Goal: Information Seeking & Learning: Learn about a topic

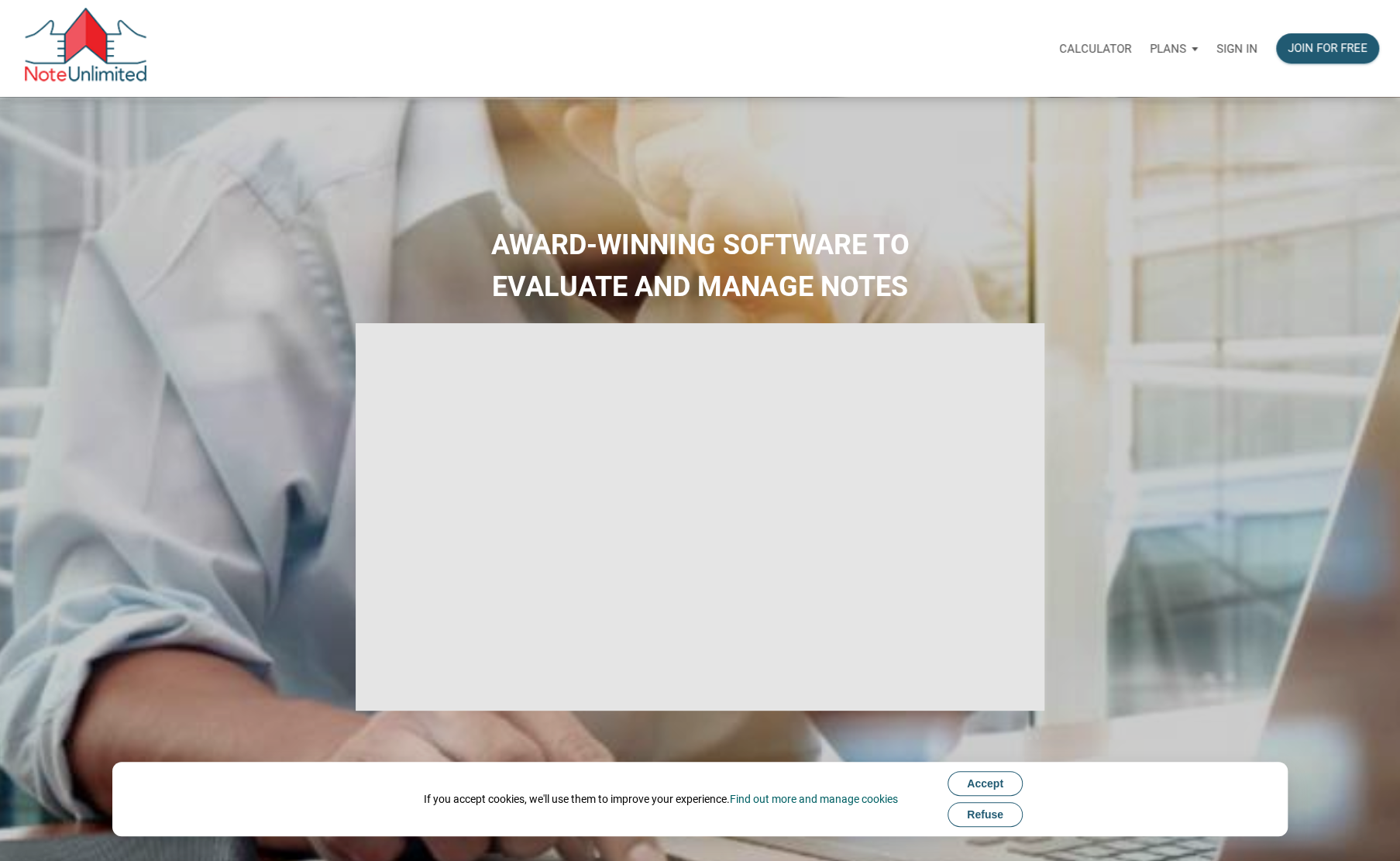
click at [1231, 46] on p "Sign in" at bounding box center [1237, 49] width 41 height 14
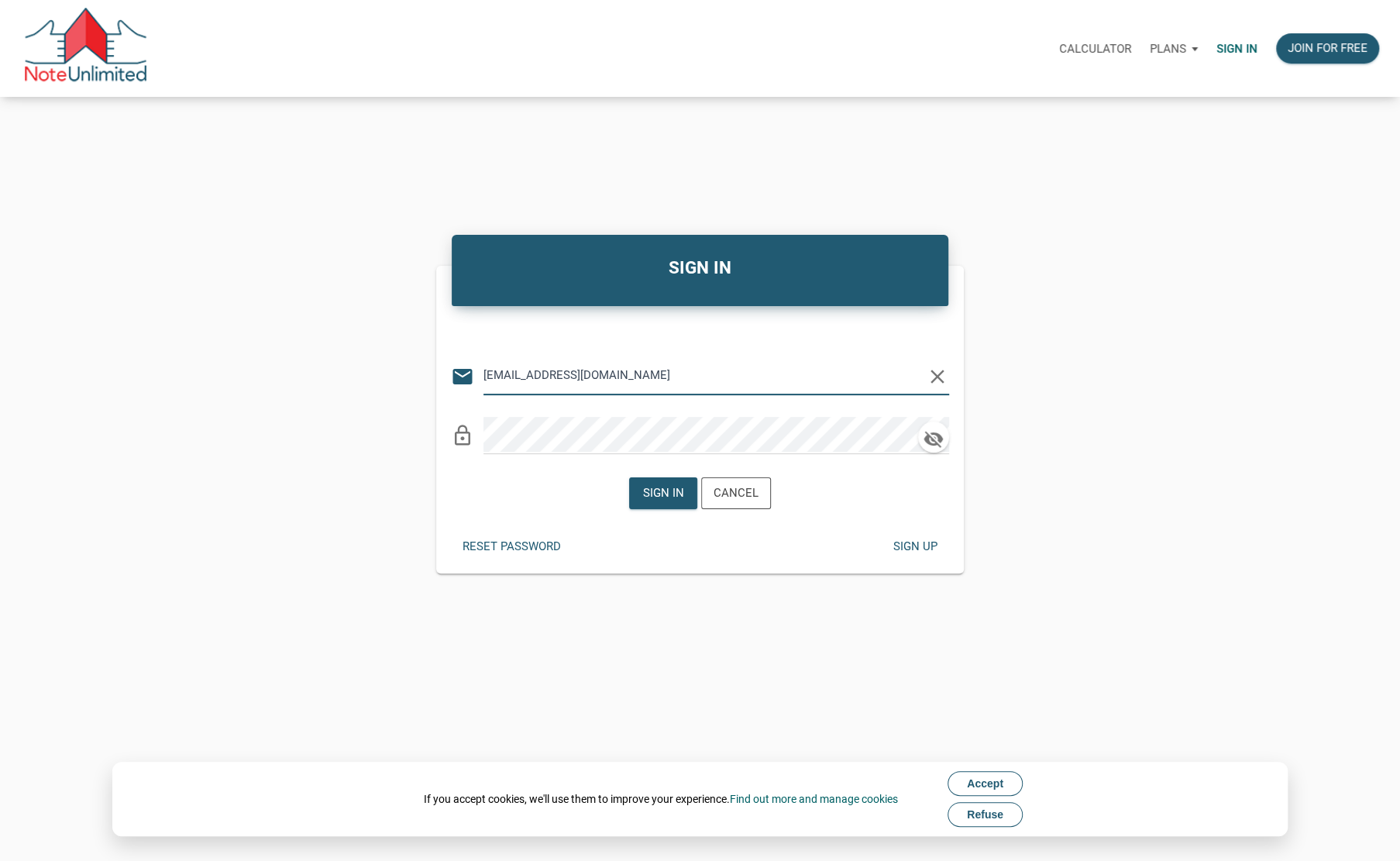
type input "fixflipfly@gmail.com"
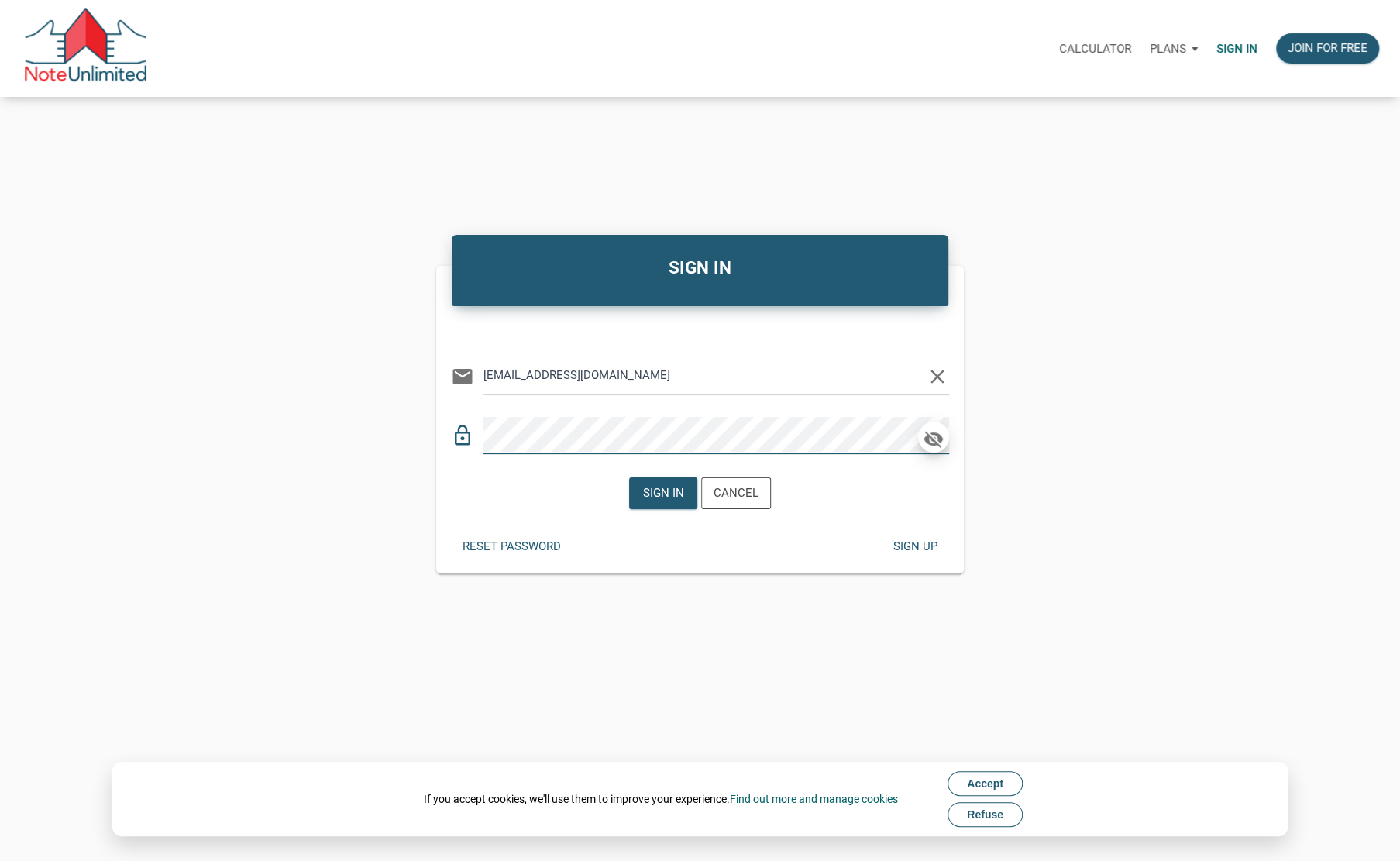
click at [938, 439] on icon "button" at bounding box center [934, 439] width 23 height 21
click at [662, 488] on div "Sign in" at bounding box center [662, 493] width 41 height 18
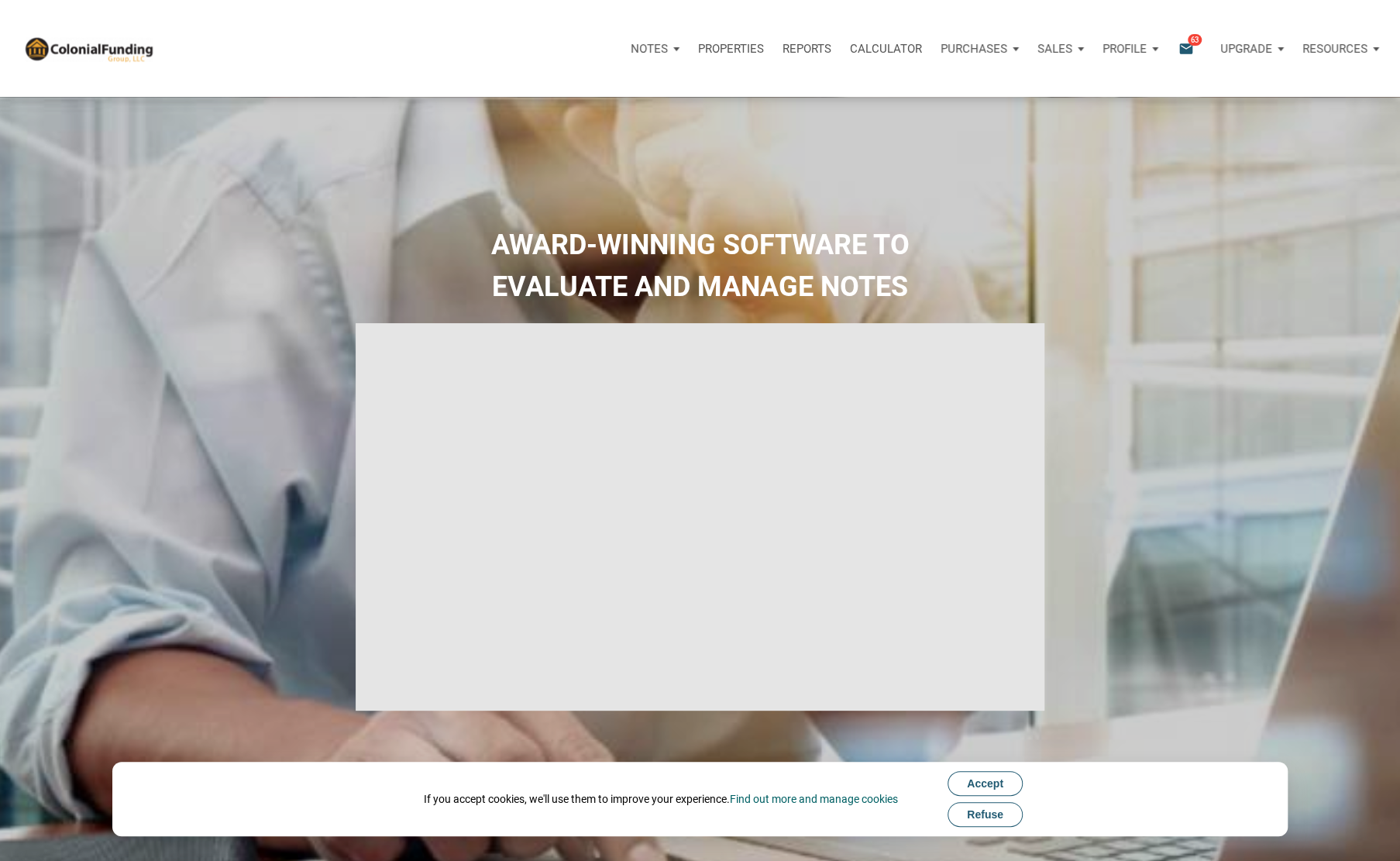
type input "Introduction to new features"
select select
click at [1180, 45] on icon "email" at bounding box center [1185, 49] width 19 height 18
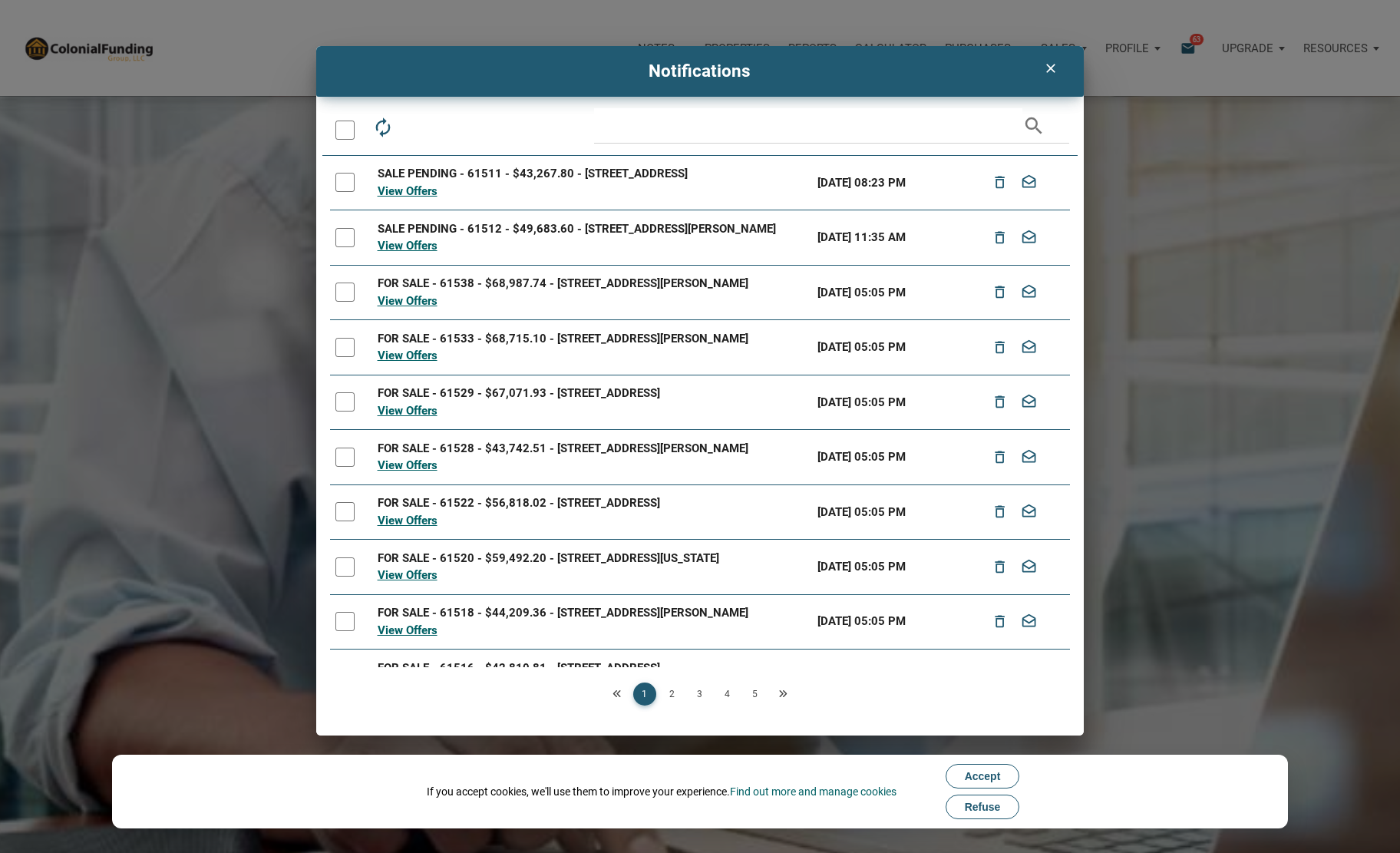
scroll to position [88, 0]
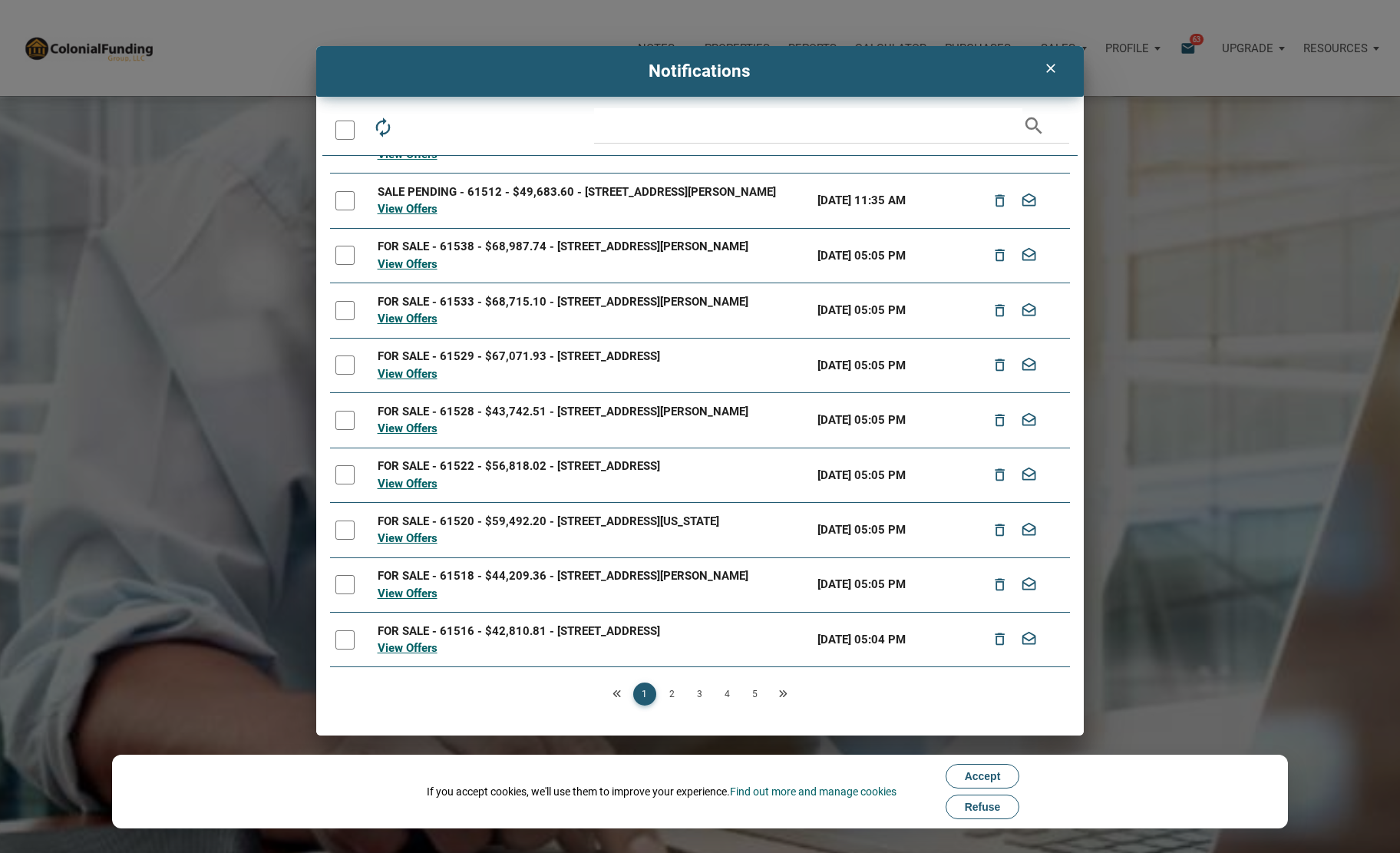
click at [751, 691] on link "5" at bounding box center [755, 694] width 23 height 23
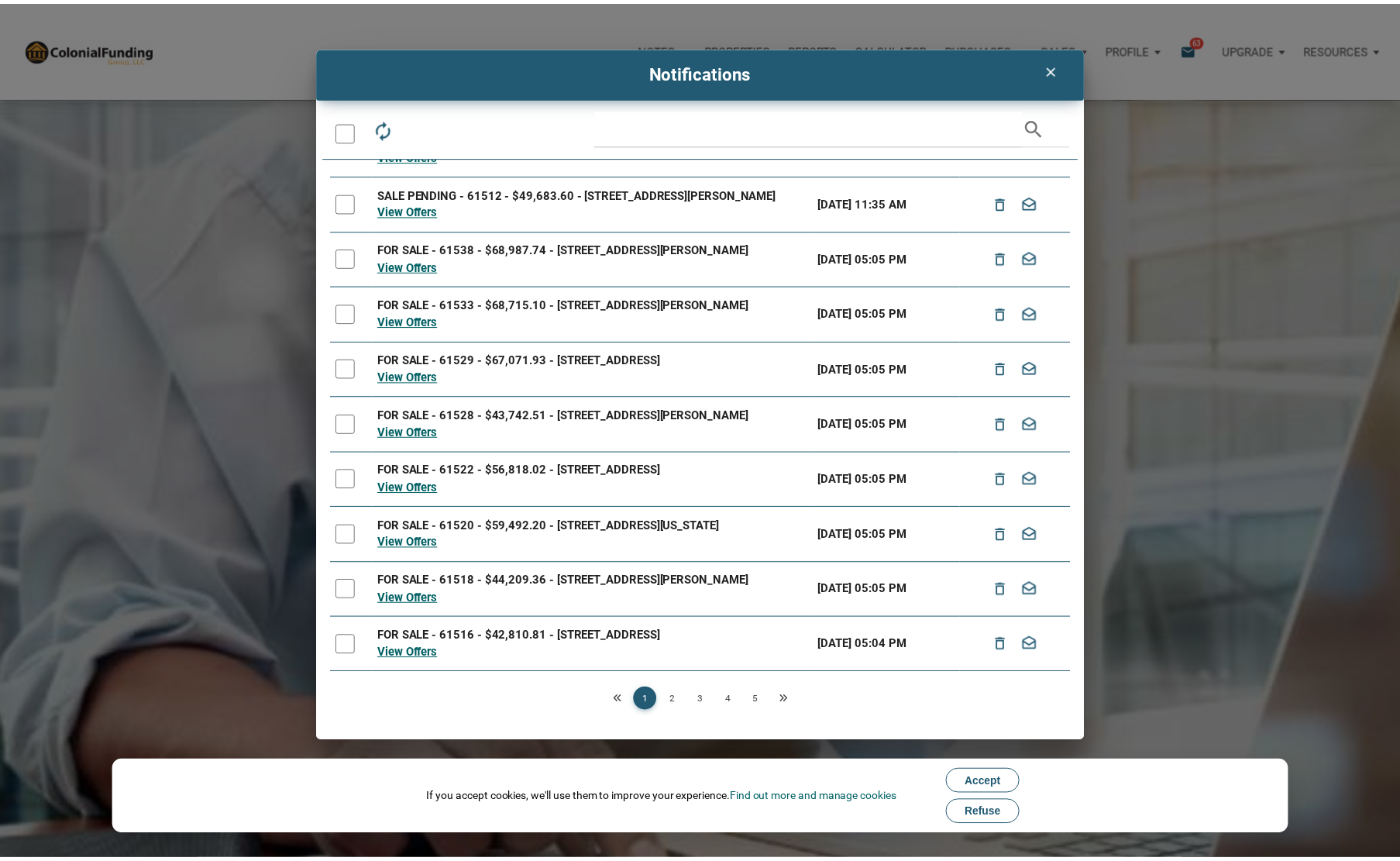
scroll to position [0, 0]
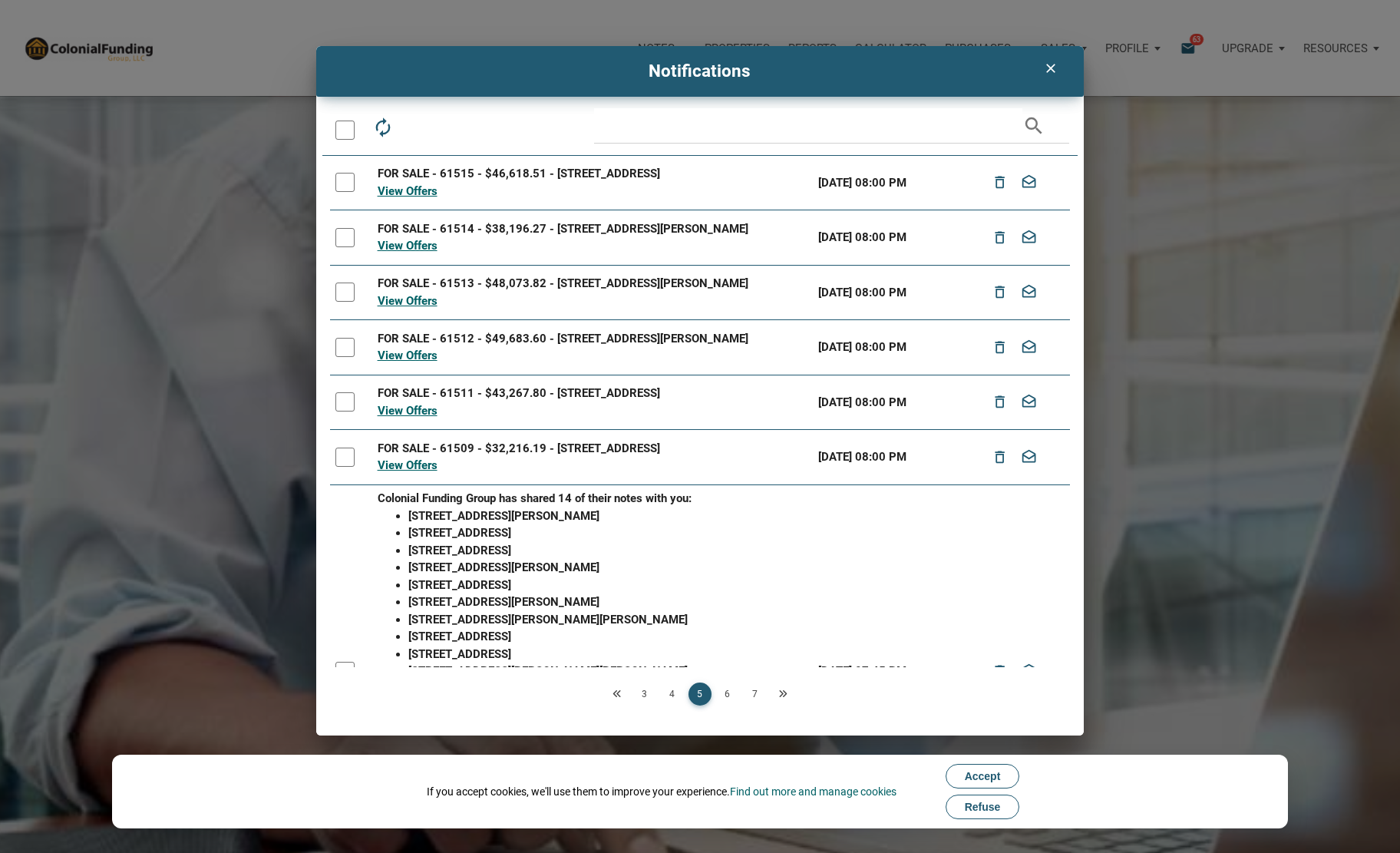
click at [732, 694] on link "6" at bounding box center [727, 694] width 23 height 23
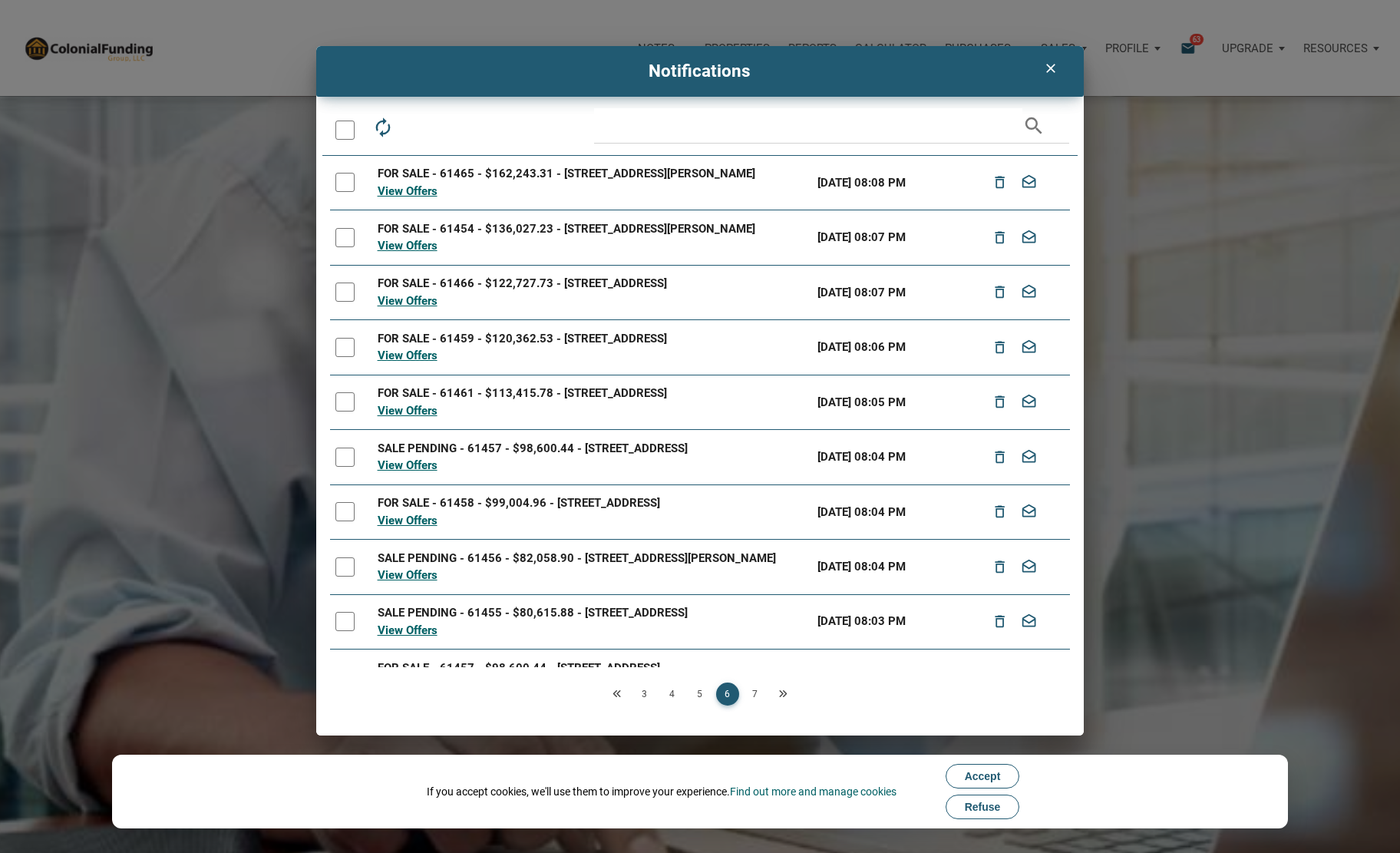
click at [750, 693] on link "7" at bounding box center [755, 694] width 23 height 23
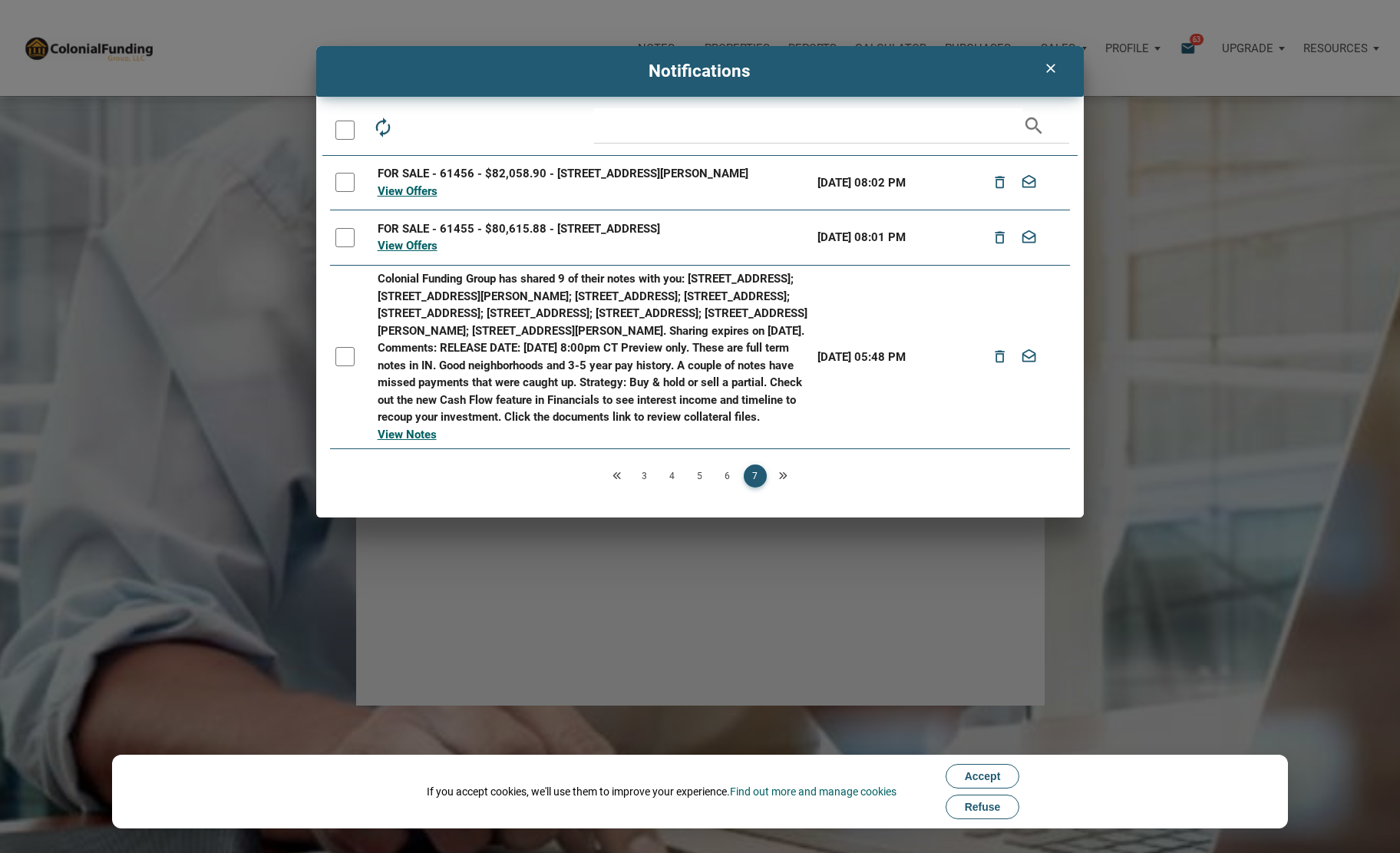
click at [698, 488] on link "5" at bounding box center [700, 476] width 23 height 23
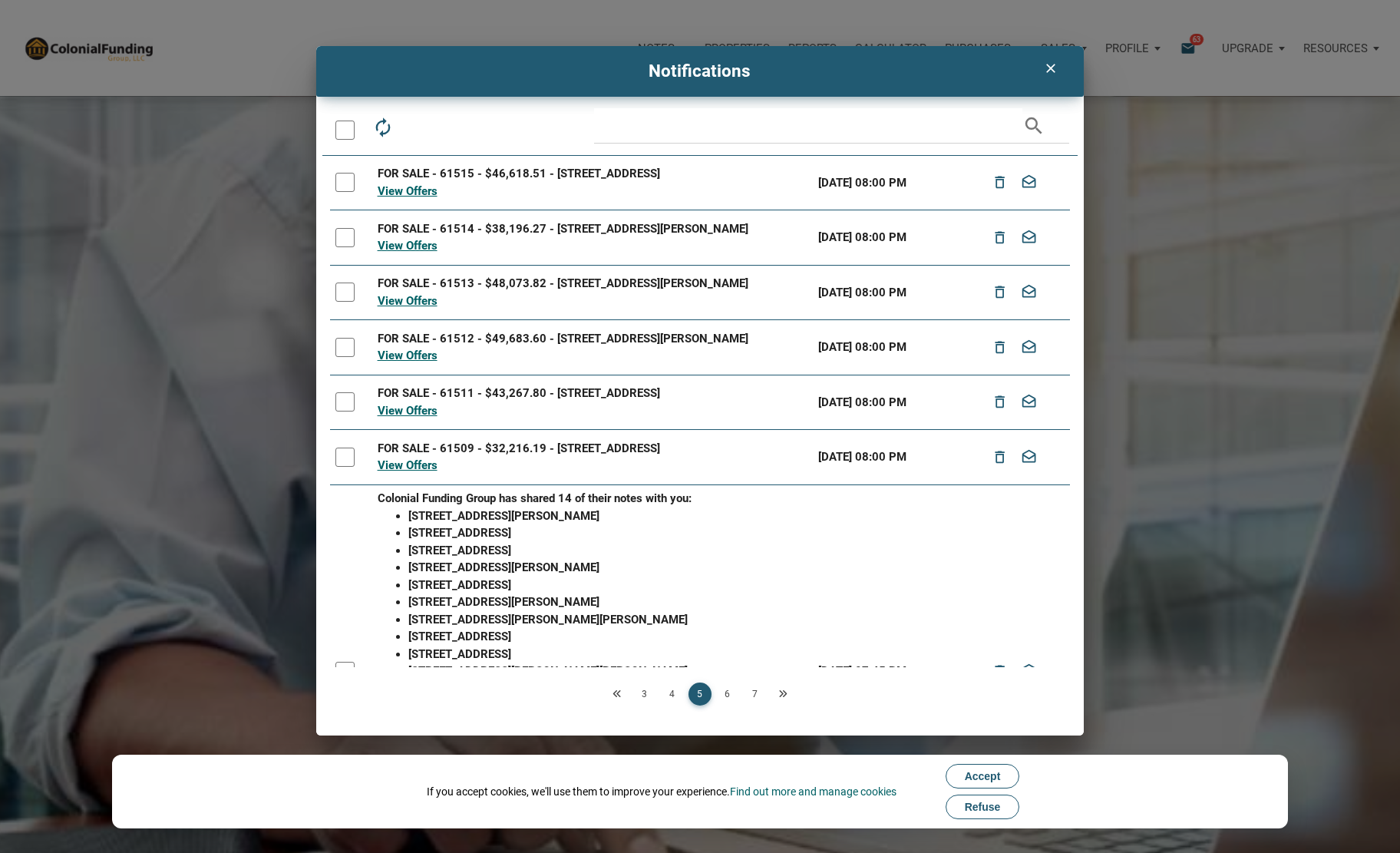
click at [670, 696] on link "4" at bounding box center [672, 694] width 23 height 23
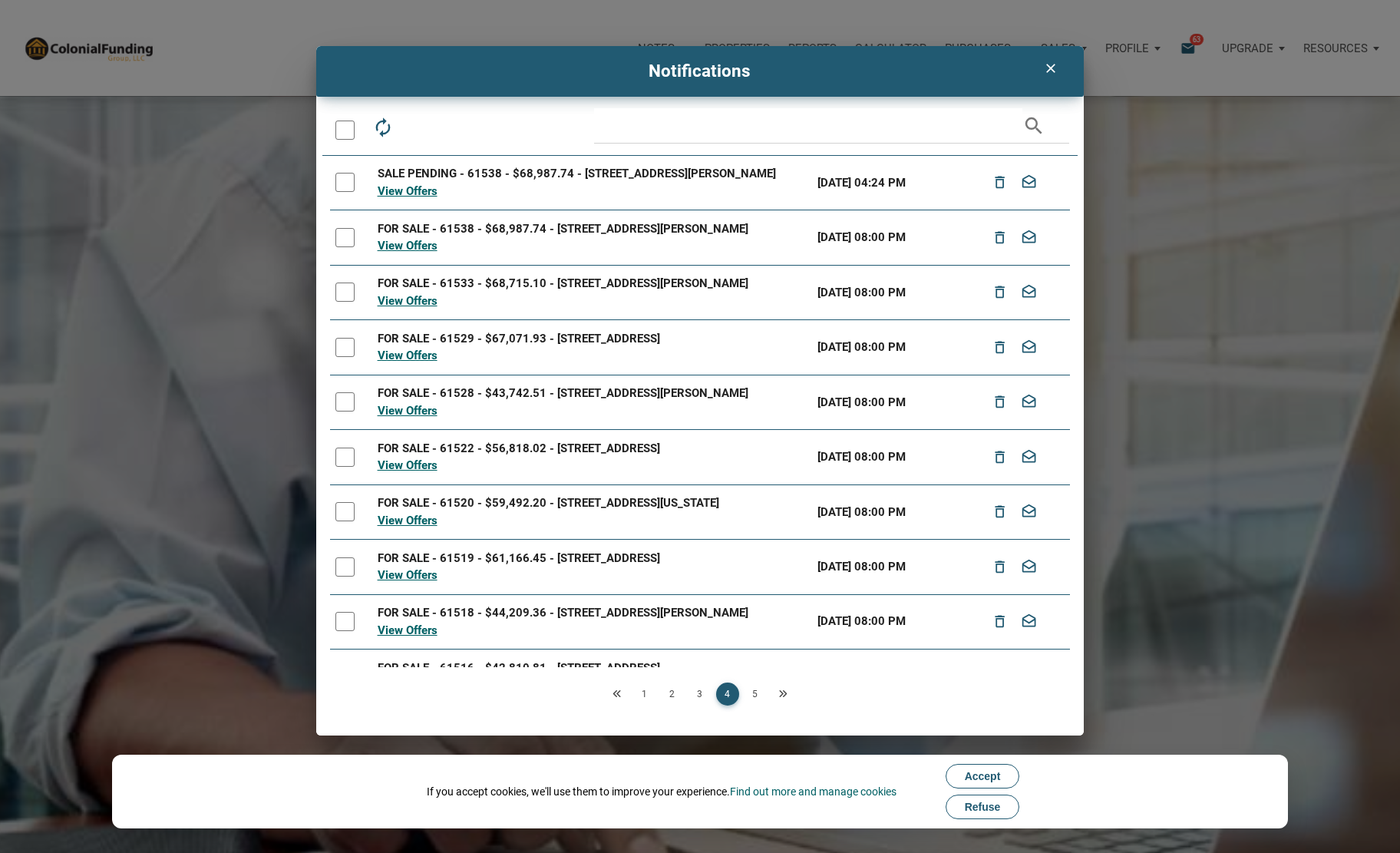
click at [696, 691] on link "3" at bounding box center [700, 694] width 23 height 23
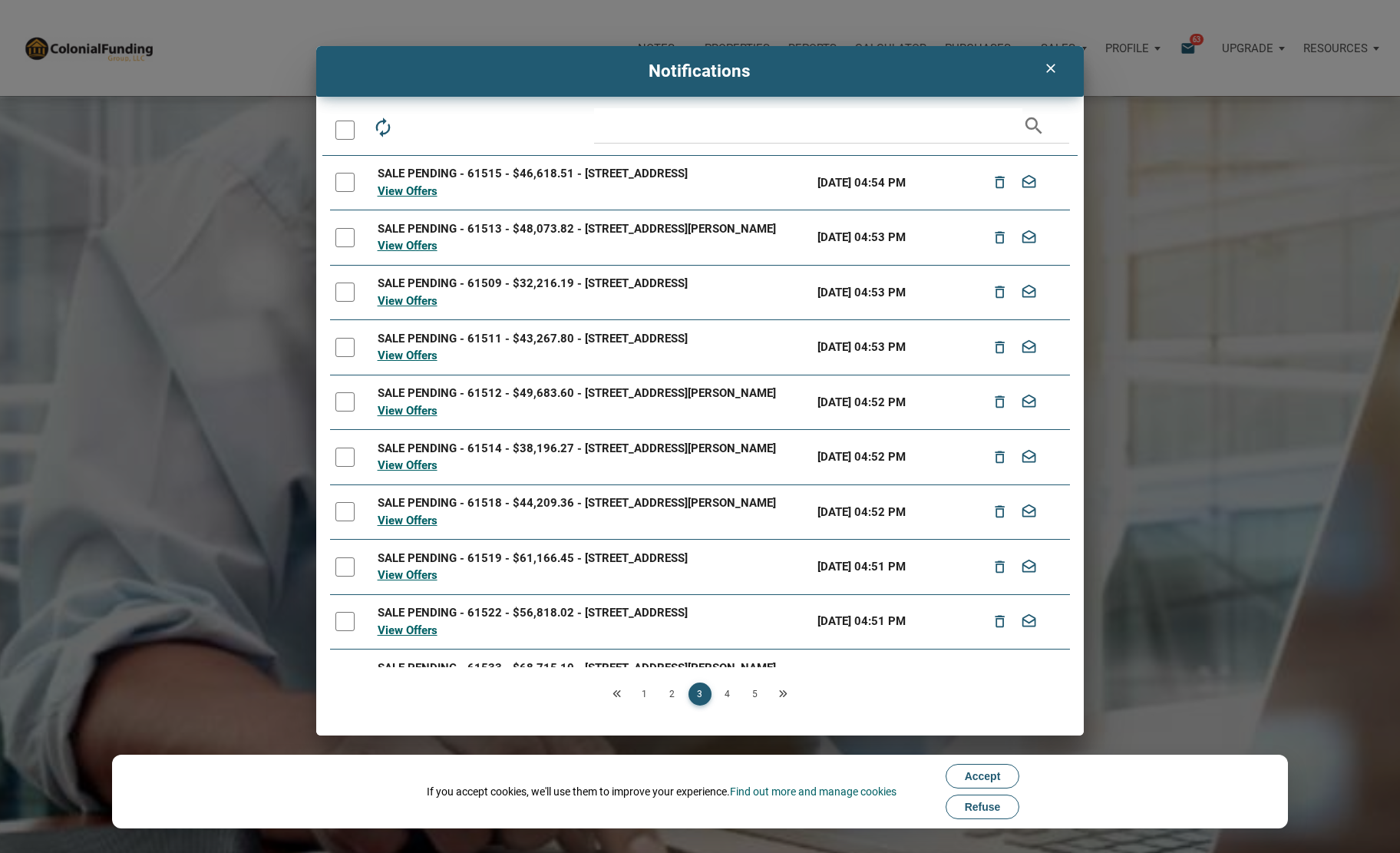
click at [672, 697] on link "2" at bounding box center [672, 694] width 23 height 23
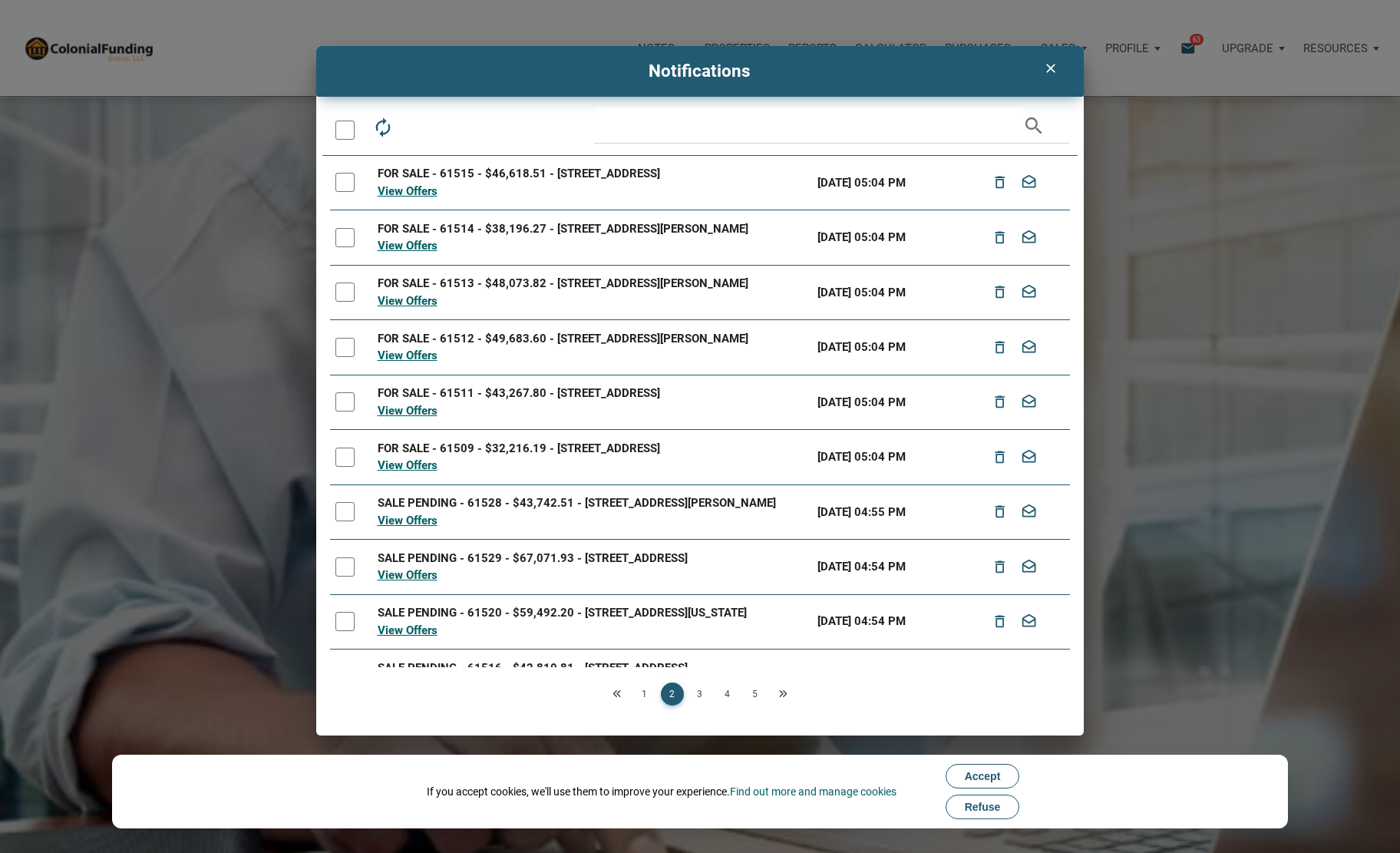
click at [703, 698] on link "3" at bounding box center [700, 694] width 23 height 23
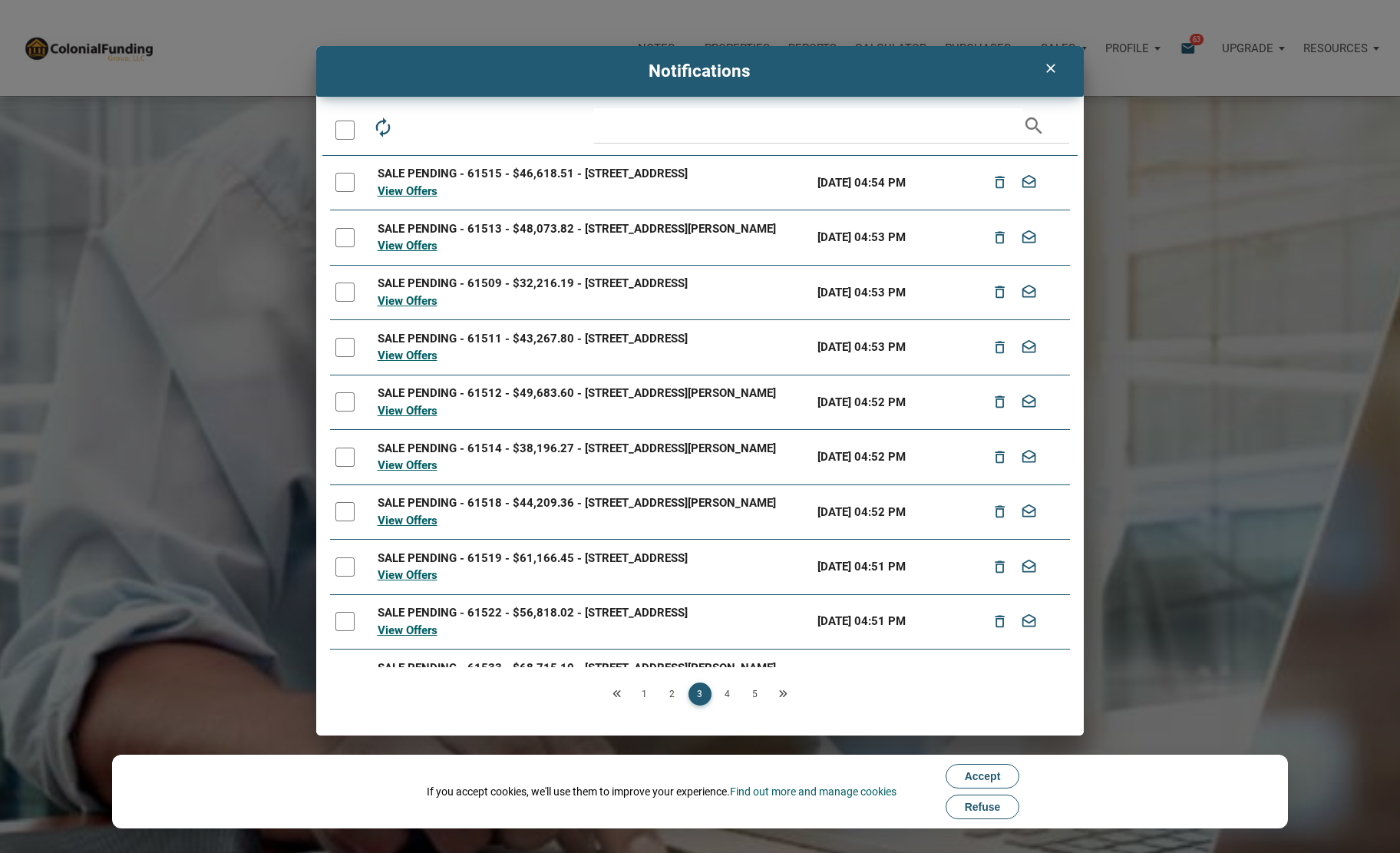
click at [729, 698] on link "4" at bounding box center [727, 694] width 23 height 23
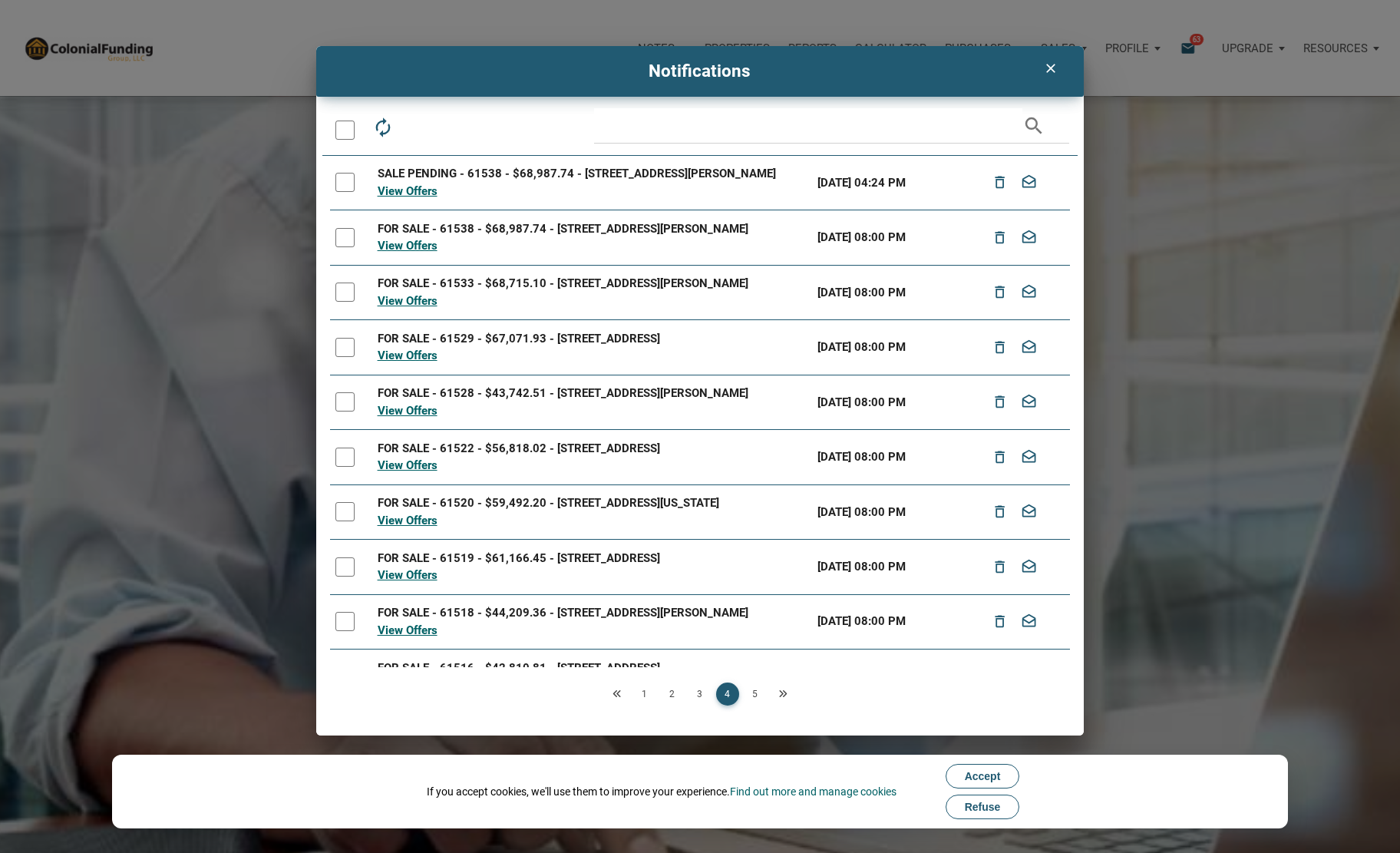
click at [756, 697] on link "5" at bounding box center [755, 694] width 23 height 23
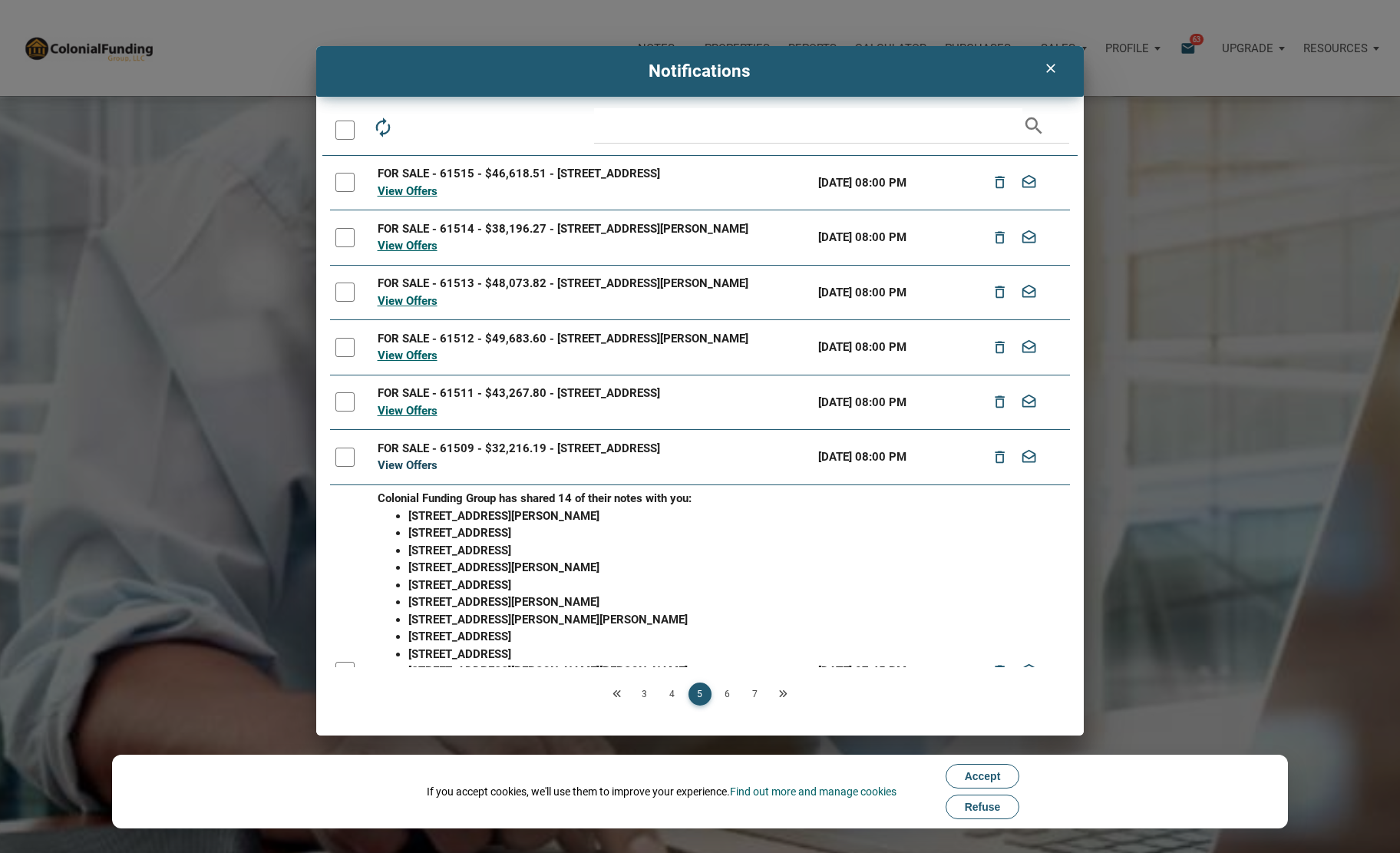
click at [415, 472] on link "View Offers" at bounding box center [408, 466] width 60 height 14
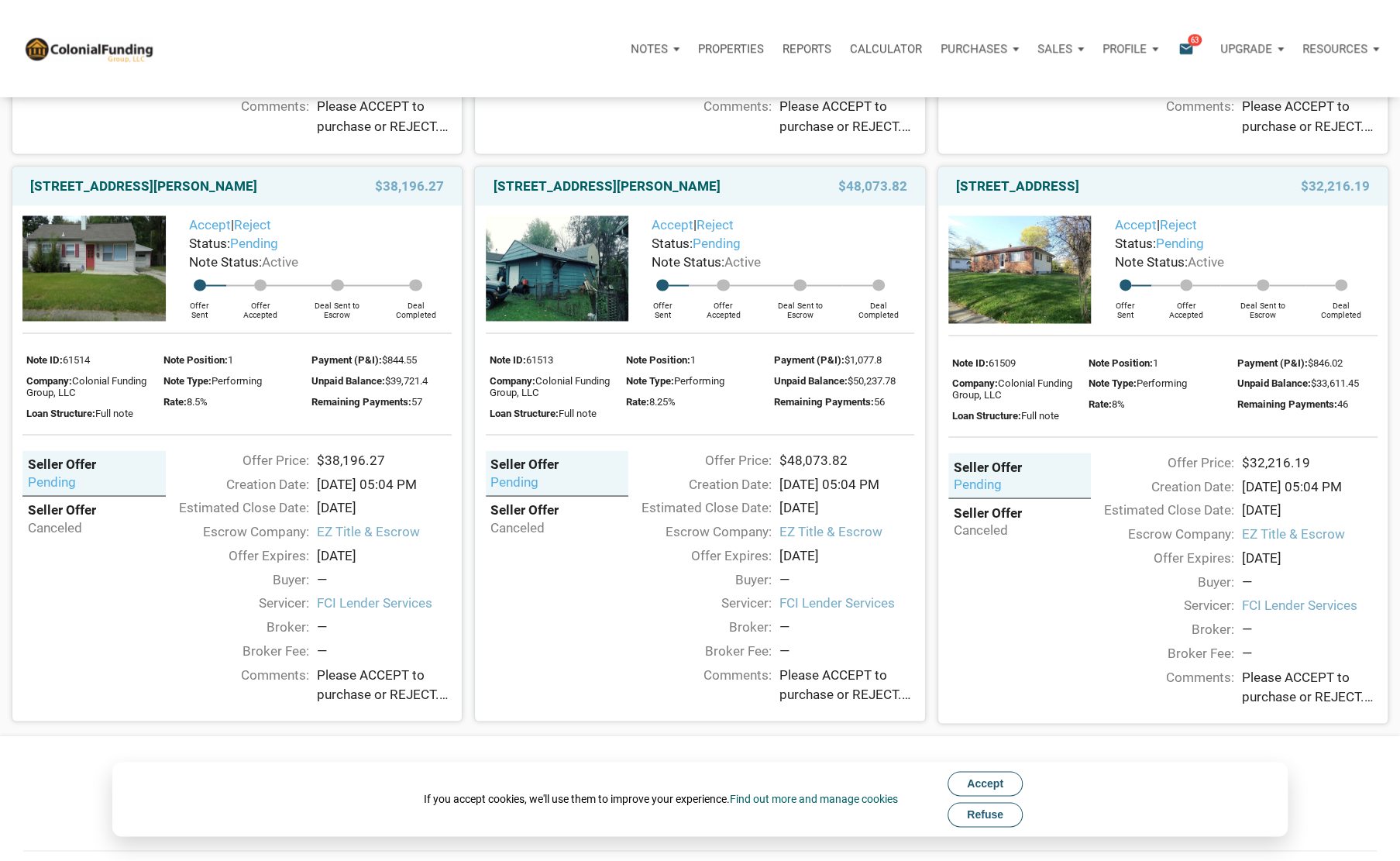
scroll to position [1820, 0]
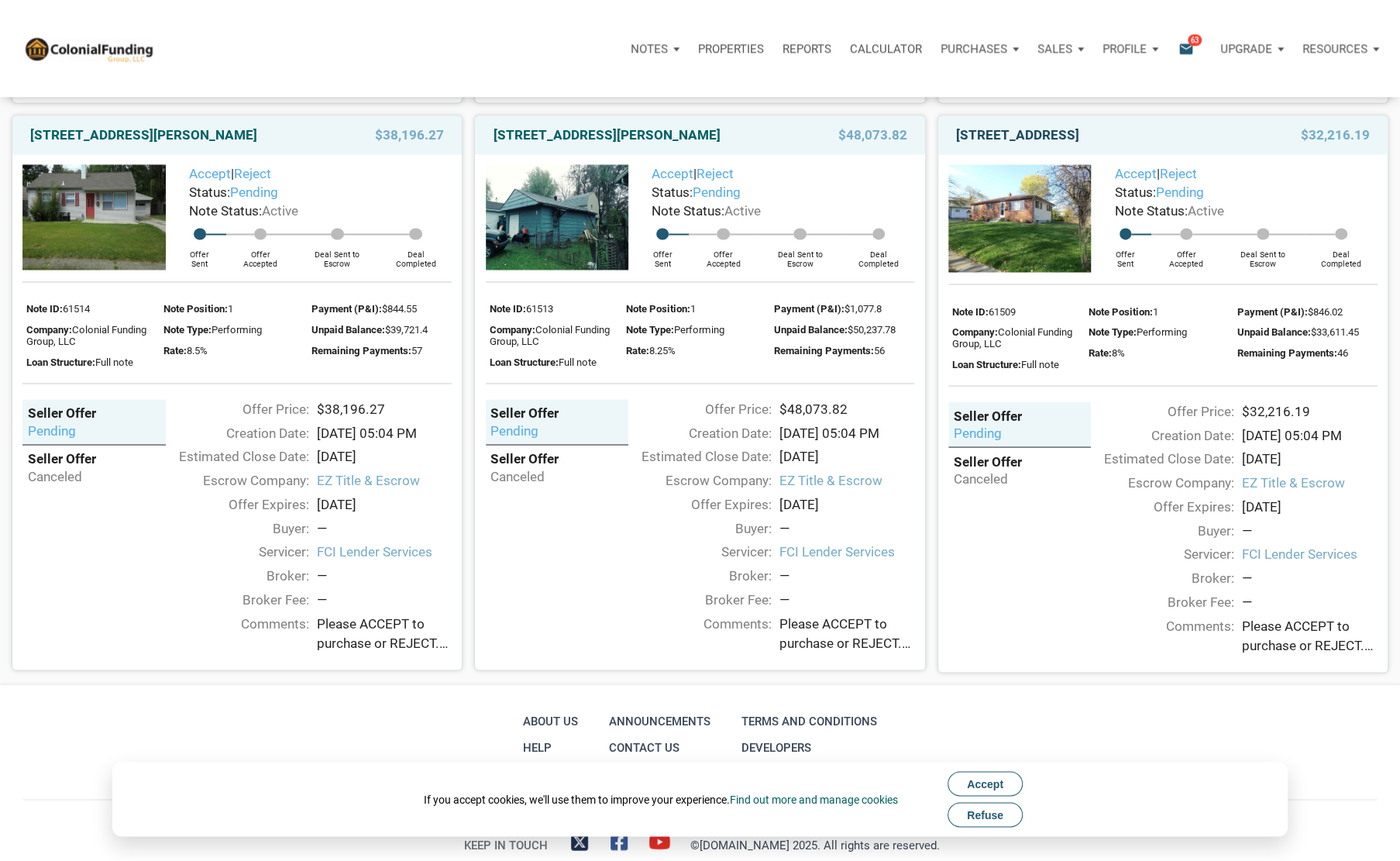
click at [1068, 145] on link "[STREET_ADDRESS]" at bounding box center [1017, 135] width 123 height 19
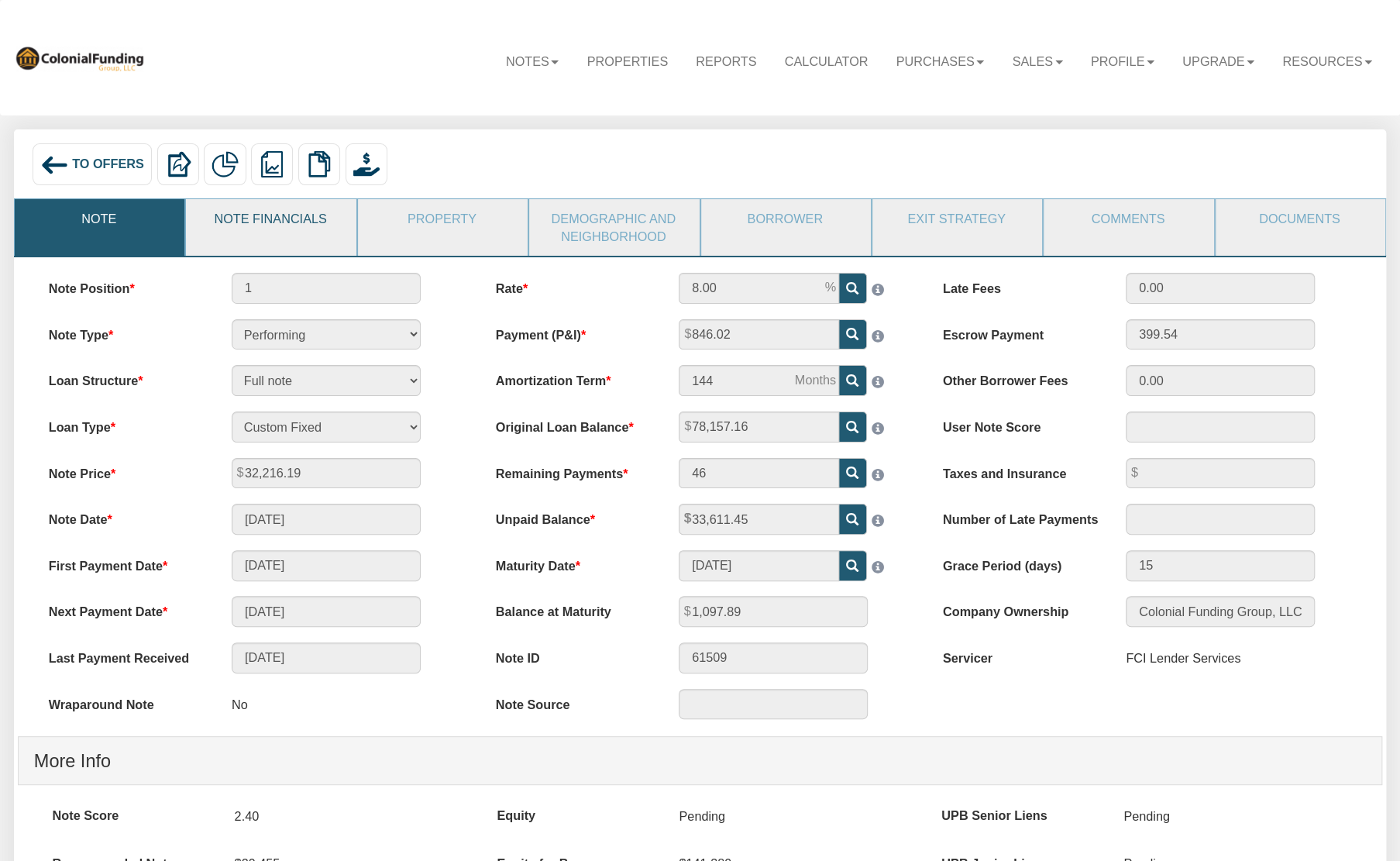
click at [279, 225] on link "Note Financials" at bounding box center [270, 219] width 168 height 39
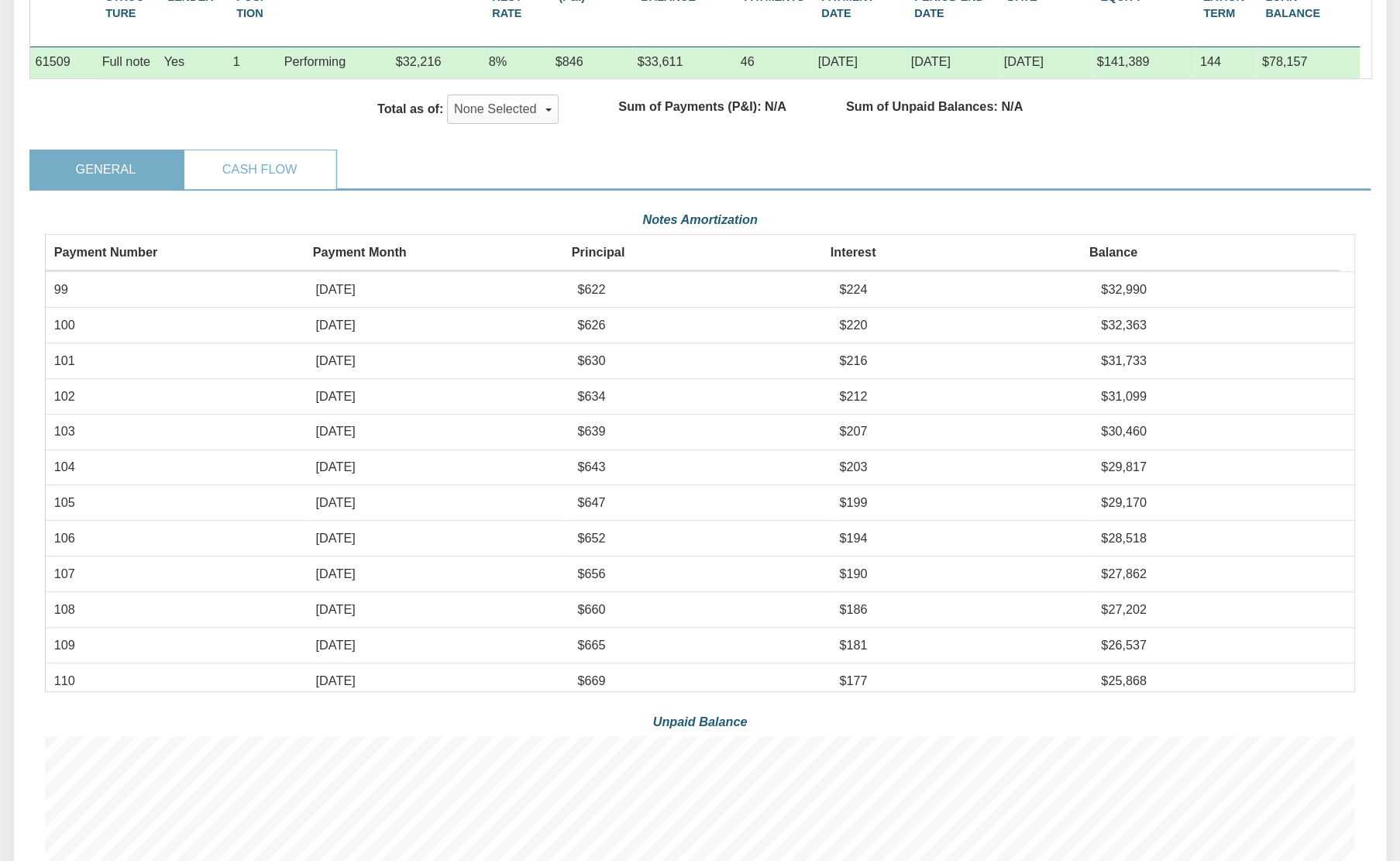
scroll to position [367, 0]
click at [285, 181] on link "Cash Flow" at bounding box center [260, 170] width 151 height 39
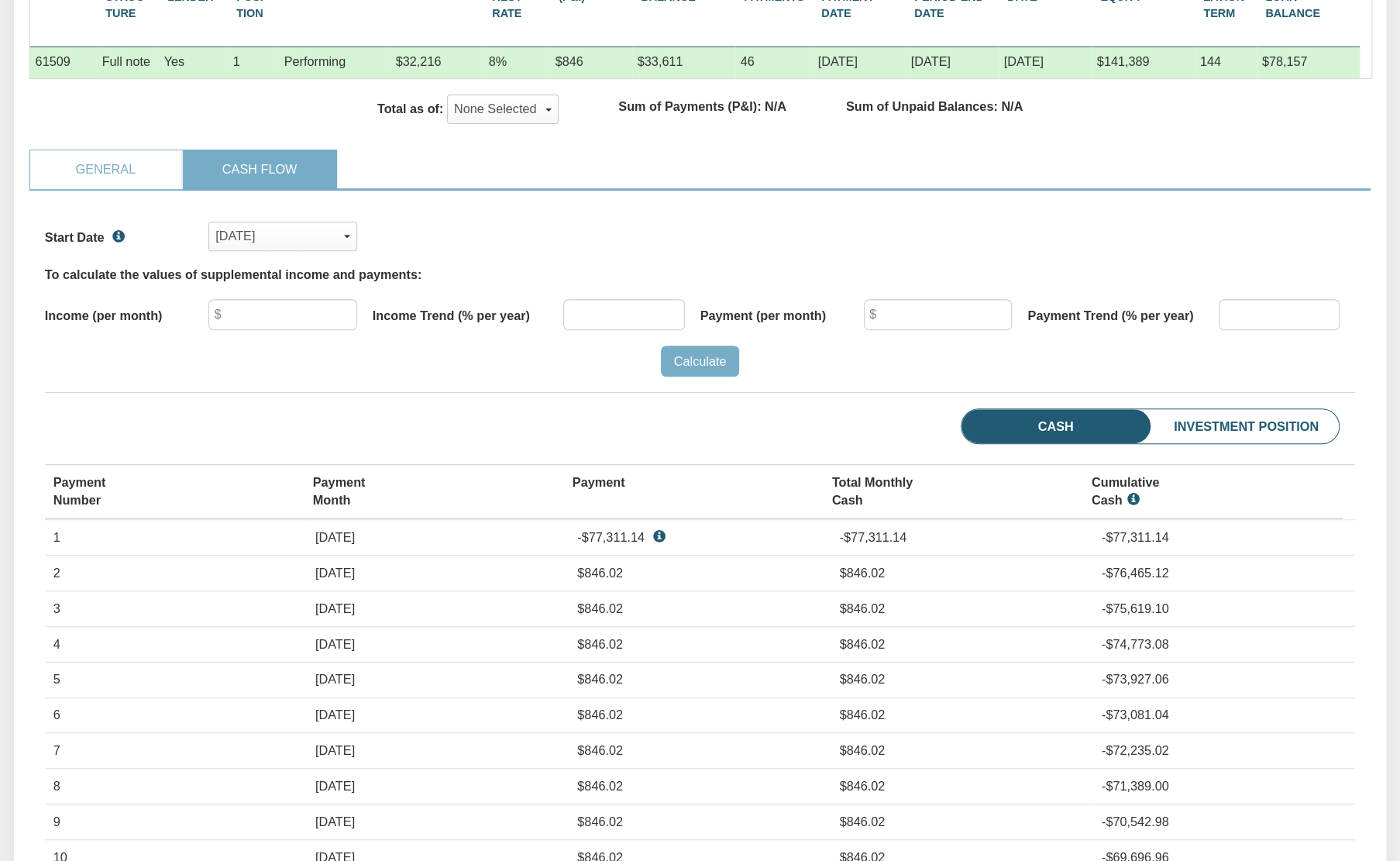
scroll to position [282, 1310]
click at [468, 111] on button "None Selected" at bounding box center [503, 109] width 113 height 29
click at [495, 218] on span "[DATE]" at bounding box center [477, 213] width 40 height 14
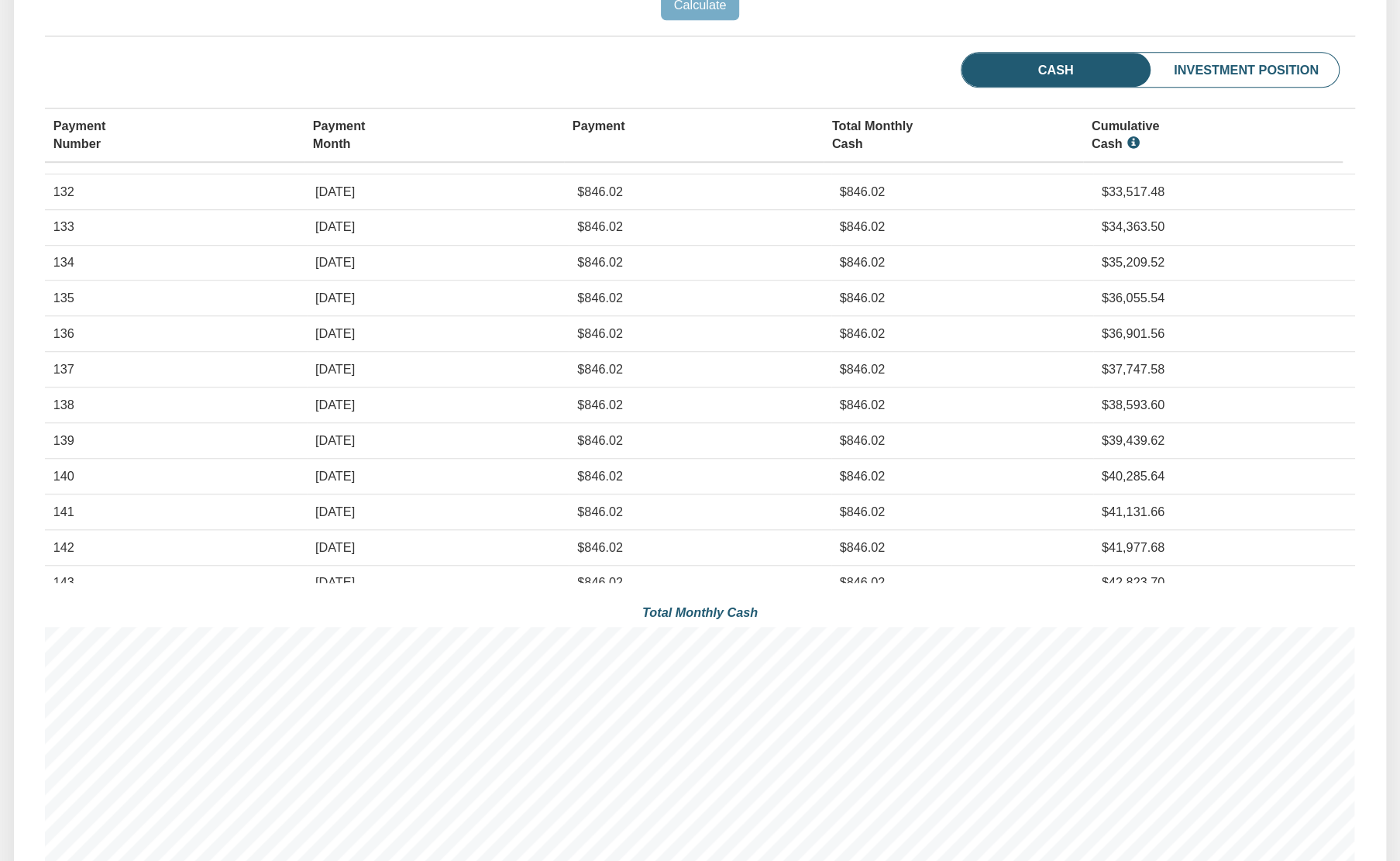
scroll to position [4705, 0]
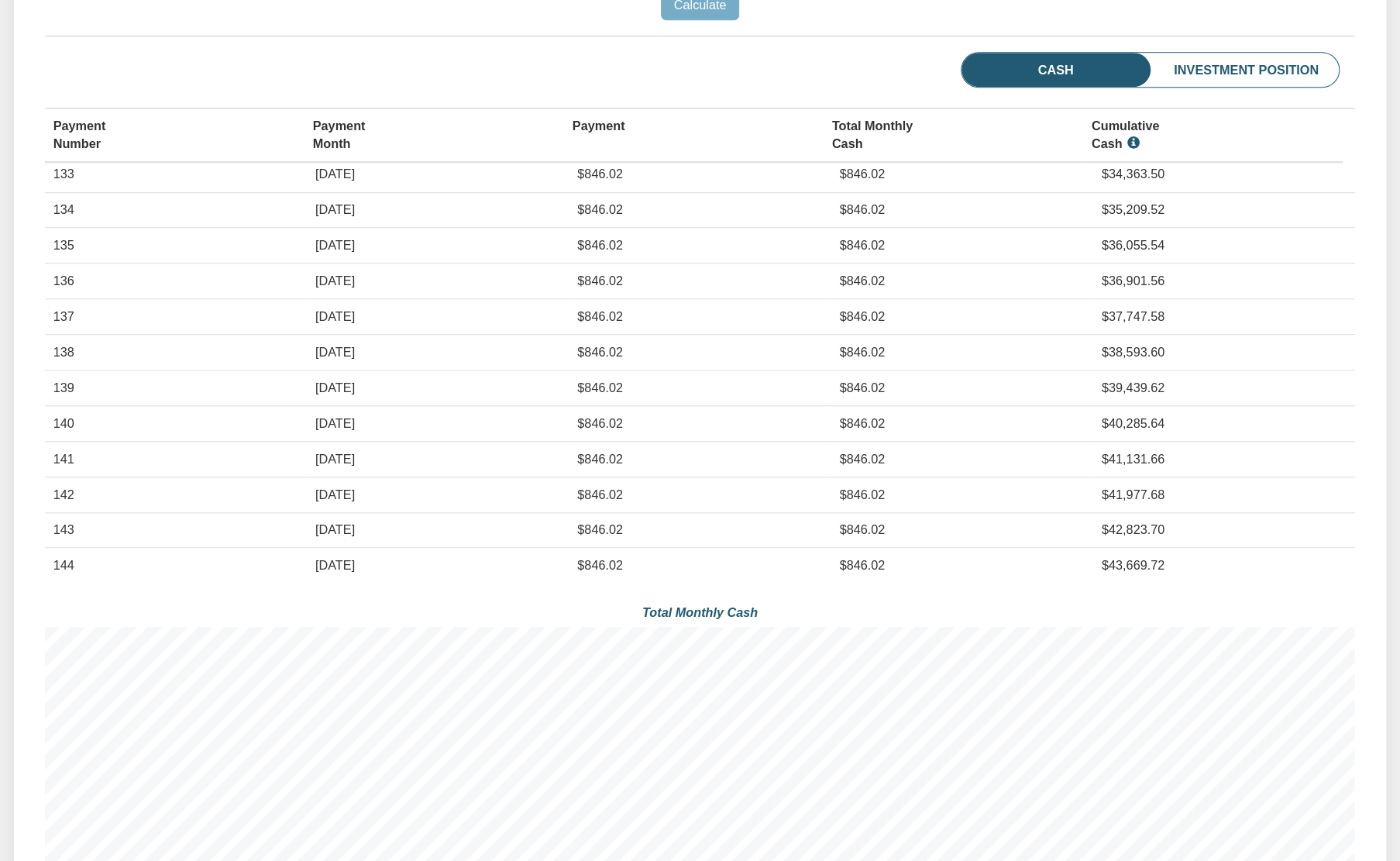
click at [1240, 71] on li "Investment Position" at bounding box center [1217, 69] width 242 height 35
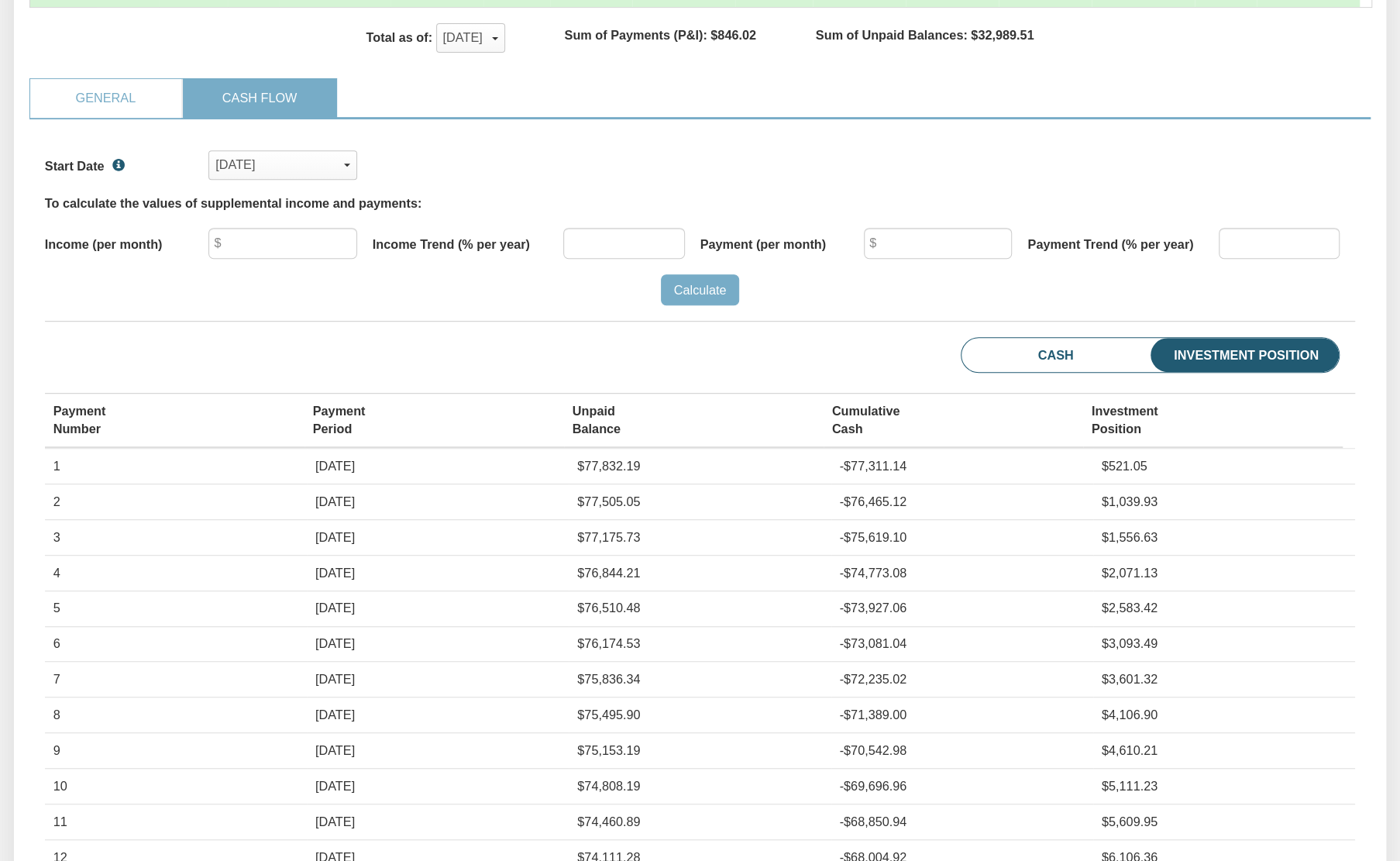
scroll to position [434, 0]
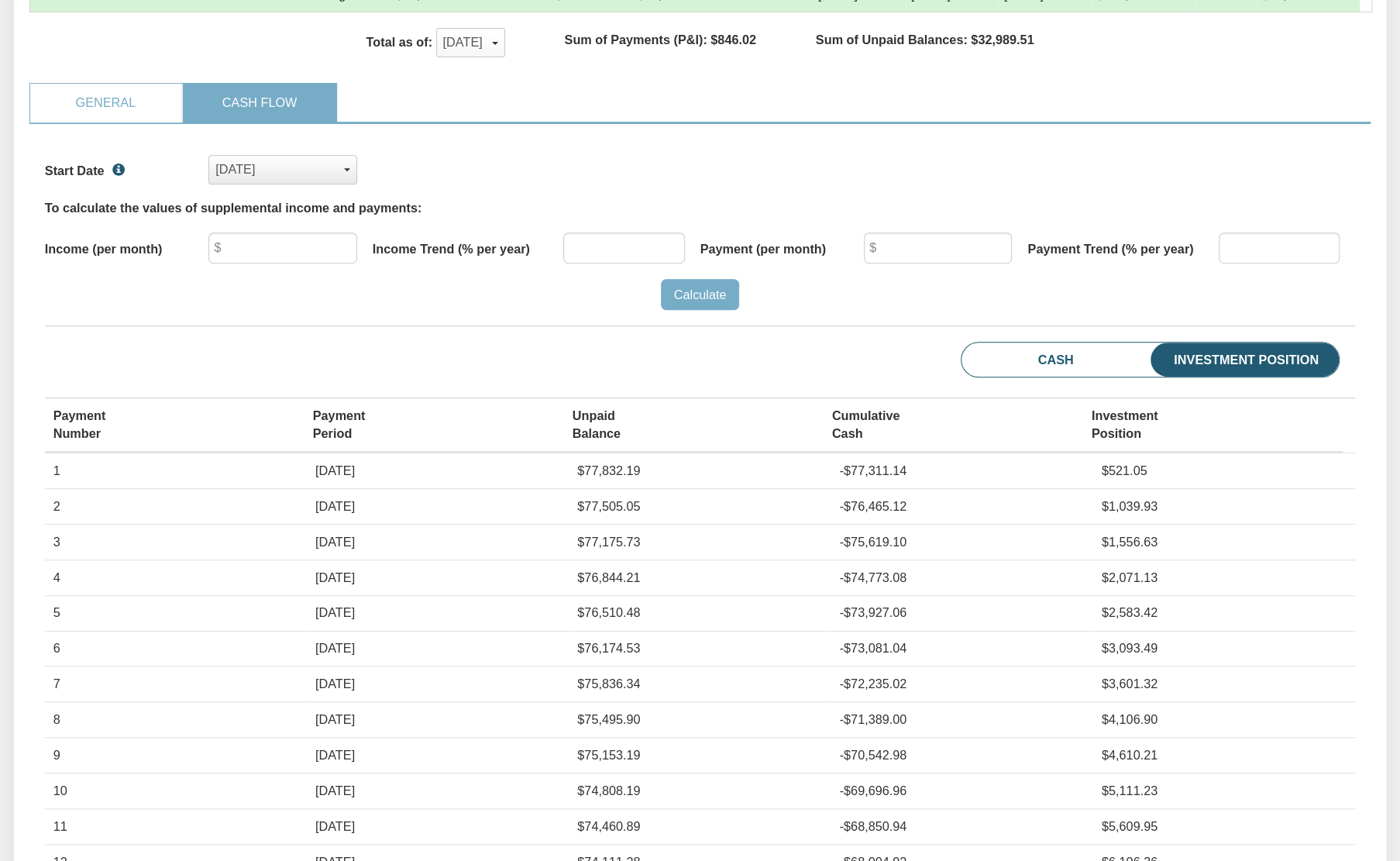
click at [309, 164] on div "Jul, 2017" at bounding box center [283, 169] width 135 height 26
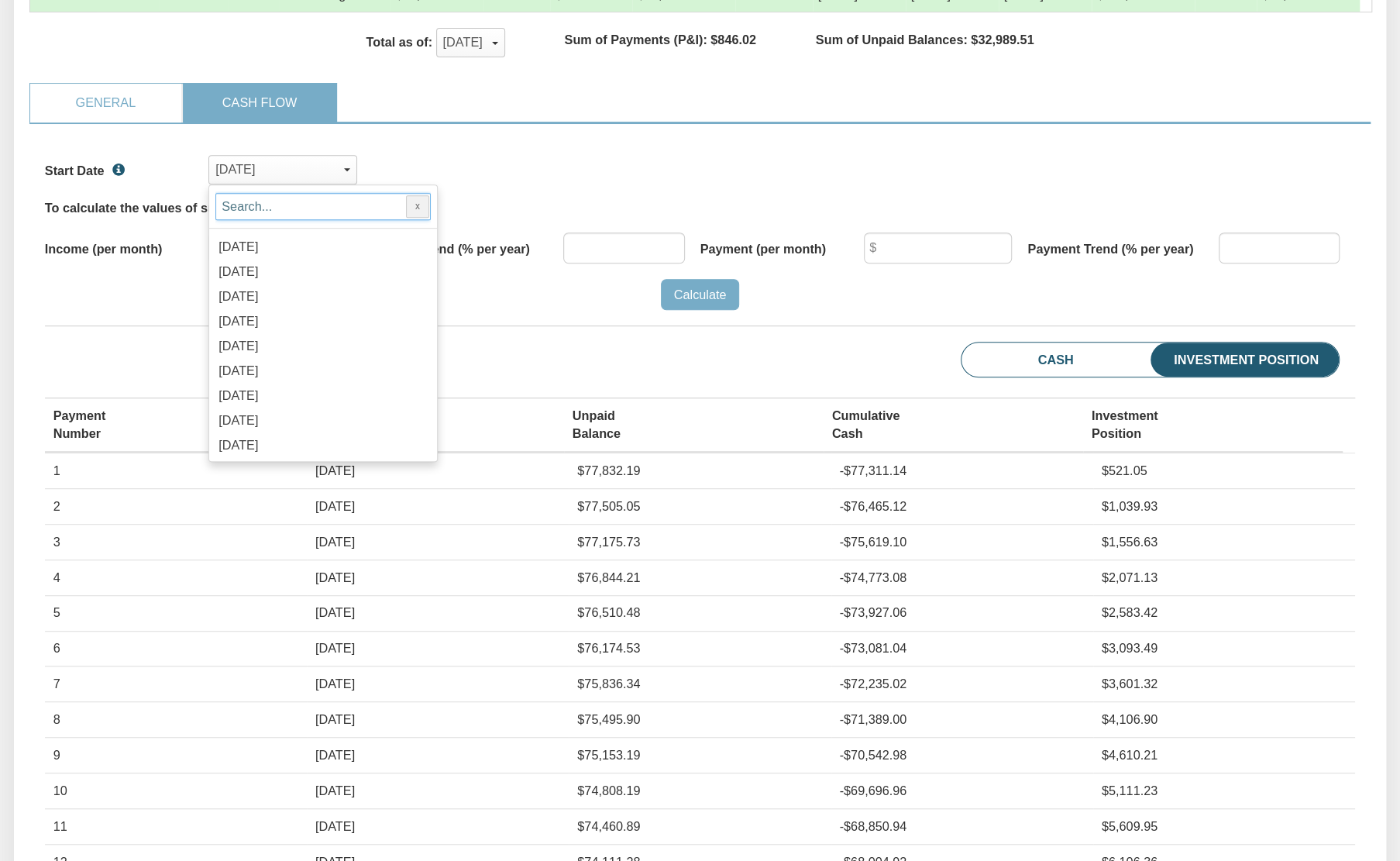
scroll to position [2007, 0]
click at [258, 379] on span "Sep, 2024" at bounding box center [238, 372] width 40 height 14
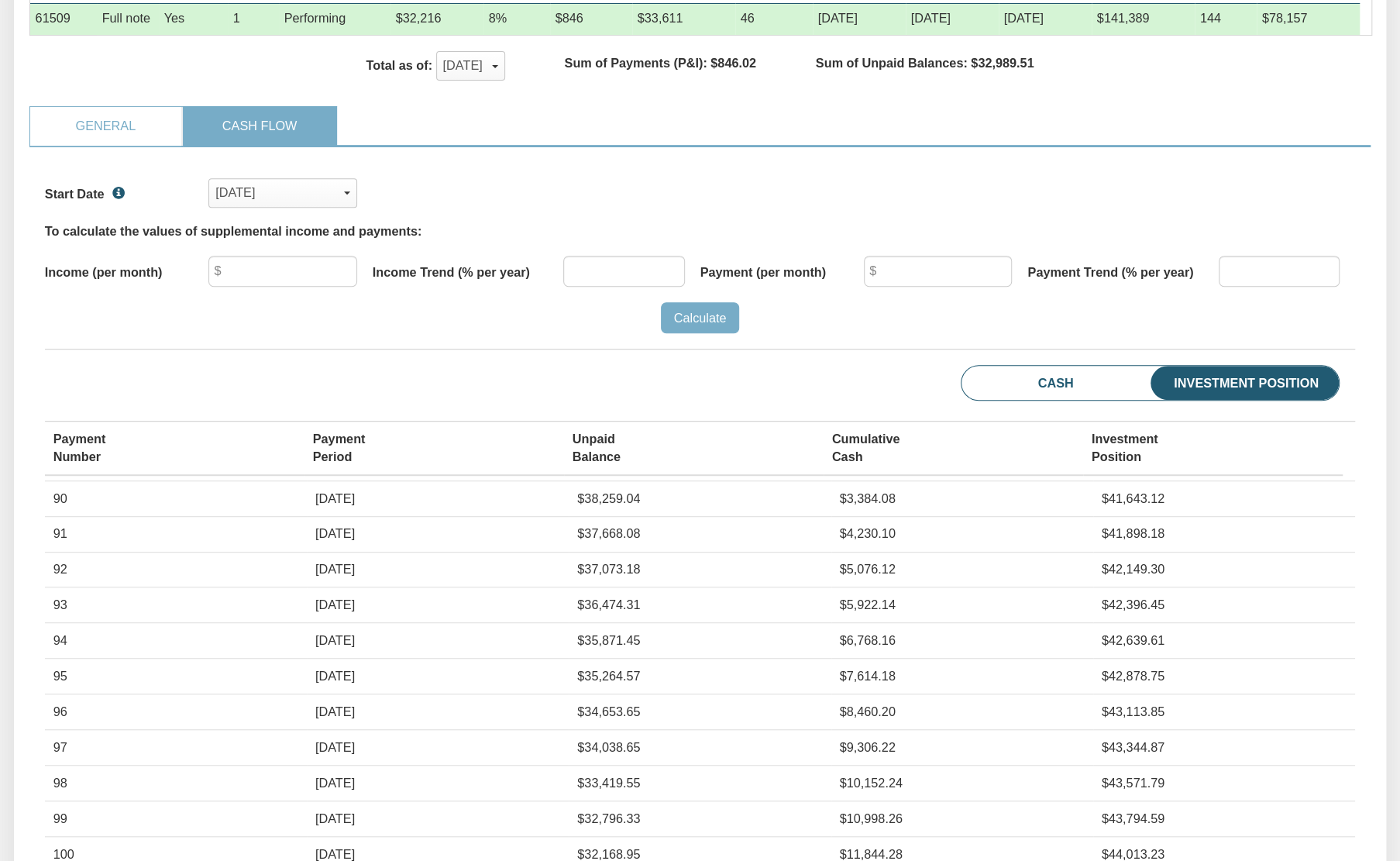
scroll to position [104, 0]
click at [1037, 377] on li "Cash" at bounding box center [1027, 382] width 132 height 35
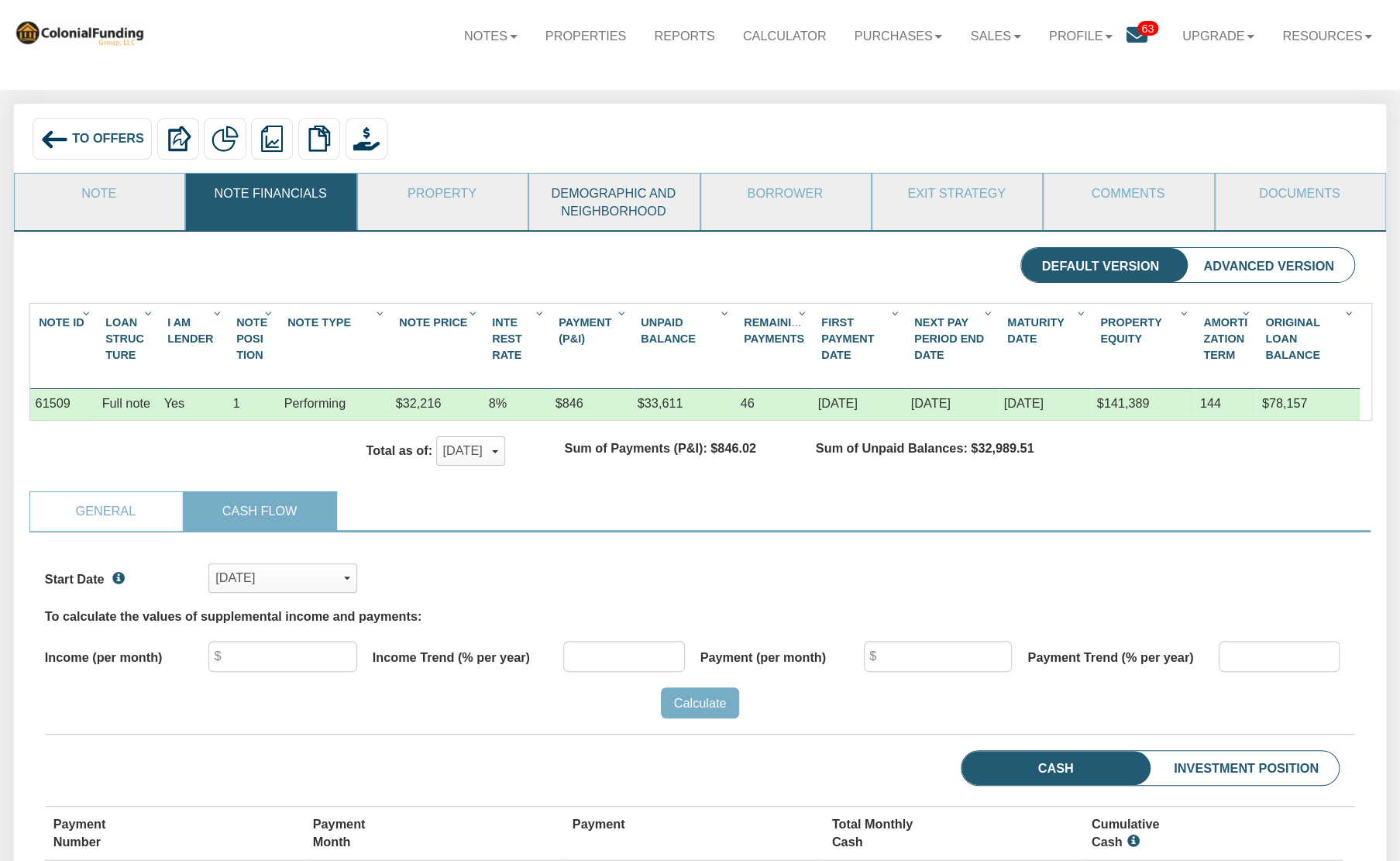
scroll to position [21, 0]
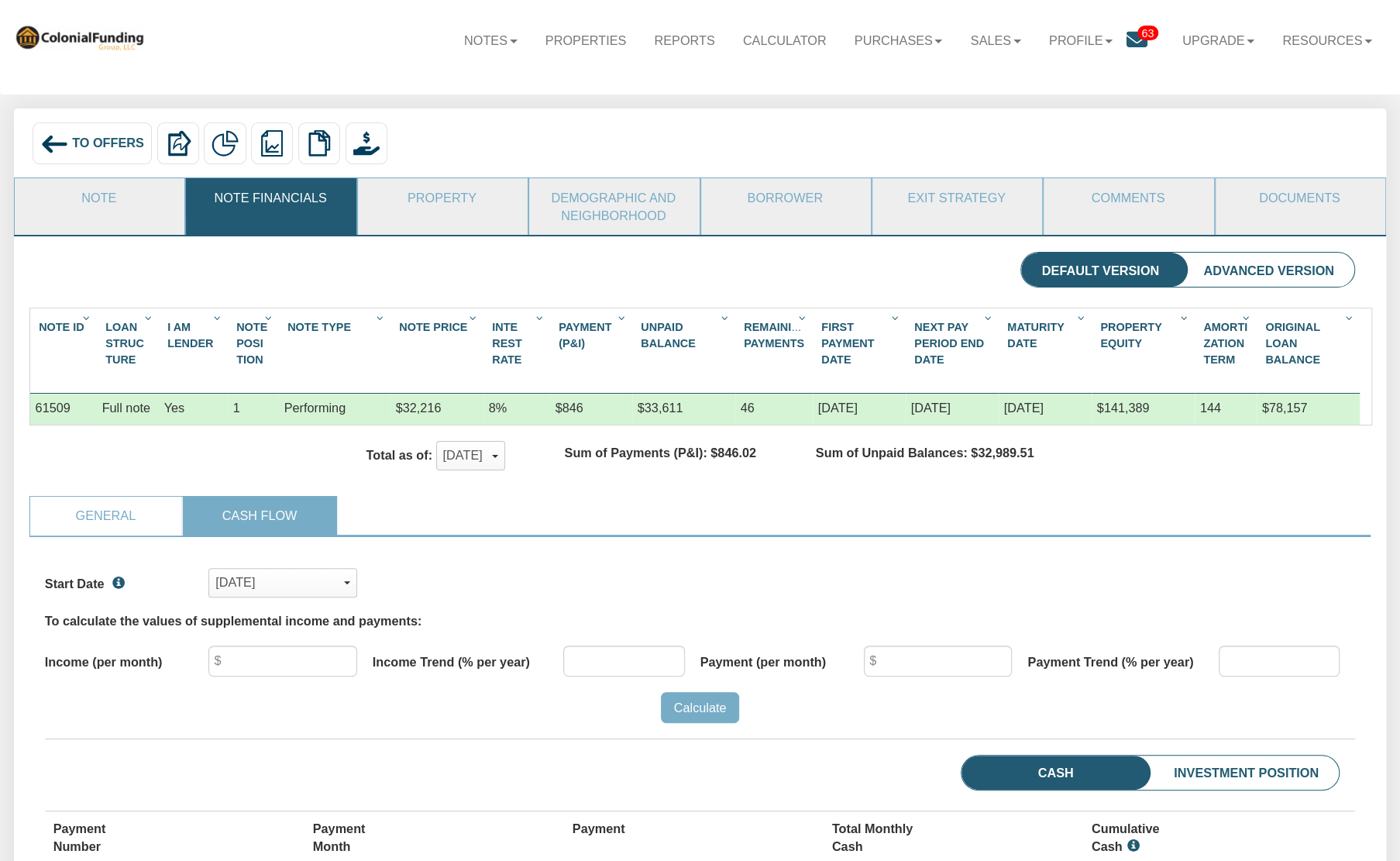
click at [52, 142] on img at bounding box center [53, 144] width 27 height 27
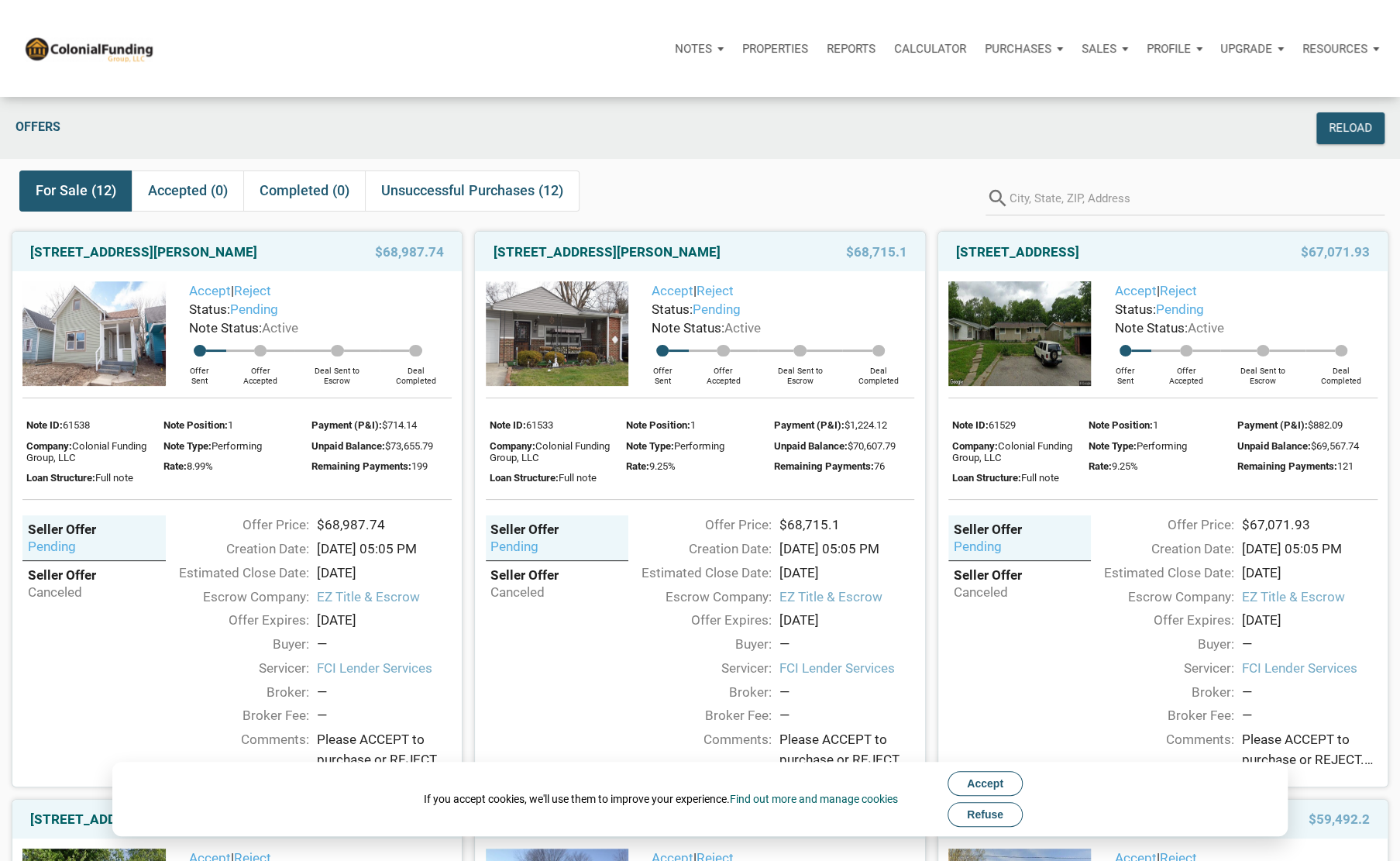
click span "Refuse"
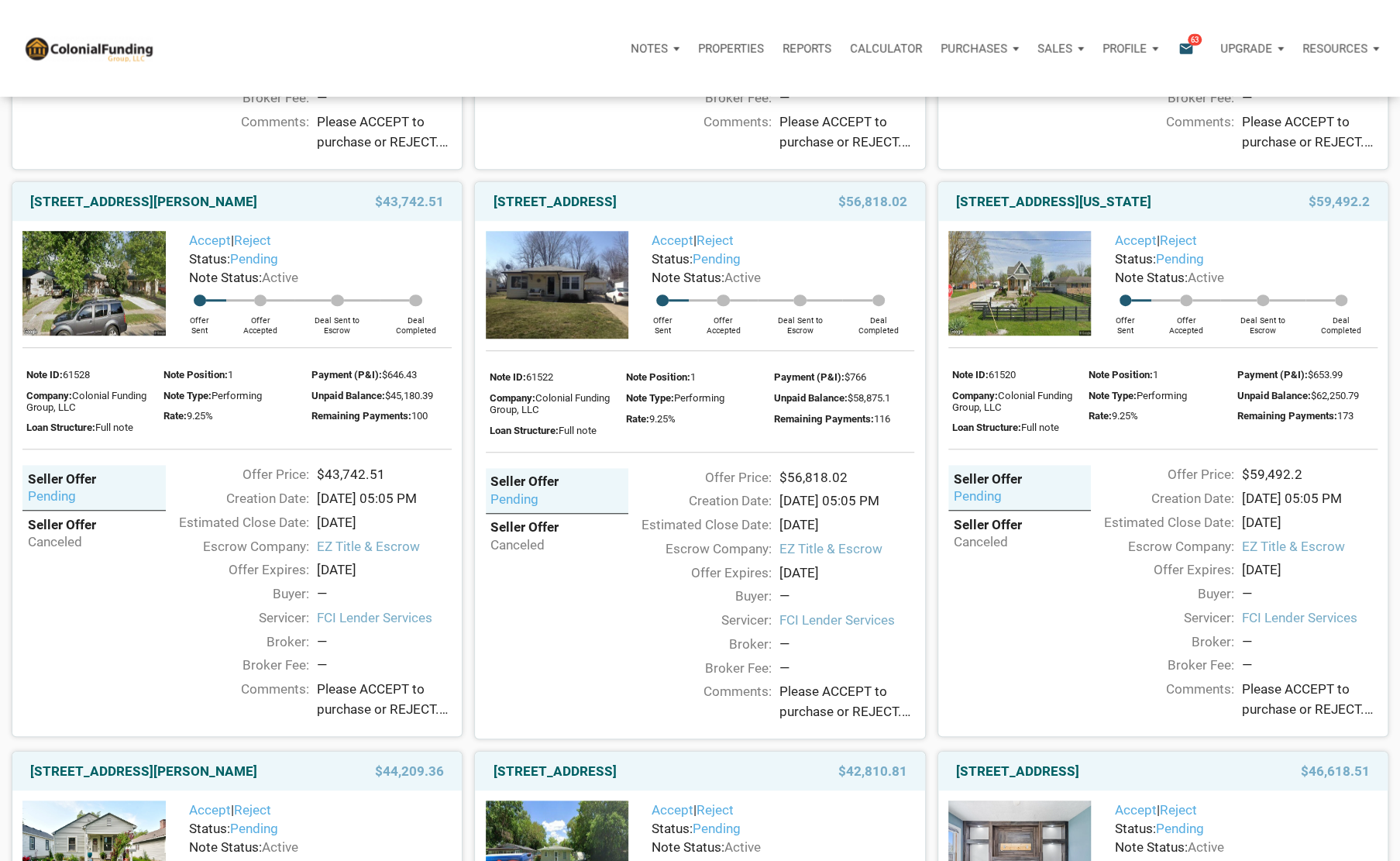
scroll to position [618, 0]
click link "[STREET_ADDRESS][PERSON_NAME]"
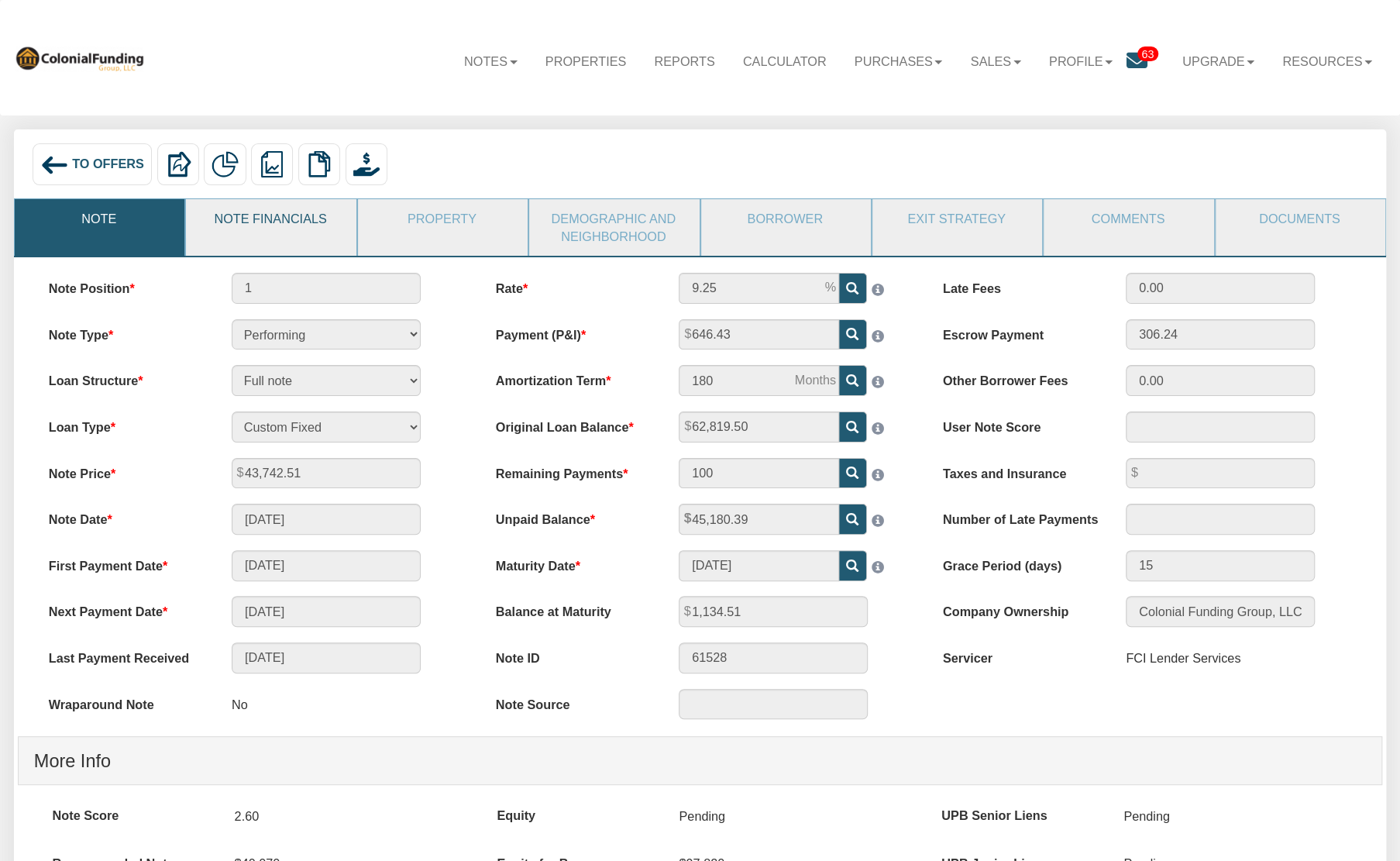
click at [260, 229] on link "Note Financials" at bounding box center [270, 219] width 168 height 39
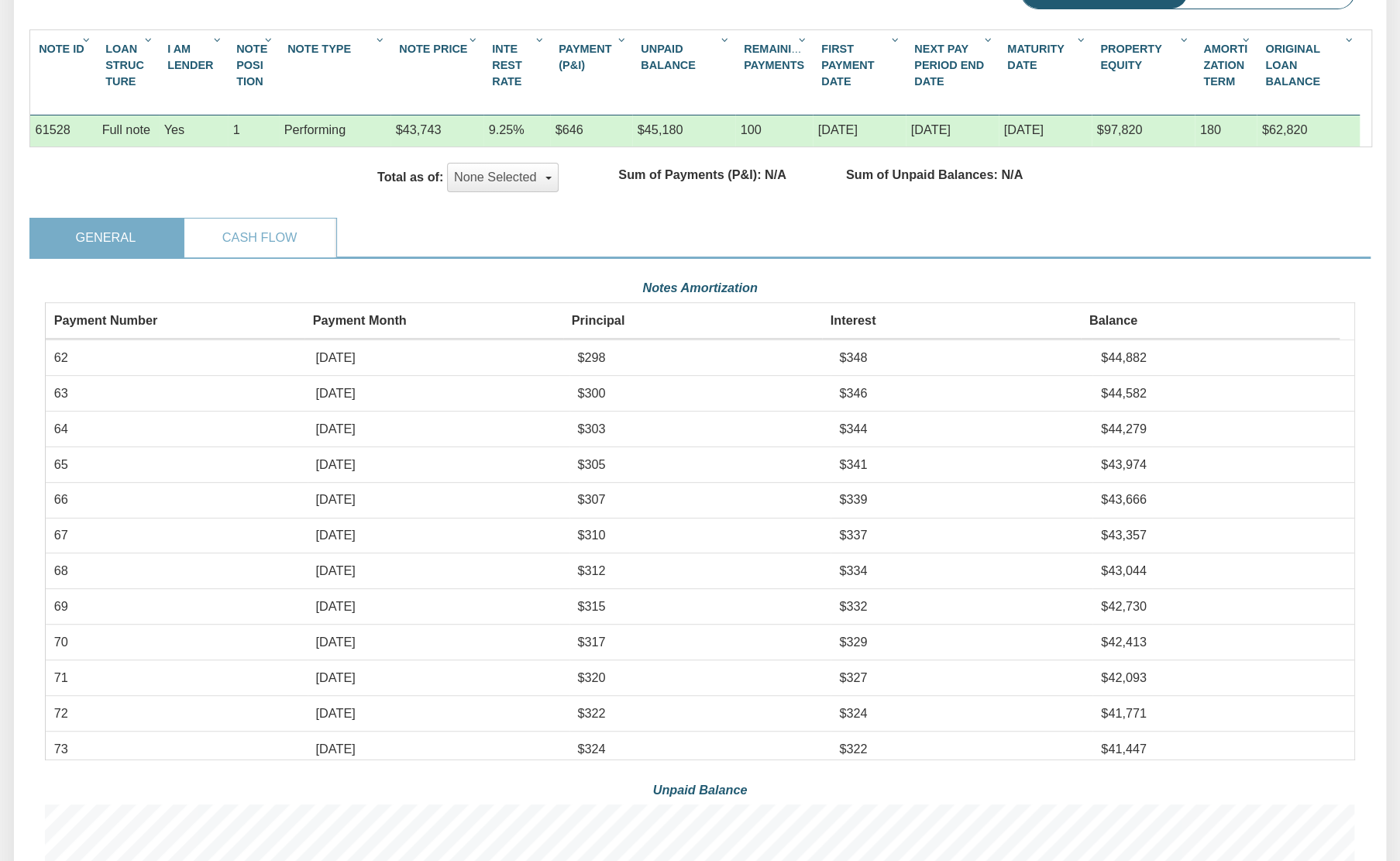
scroll to position [303, 0]
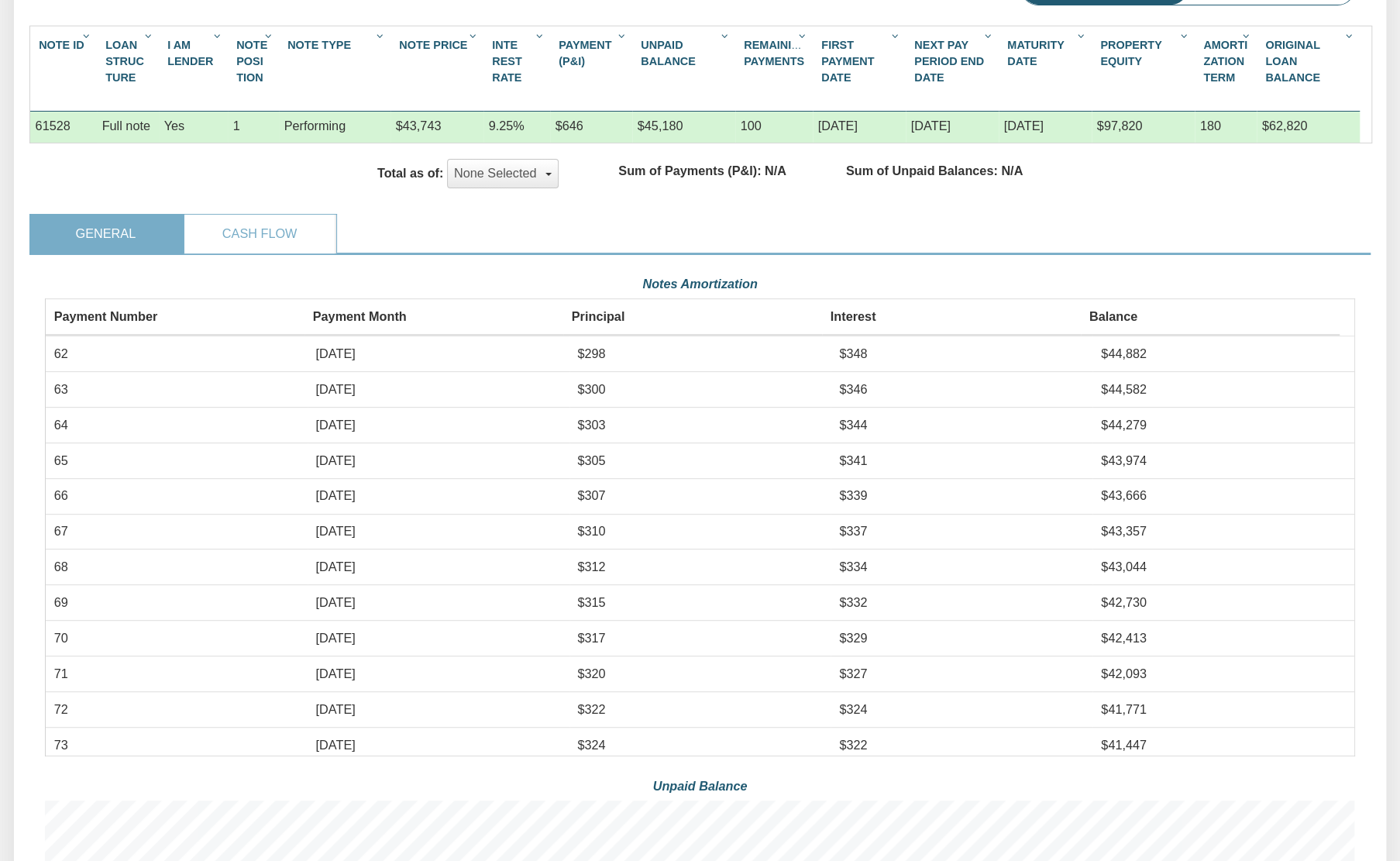
click at [470, 180] on button "None Selected" at bounding box center [503, 173] width 113 height 29
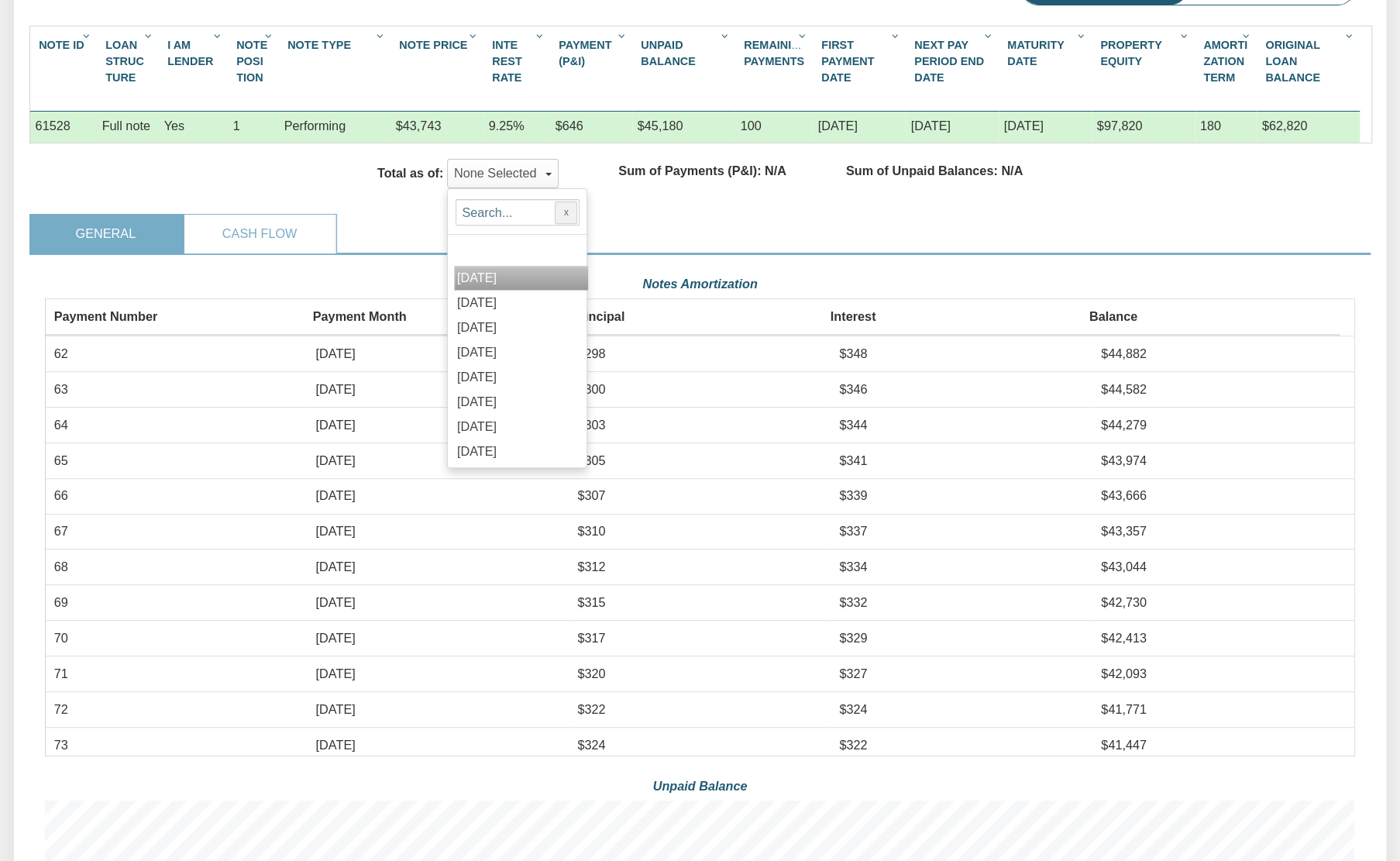
click at [478, 274] on span "[DATE]" at bounding box center [477, 278] width 40 height 14
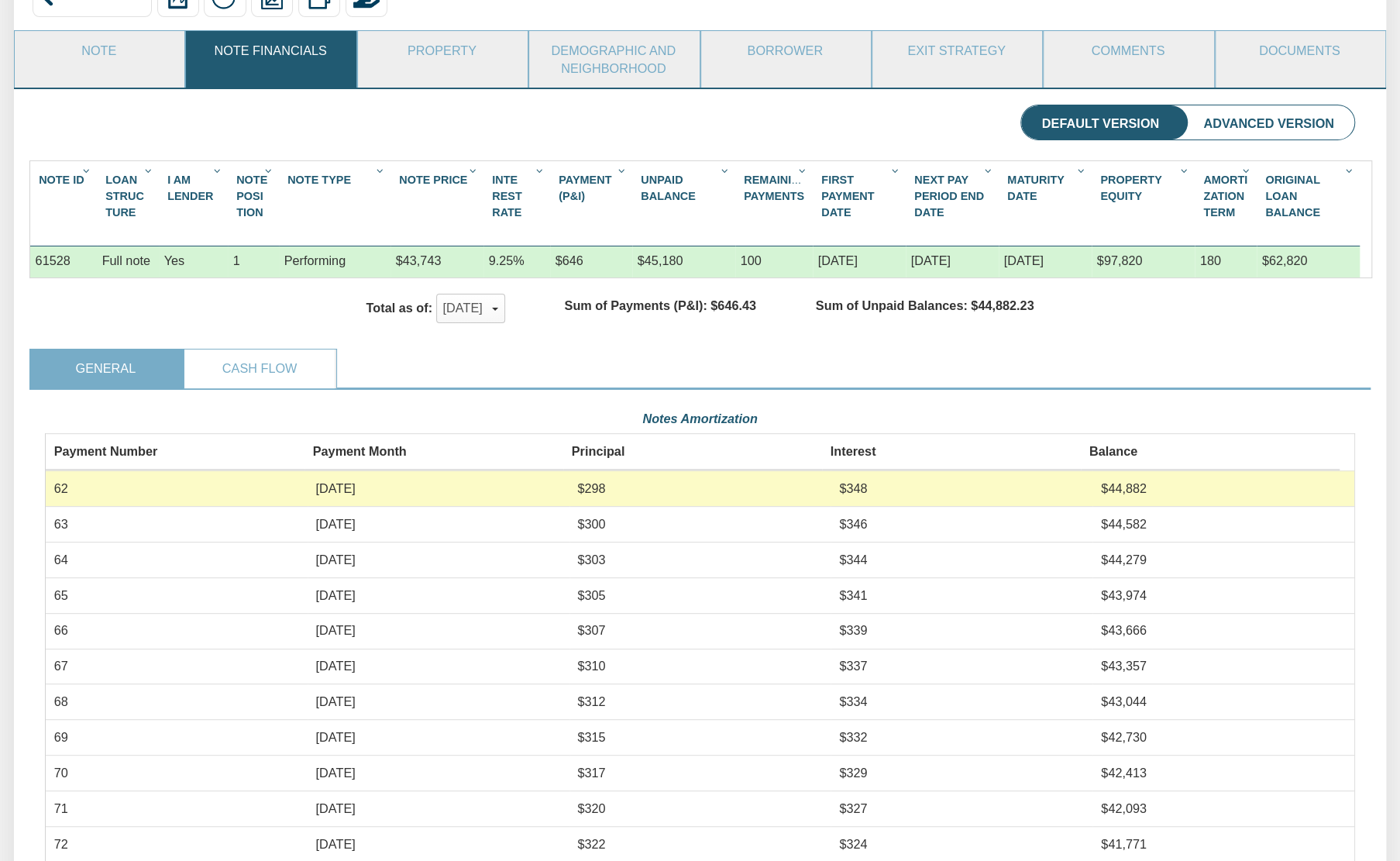
scroll to position [172, 0]
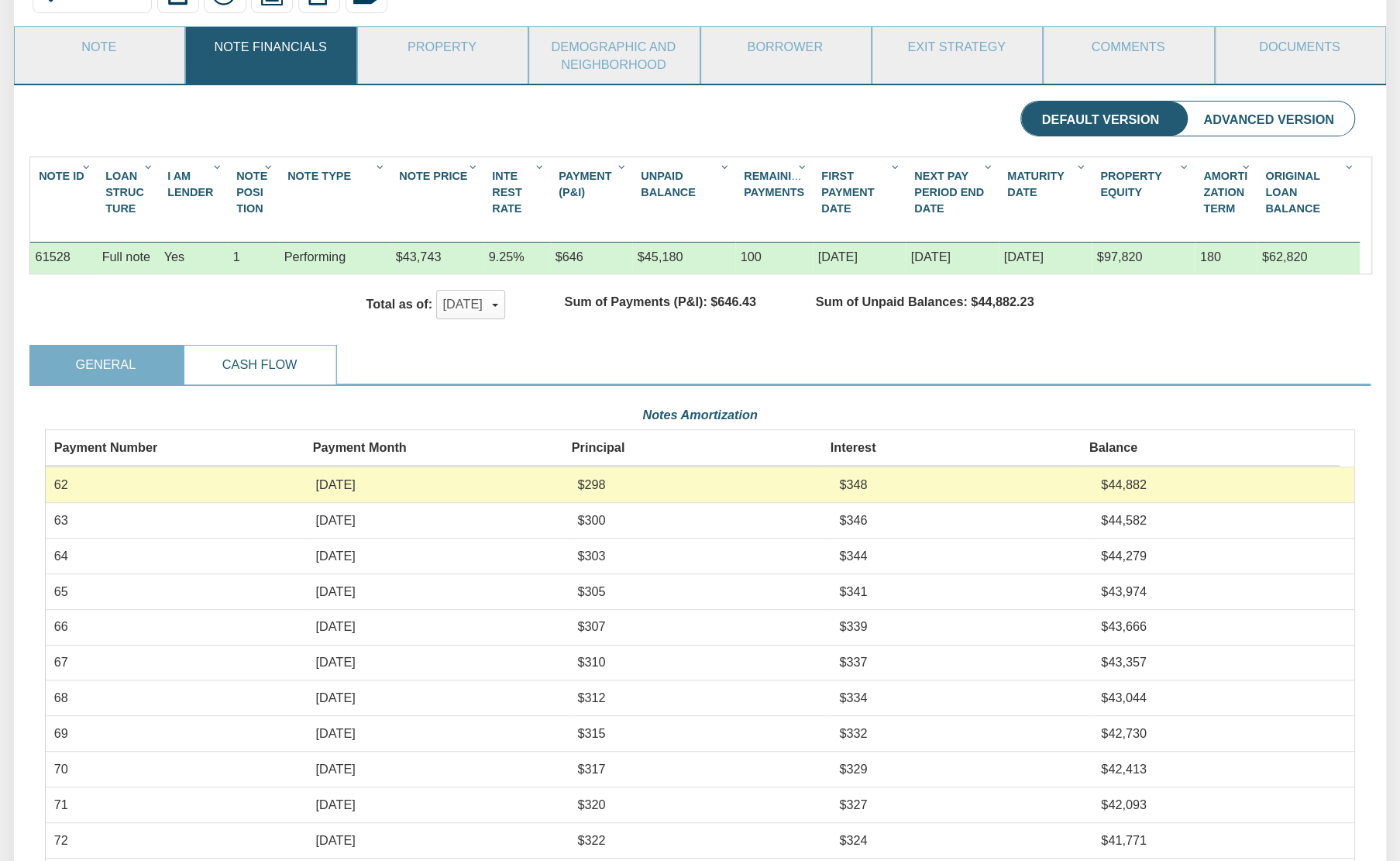
click at [269, 371] on link "Cash Flow" at bounding box center [260, 365] width 151 height 39
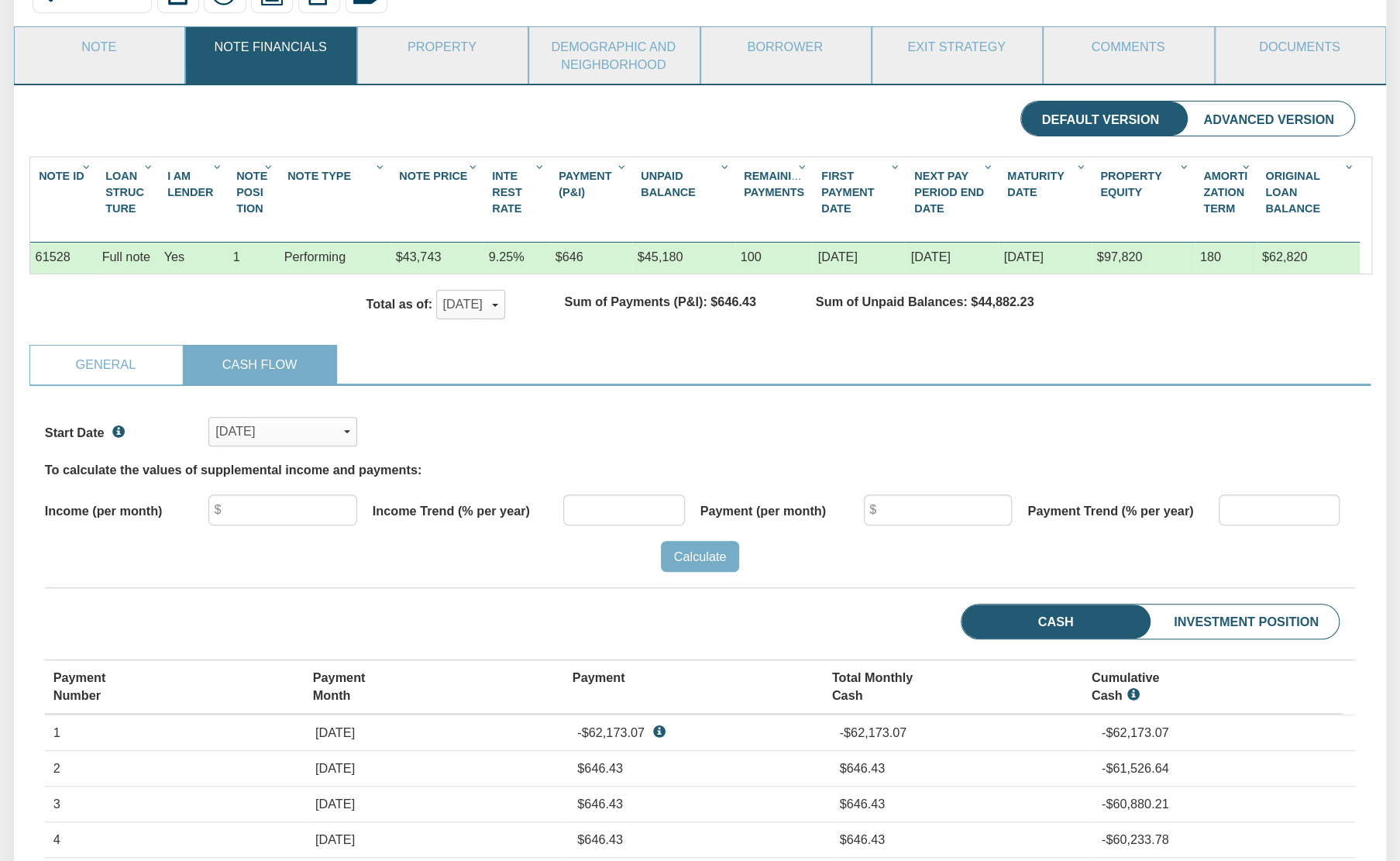
scroll to position [282, 1310]
click at [281, 428] on div "Aug, 2020" at bounding box center [283, 431] width 135 height 26
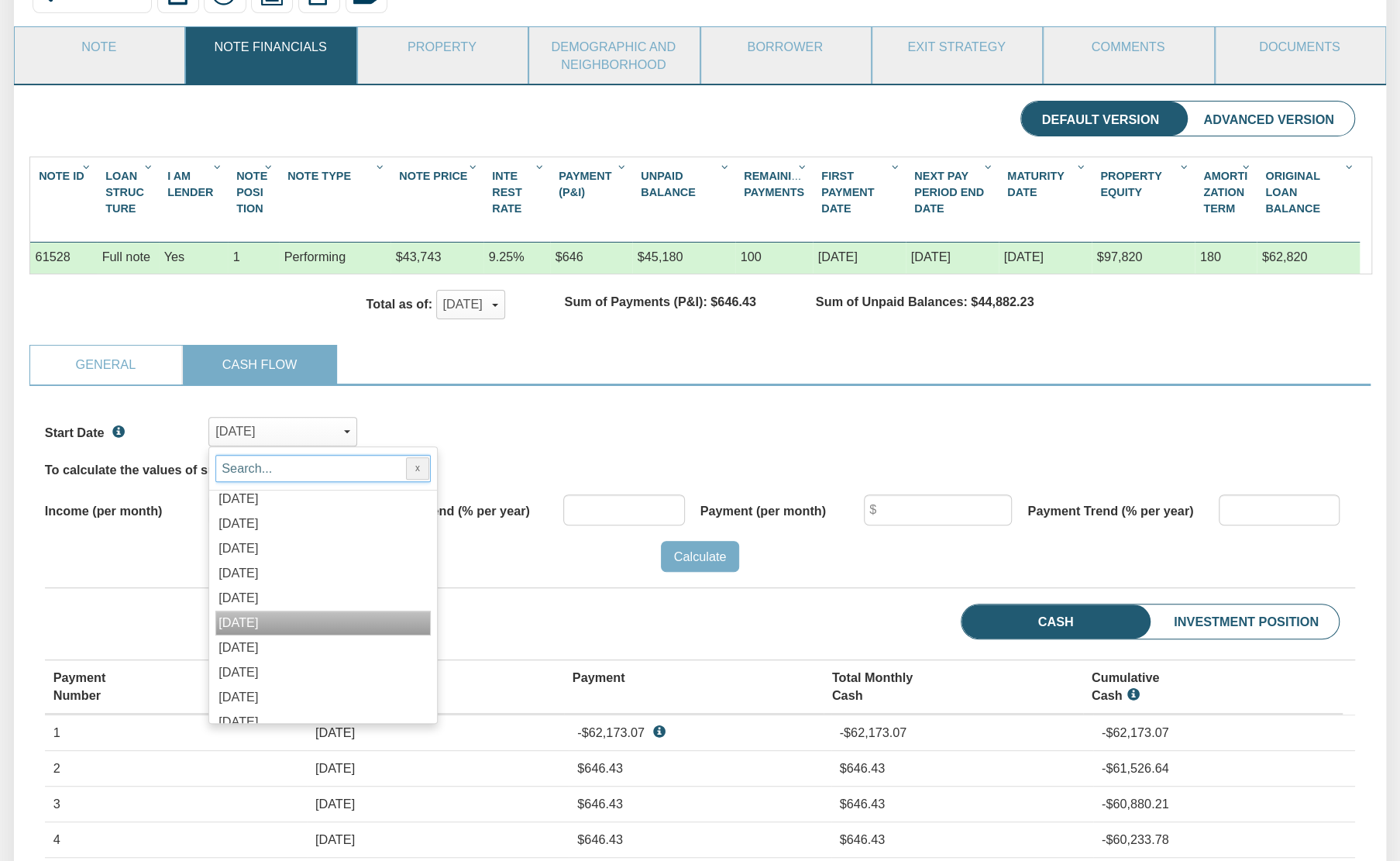
scroll to position [1422, 0]
click at [314, 597] on div "[DATE]" at bounding box center [323, 599] width 215 height 25
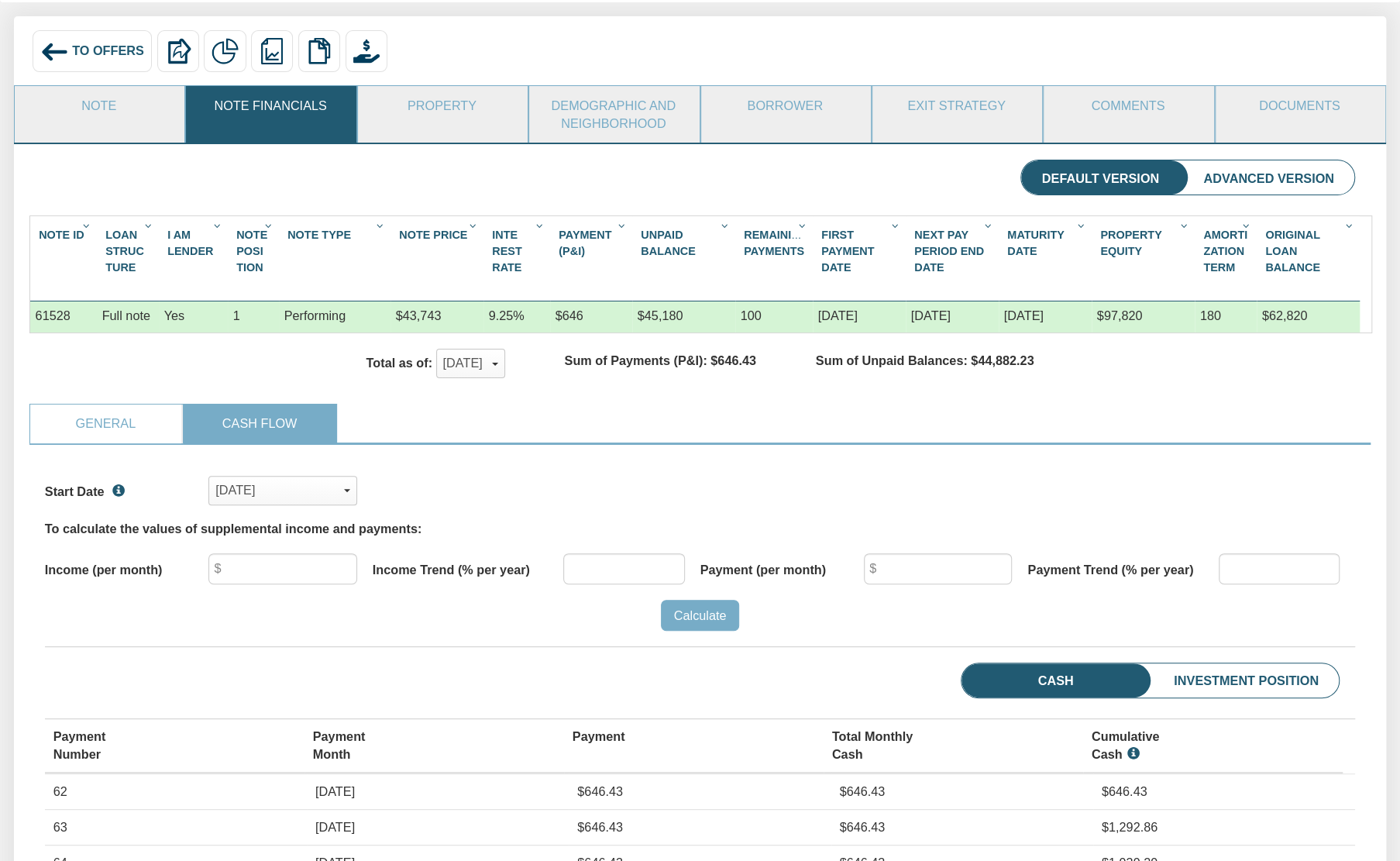
scroll to position [109, 0]
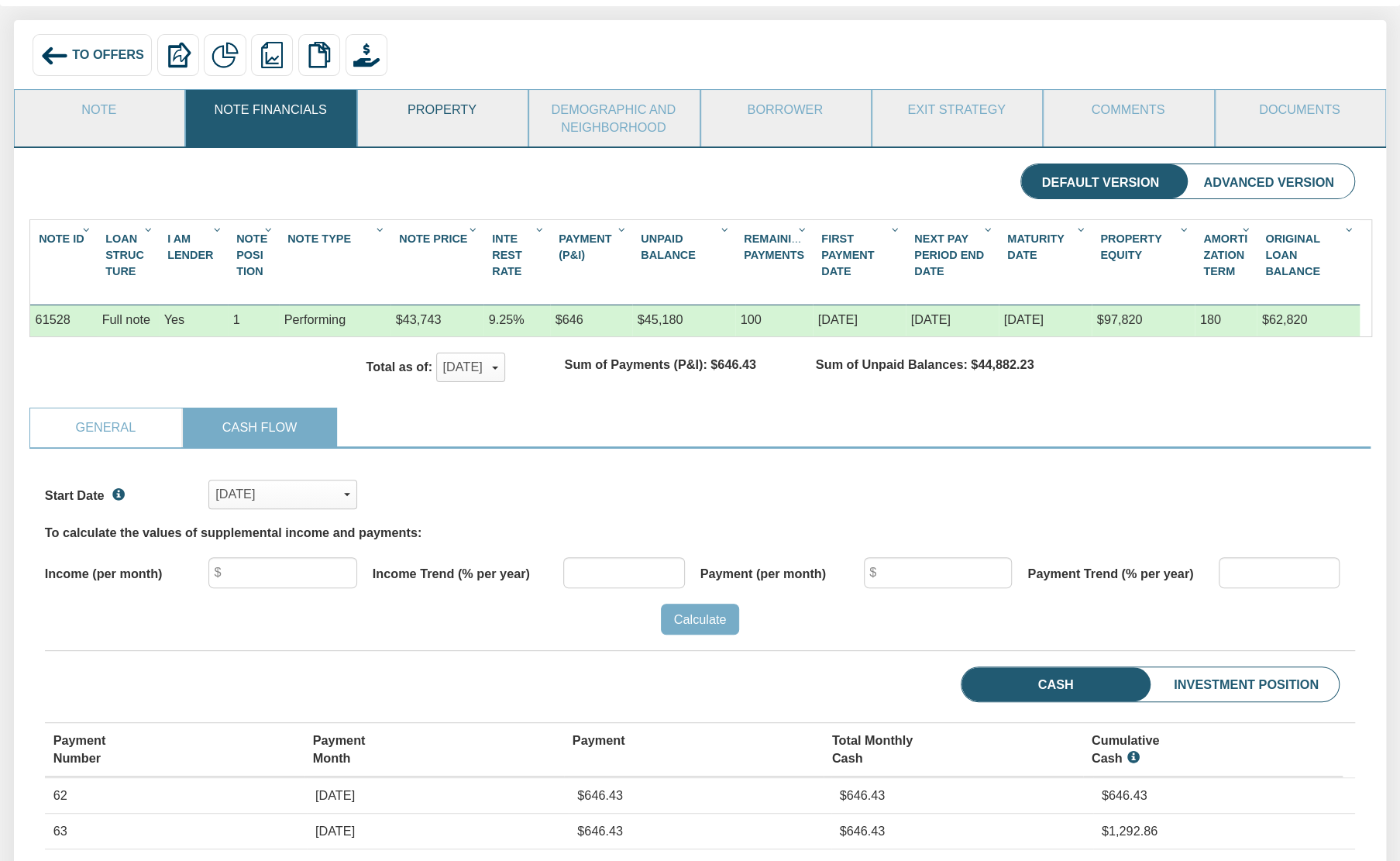
click at [433, 111] on link "Property" at bounding box center [442, 109] width 168 height 39
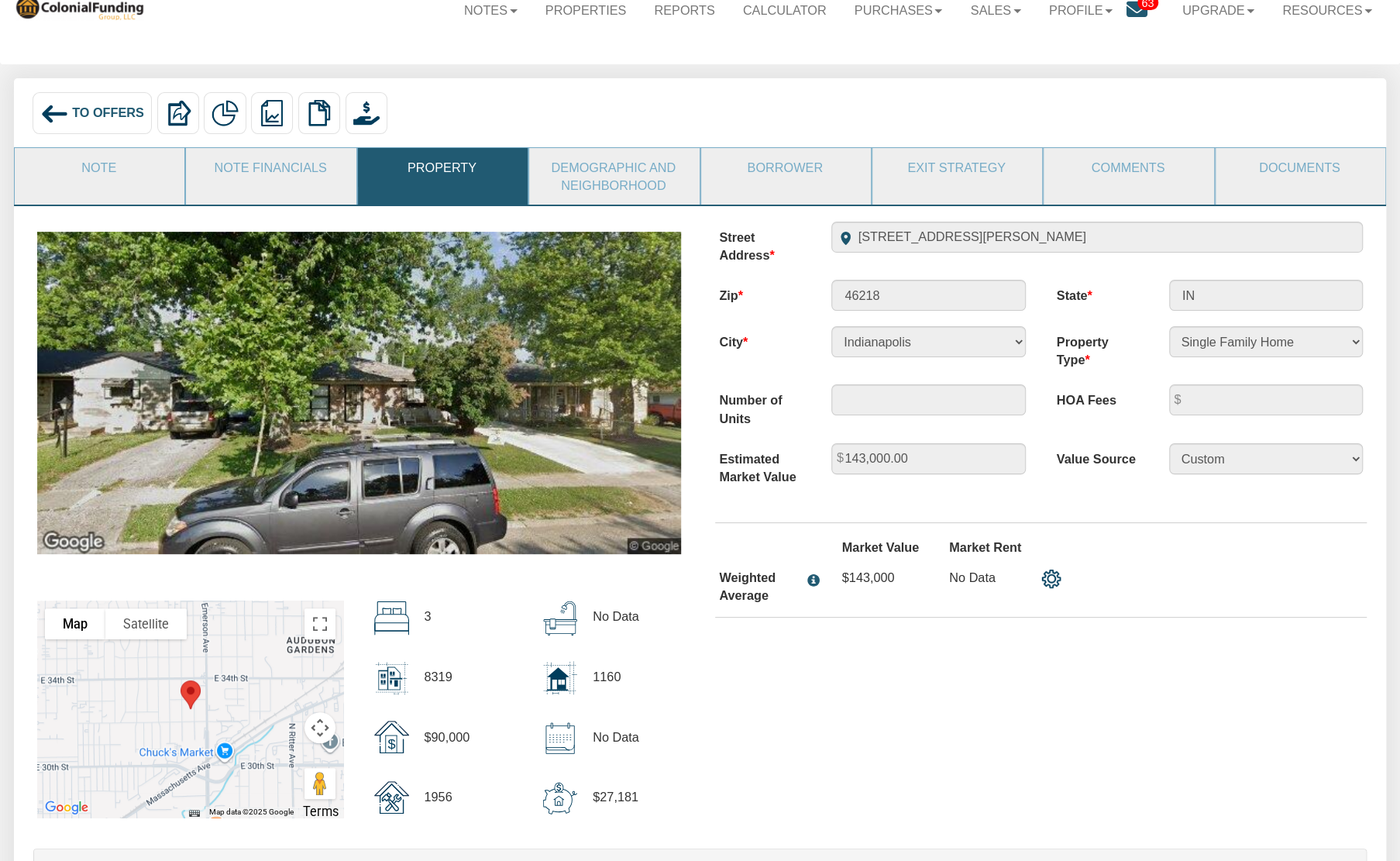
scroll to position [50, 0]
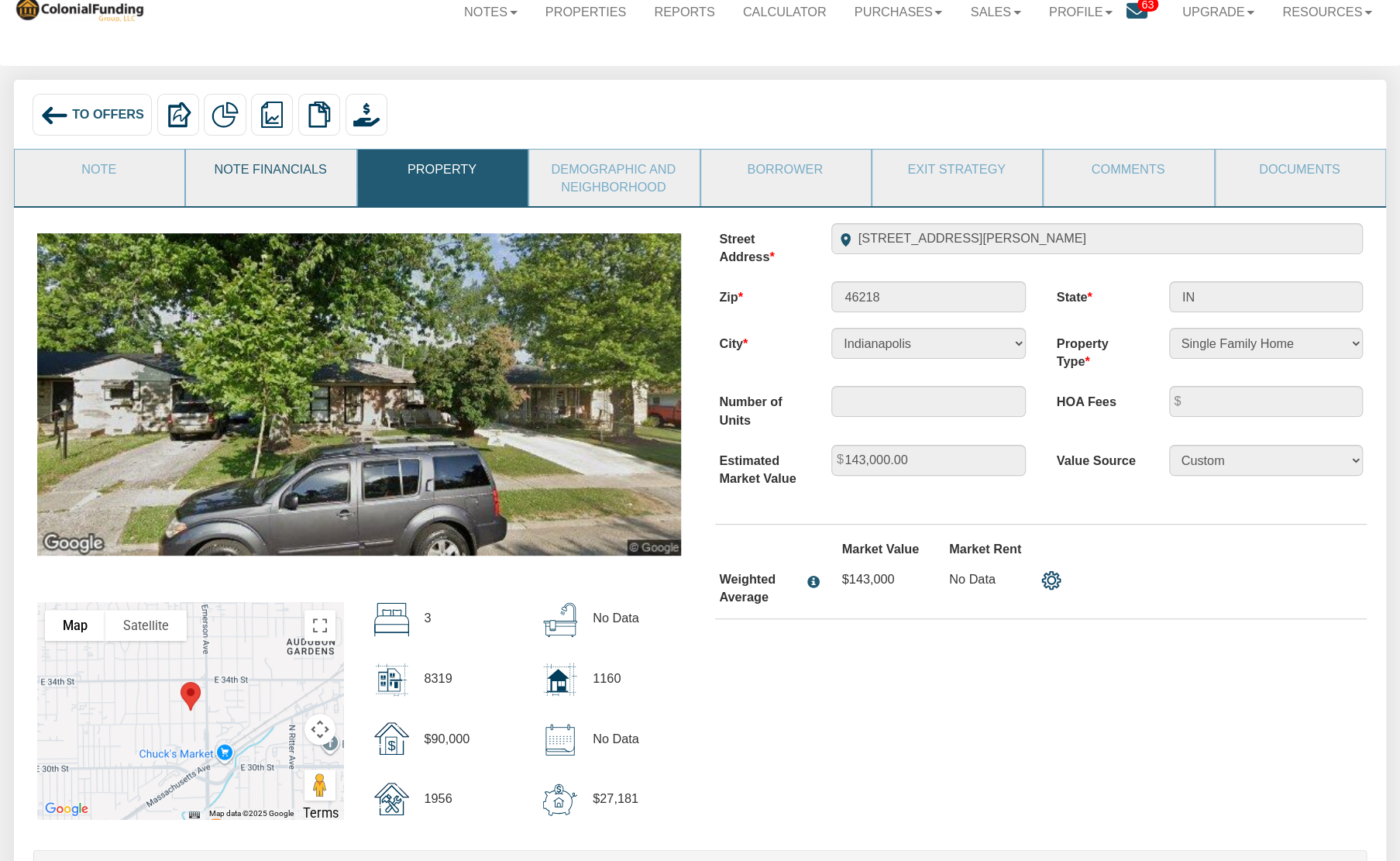
click at [236, 162] on link "Note Financials" at bounding box center [270, 169] width 168 height 39
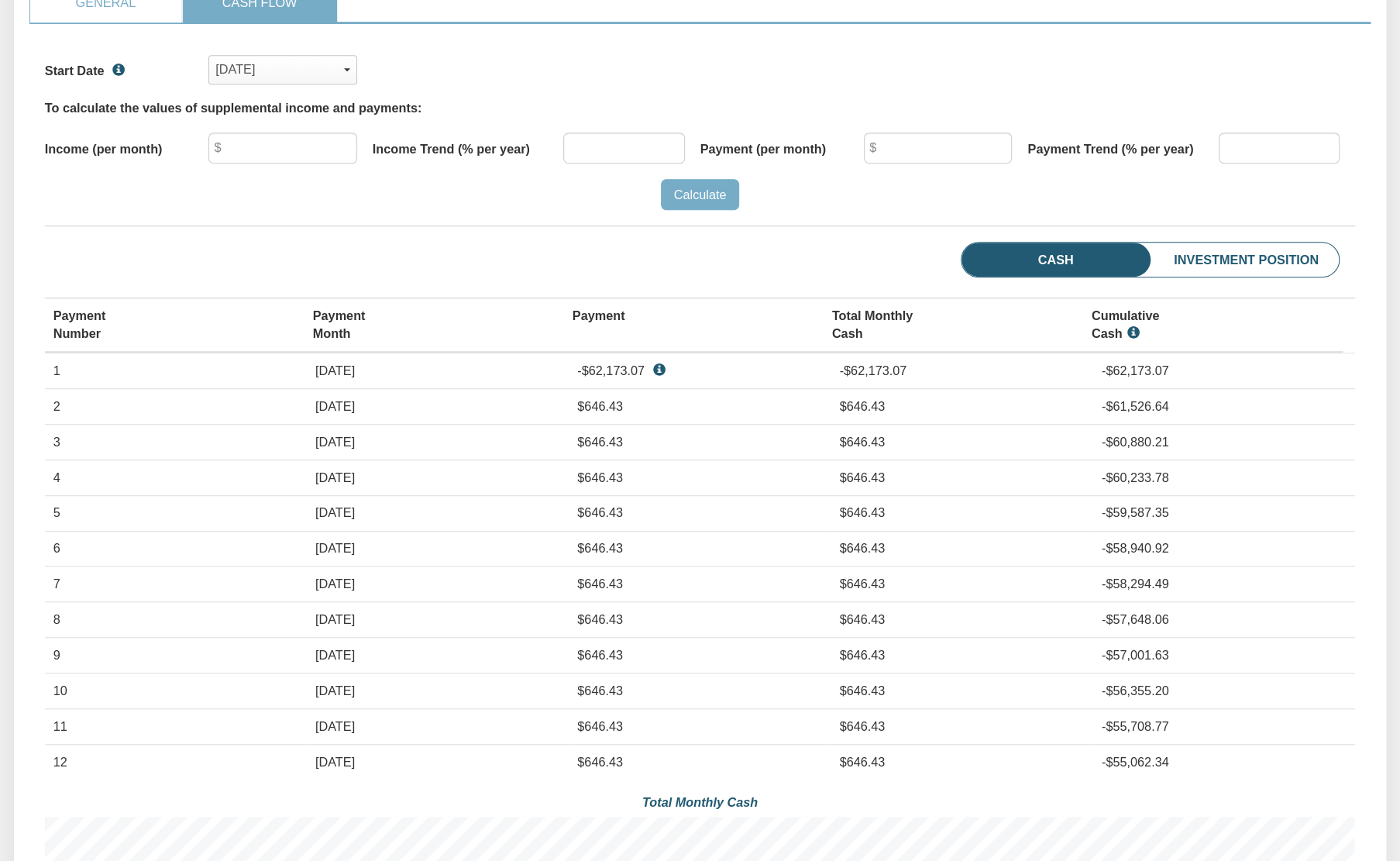
scroll to position [536, 0]
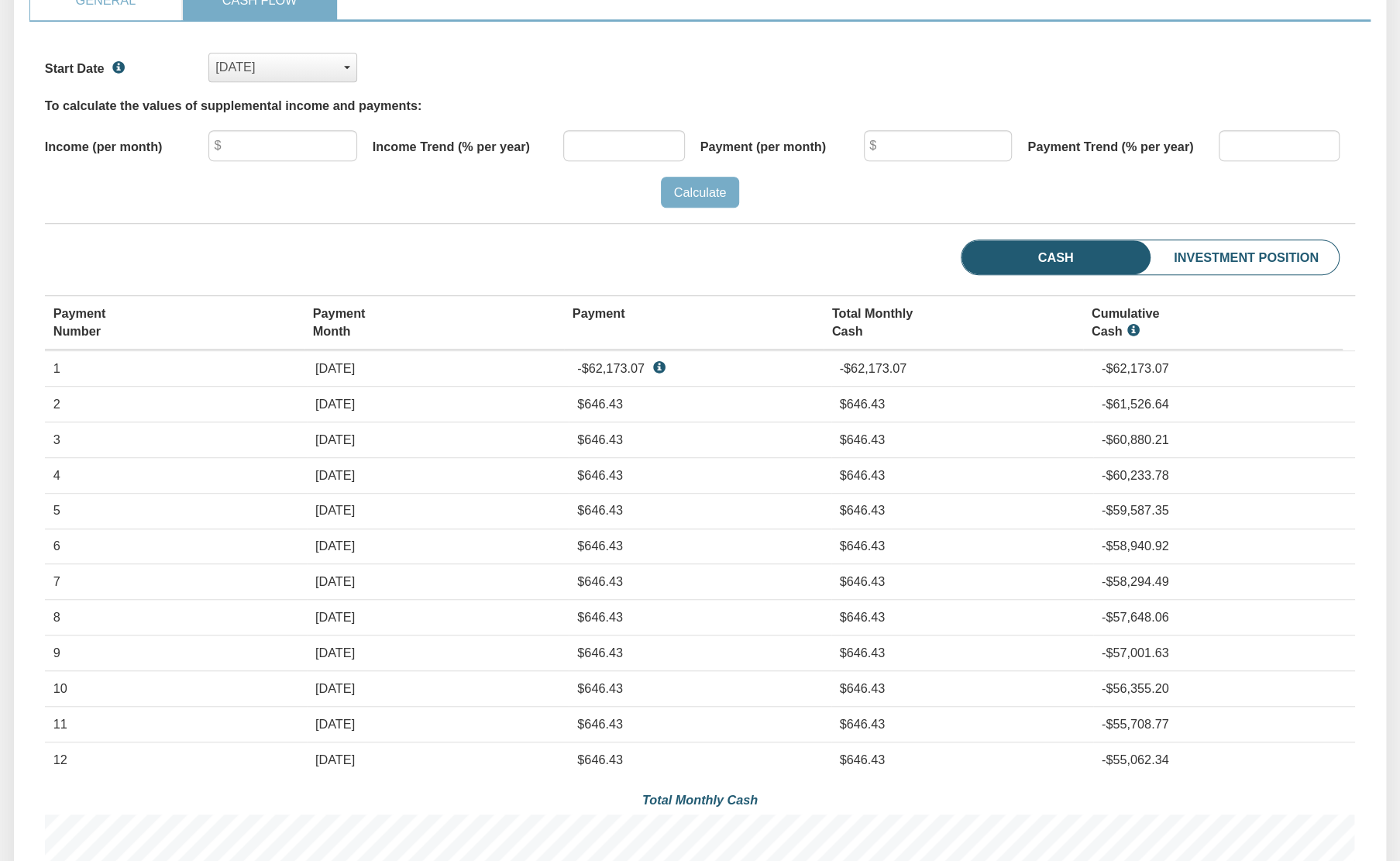
click at [295, 74] on div "Aug, 2020" at bounding box center [283, 67] width 135 height 26
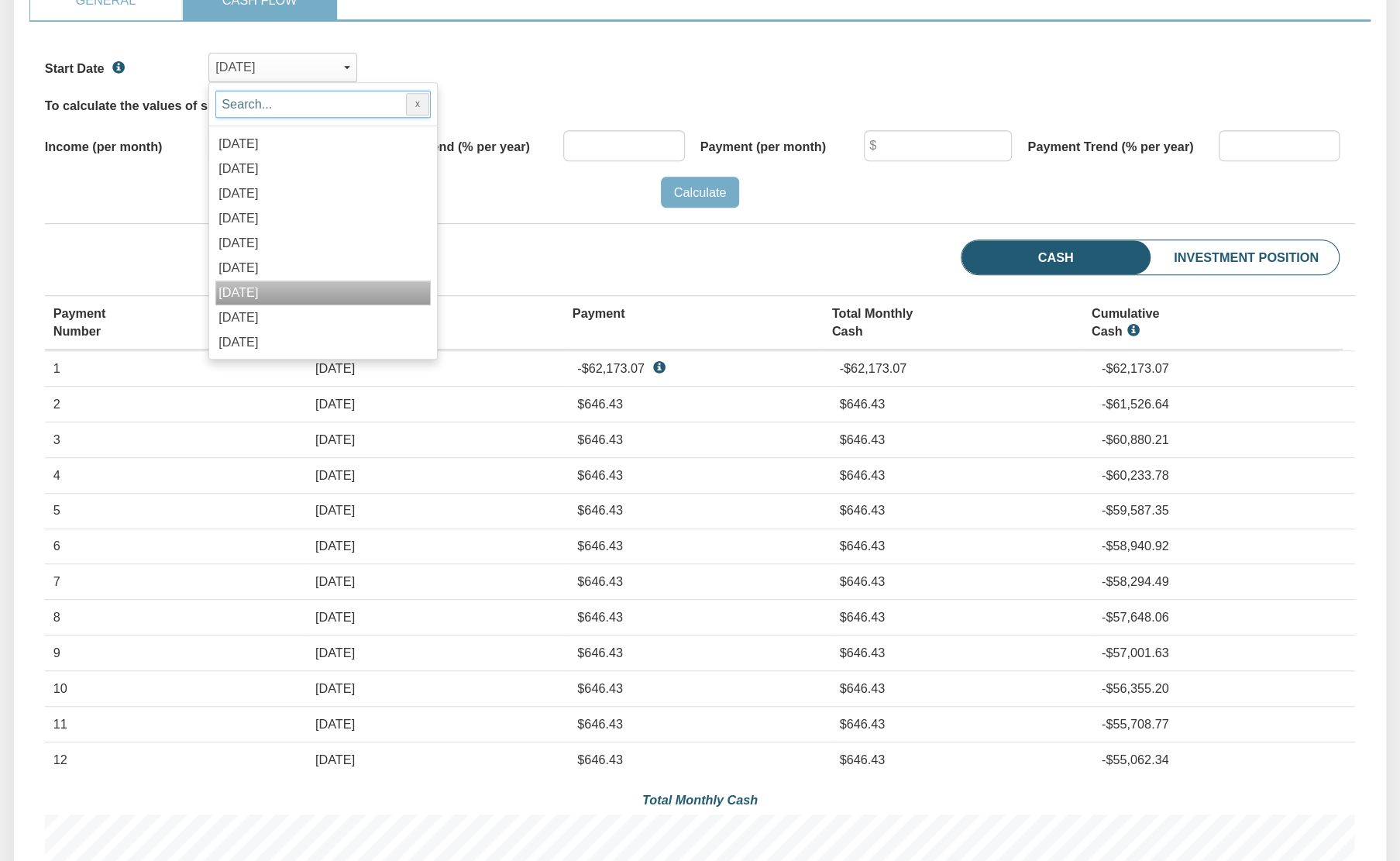
scroll to position [1445, 0]
click at [329, 207] on div "[DATE]" at bounding box center [323, 212] width 215 height 25
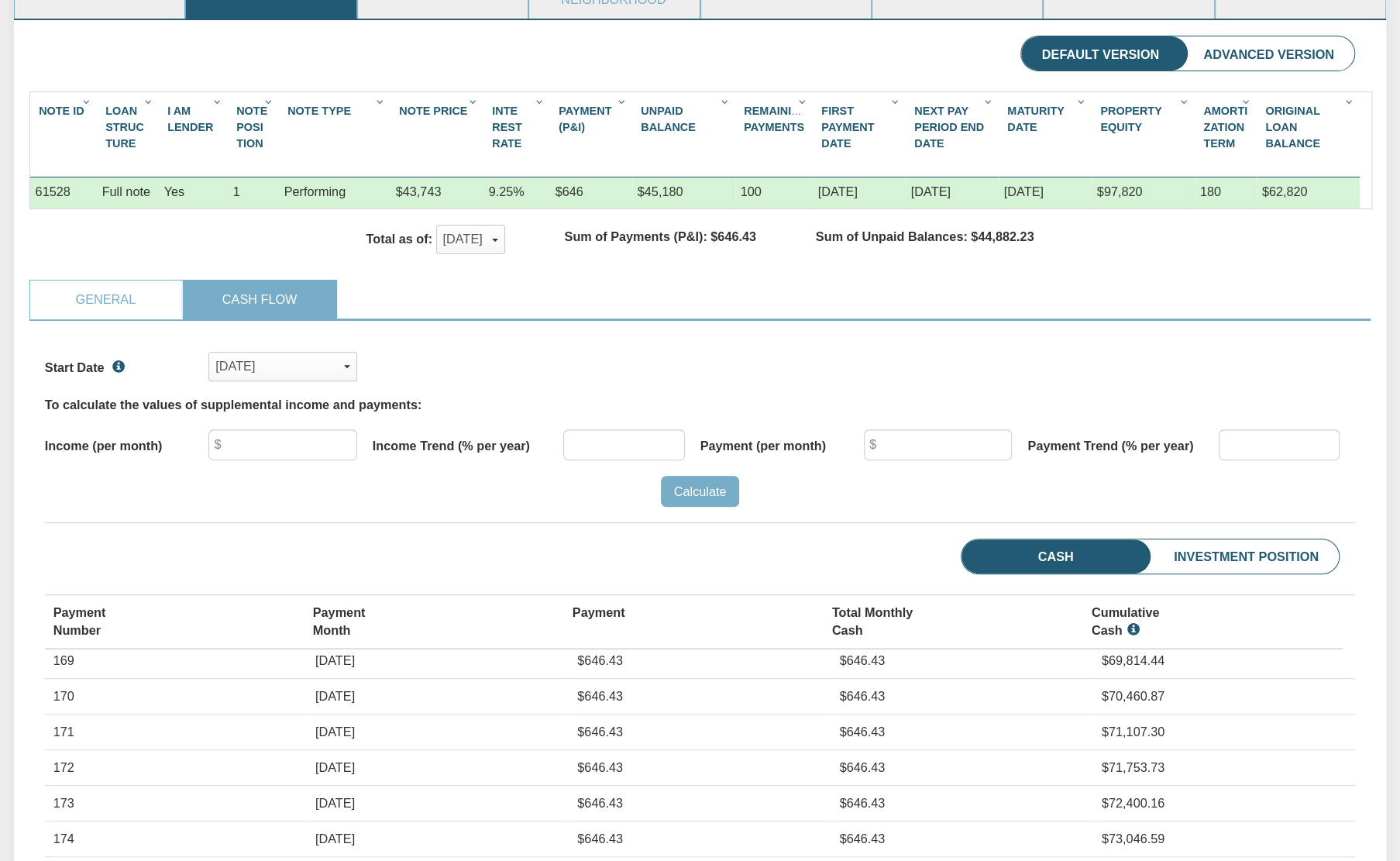
scroll to position [0, 0]
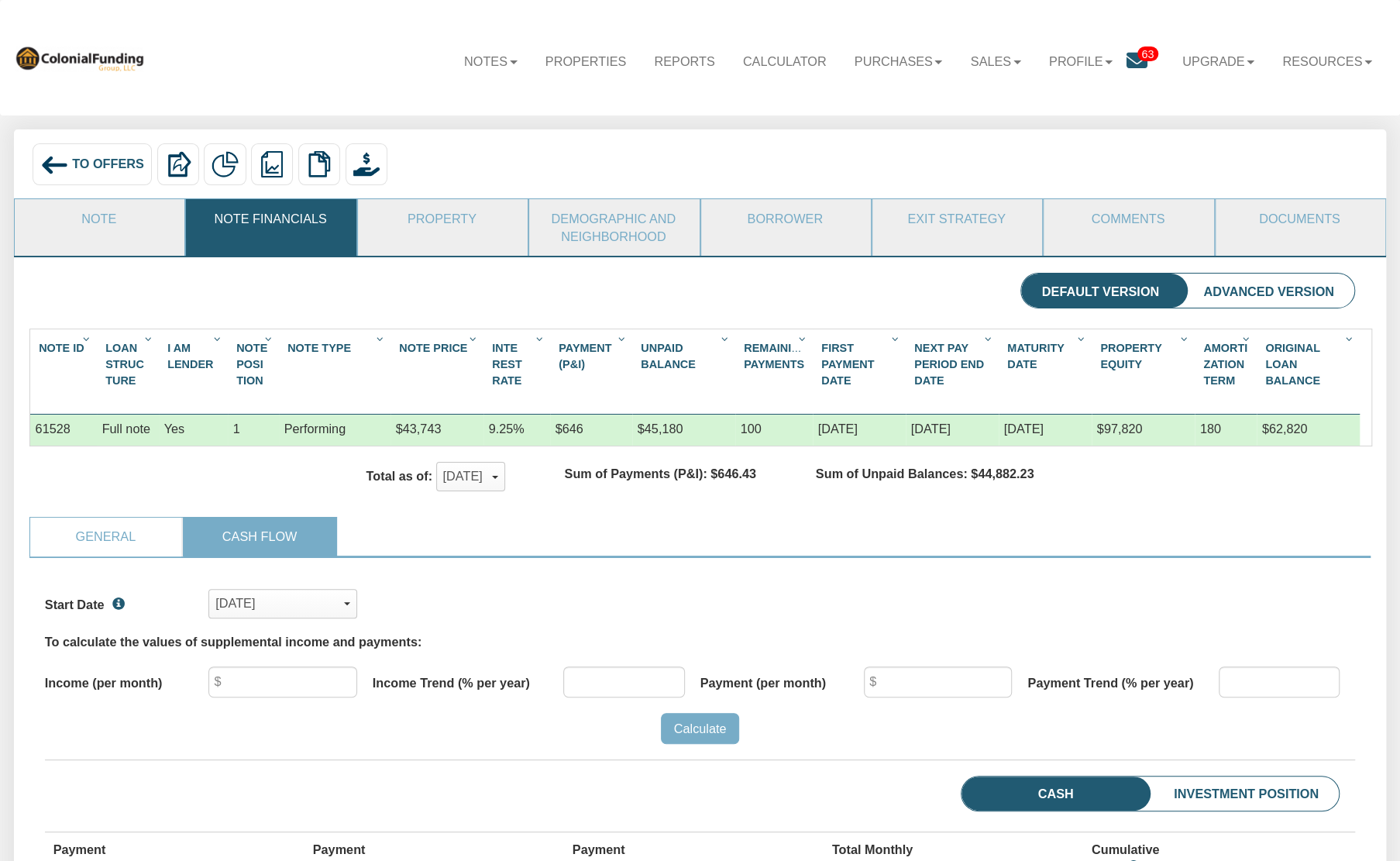
click at [63, 169] on img at bounding box center [53, 164] width 27 height 27
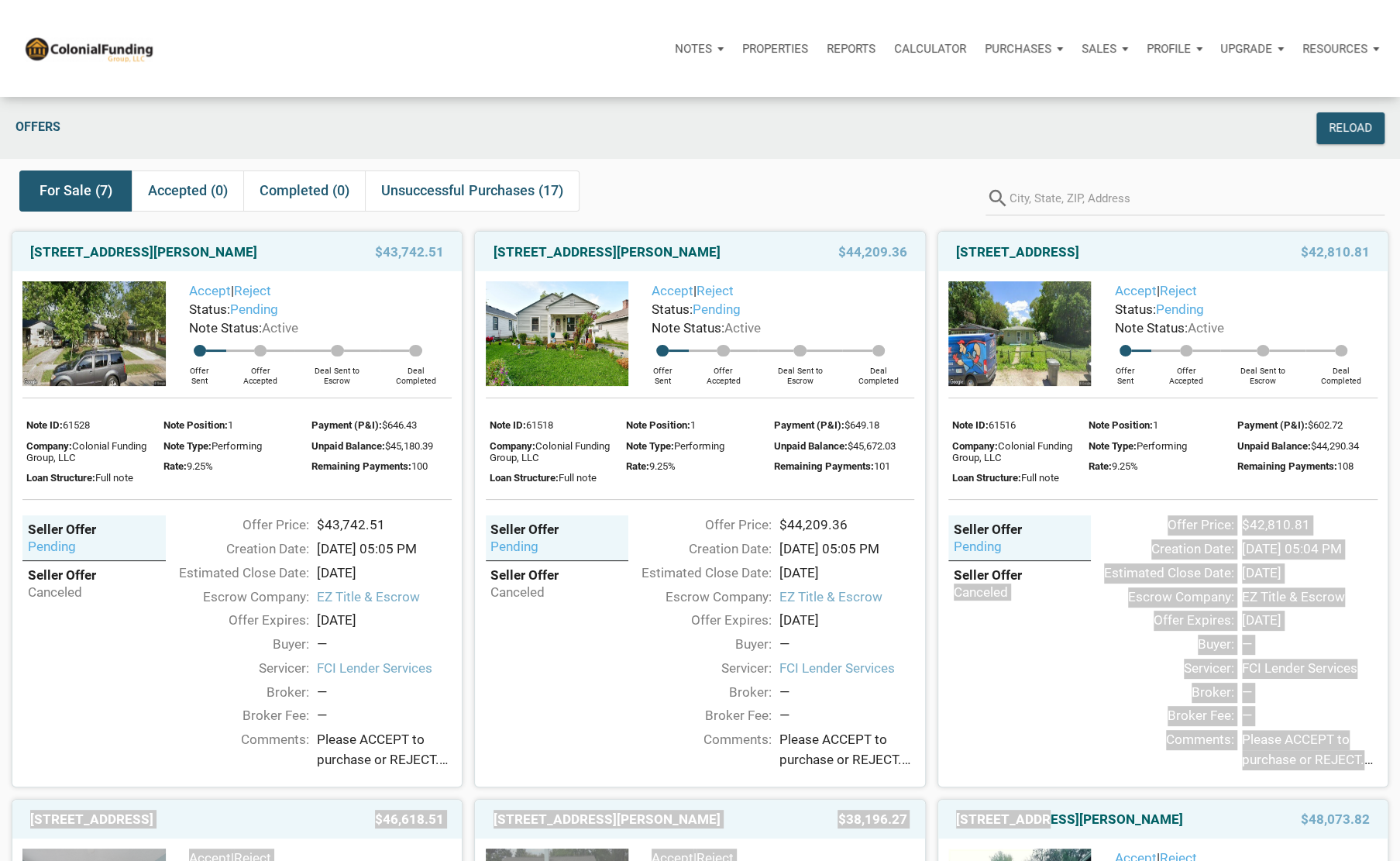
drag, startPoint x: 0, startPoint y: 0, endPoint x: 927, endPoint y: 666, distance: 1141.4
click at [1031, 728] on div "Seller Offer pending Seller Offer canceled" at bounding box center [1021, 634] width 144 height 238
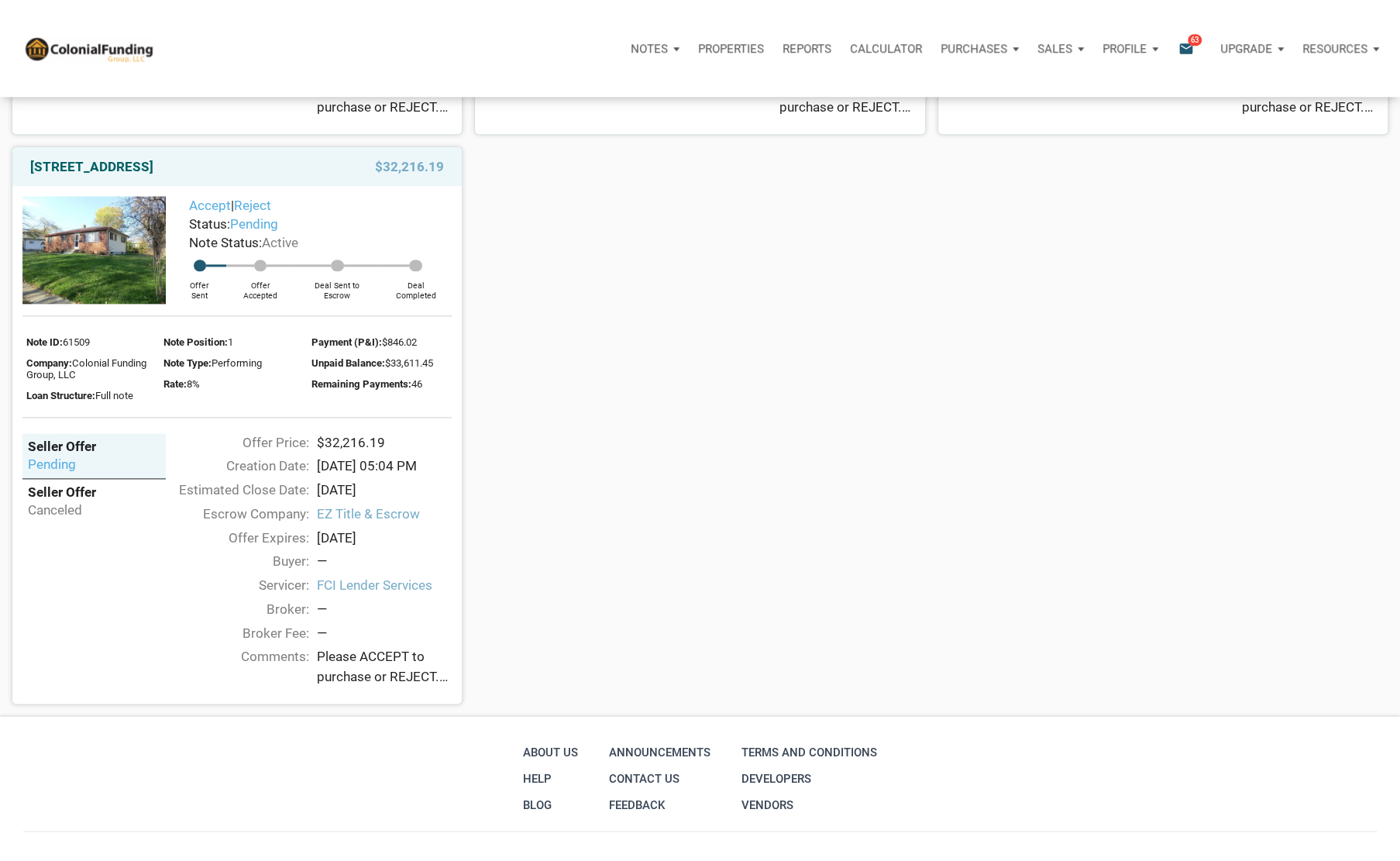
scroll to position [1224, 0]
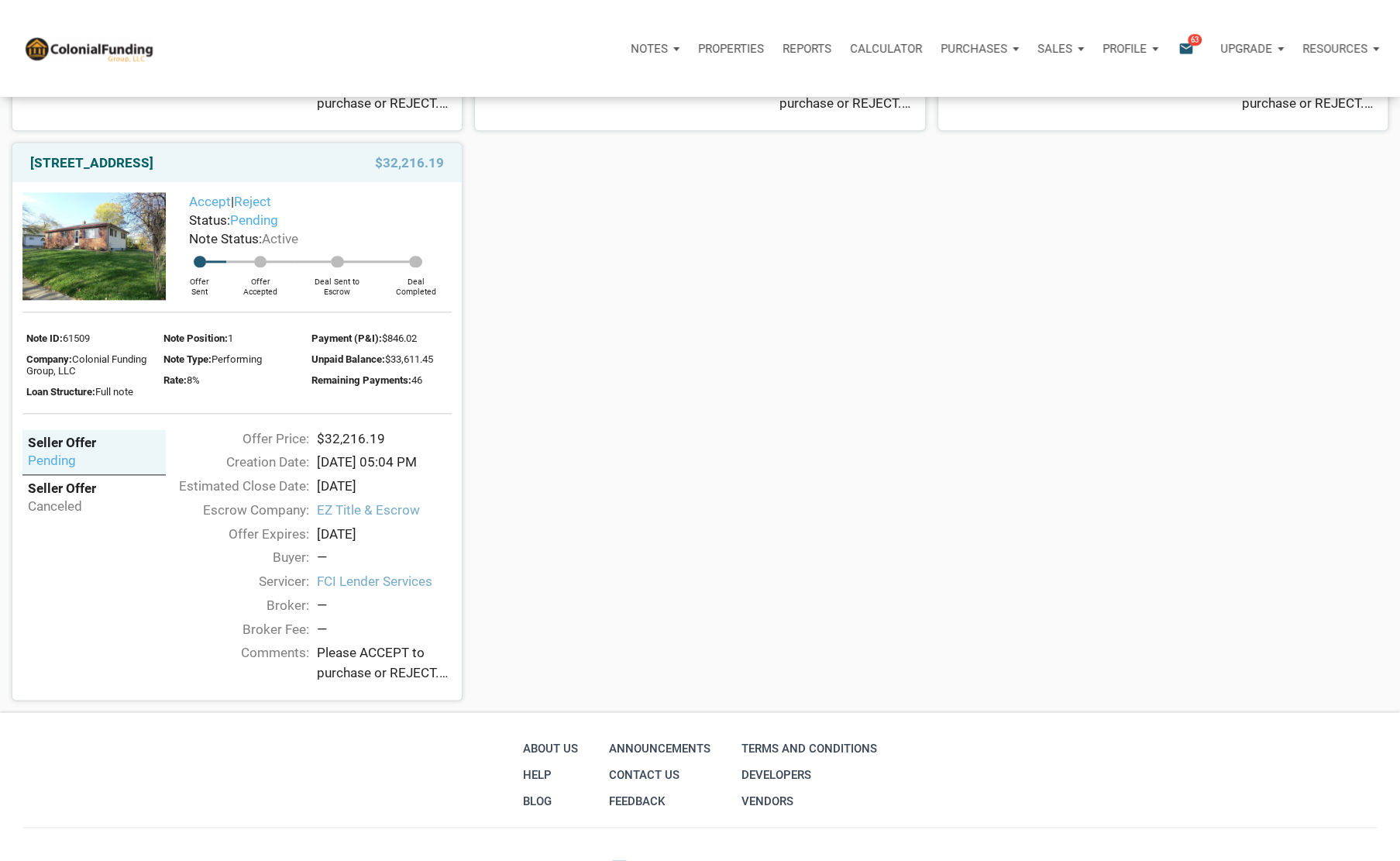
click at [95, 299] on img at bounding box center [94, 246] width 144 height 107
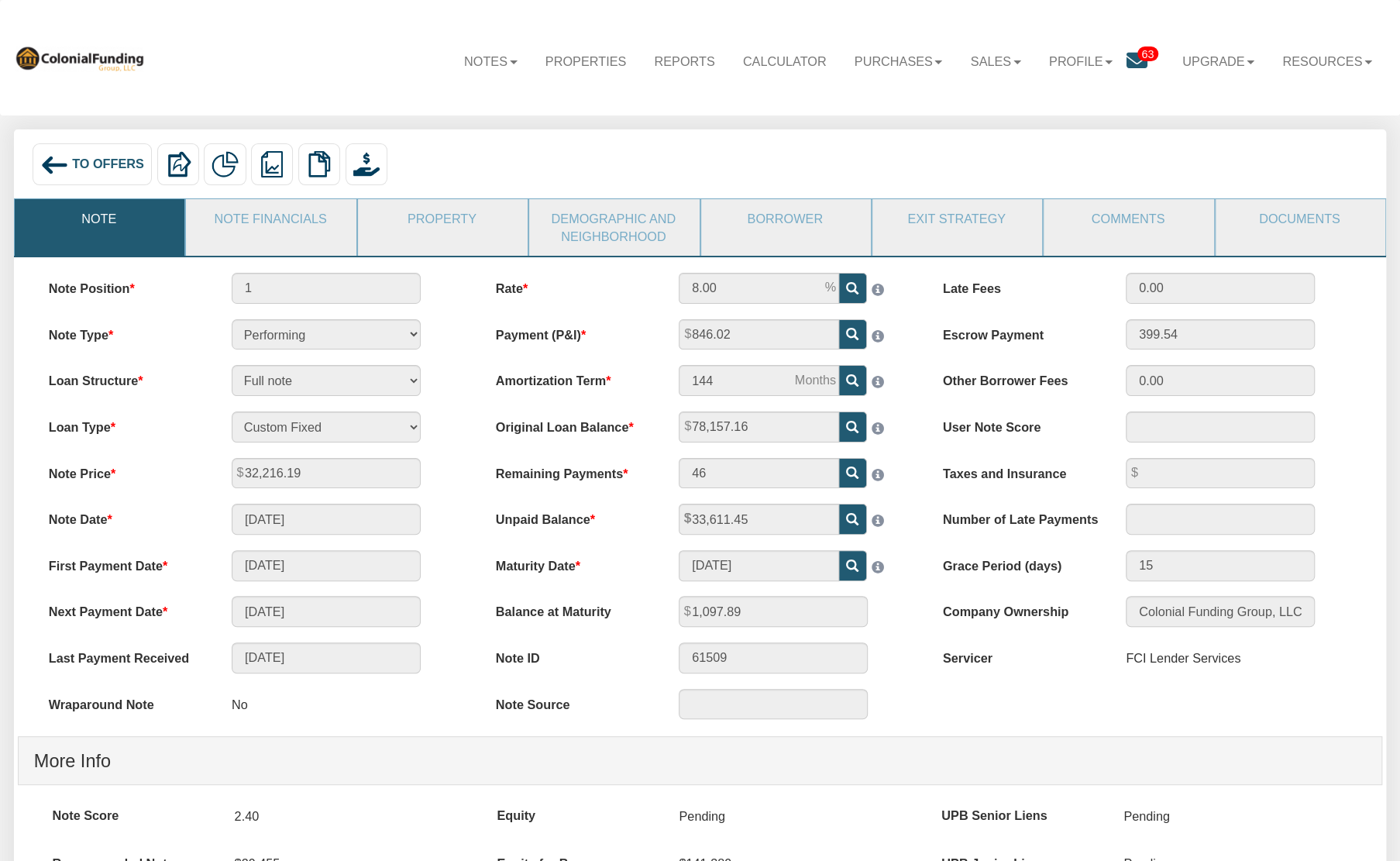
click at [258, 218] on link "Note Financials" at bounding box center [270, 219] width 168 height 39
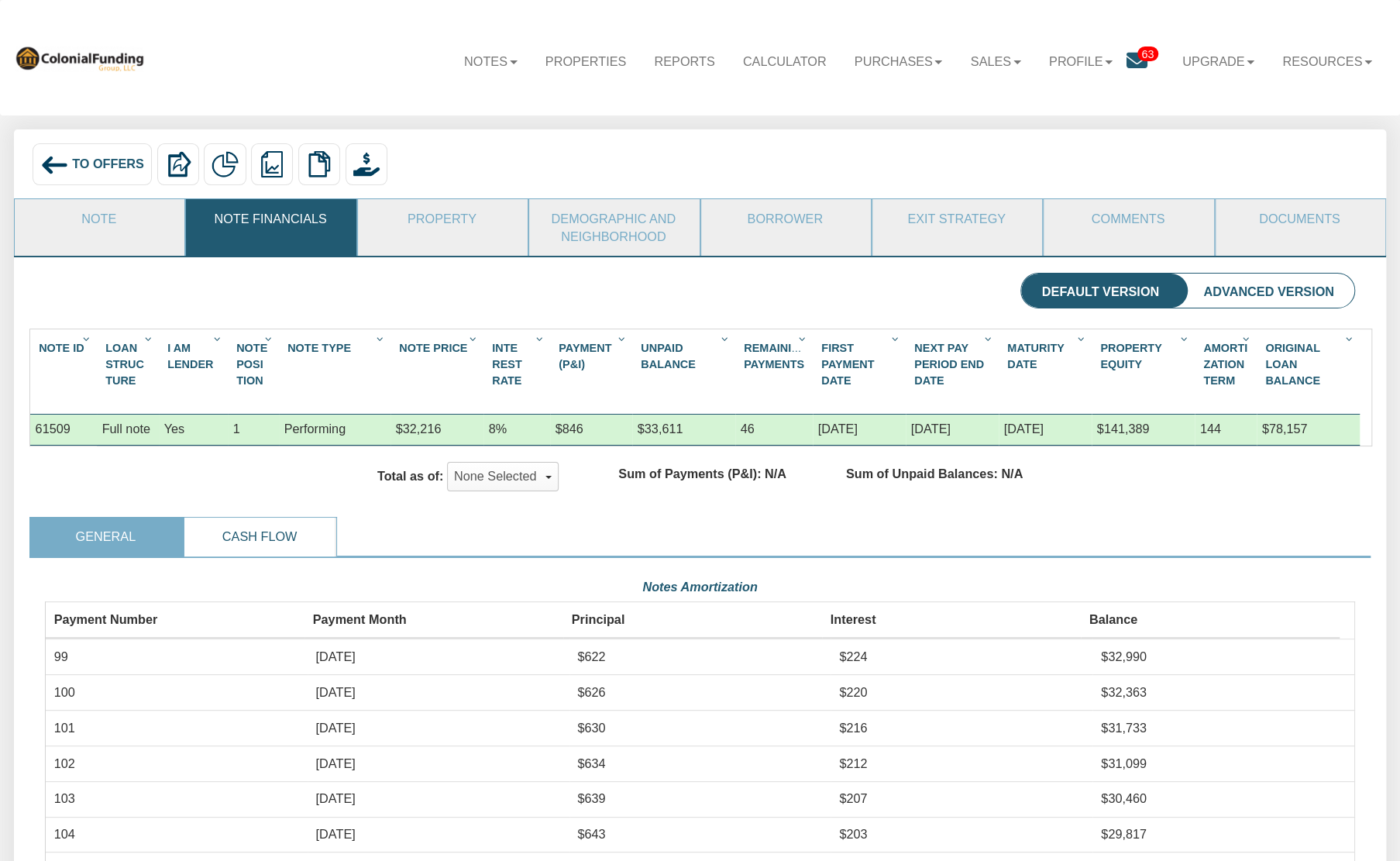
scroll to position [328, 1310]
click at [269, 538] on link "Cash Flow" at bounding box center [260, 537] width 151 height 39
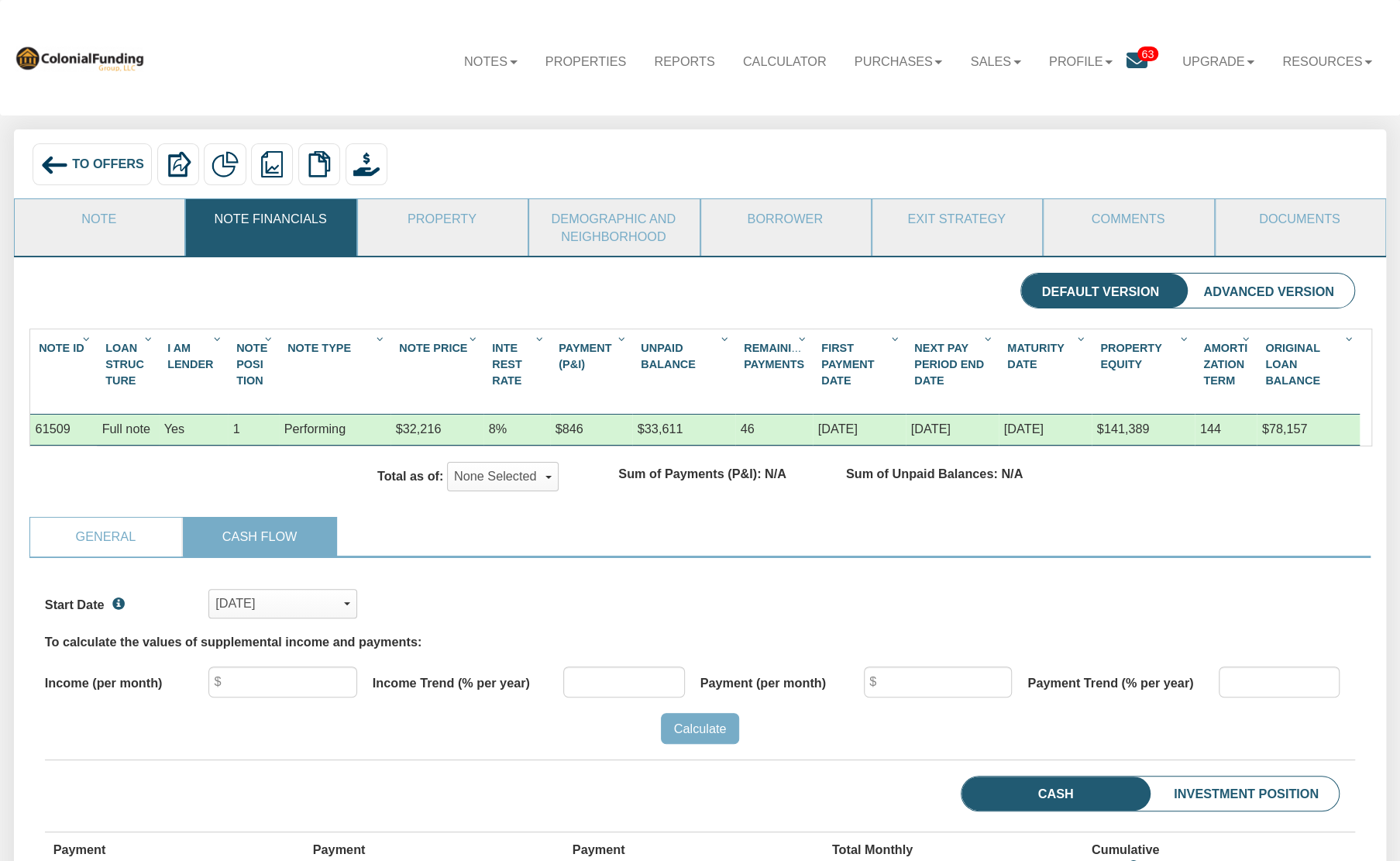
scroll to position [282, 1310]
click at [467, 482] on button "None Selected" at bounding box center [503, 476] width 113 height 29
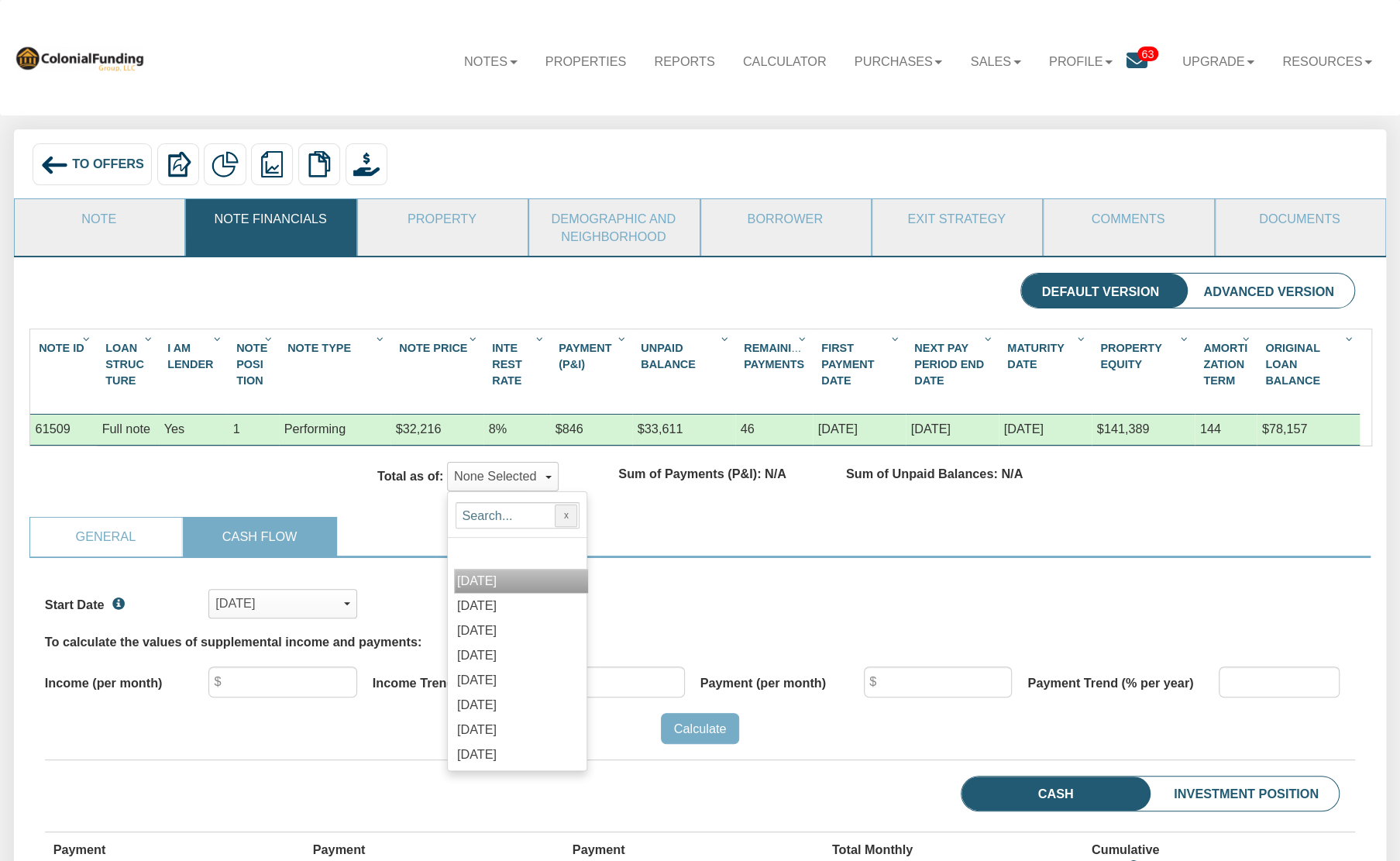
click at [497, 585] on span "[DATE]" at bounding box center [477, 581] width 40 height 14
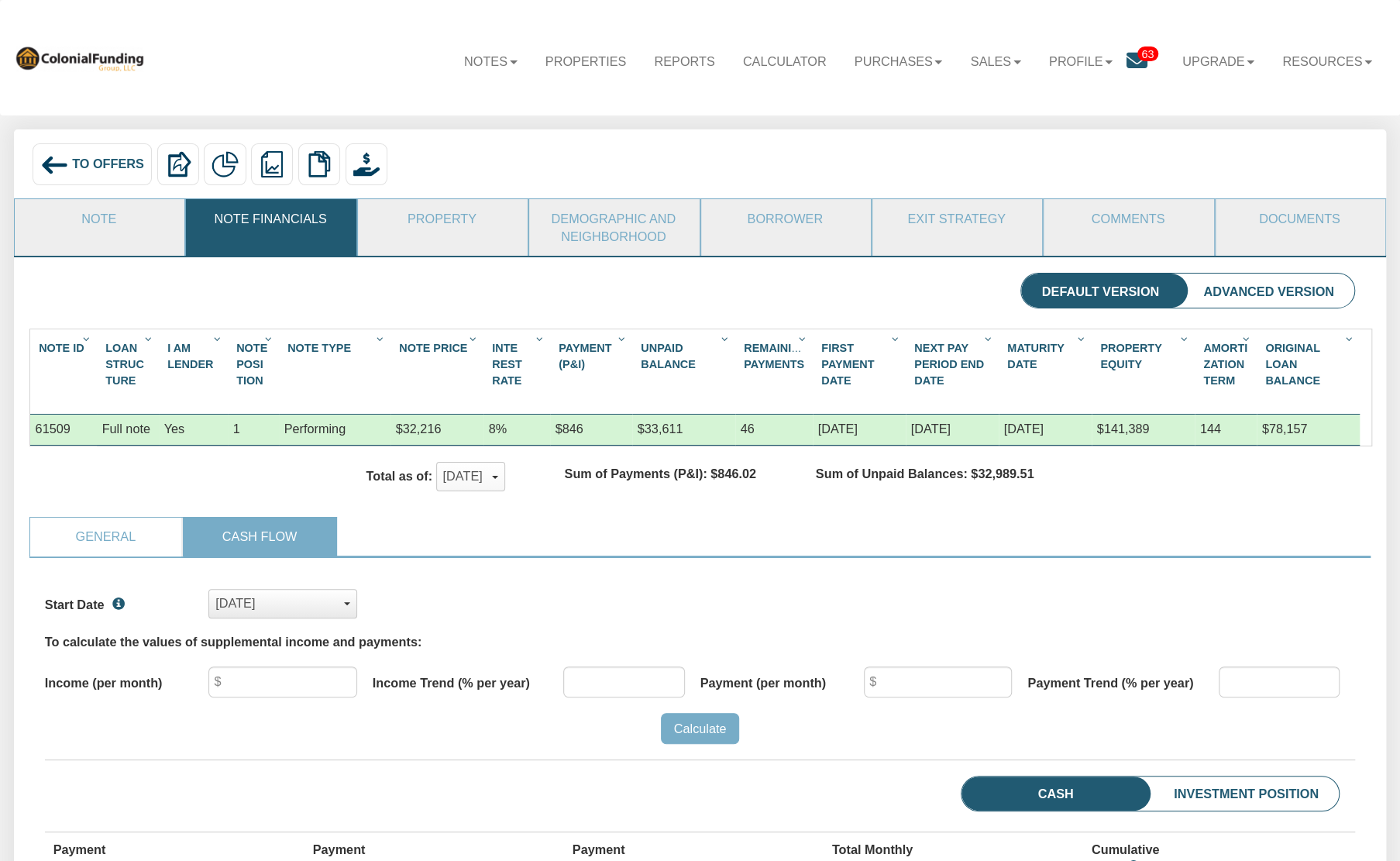
click at [347, 611] on div "Jul, 2017" at bounding box center [283, 603] width 135 height 26
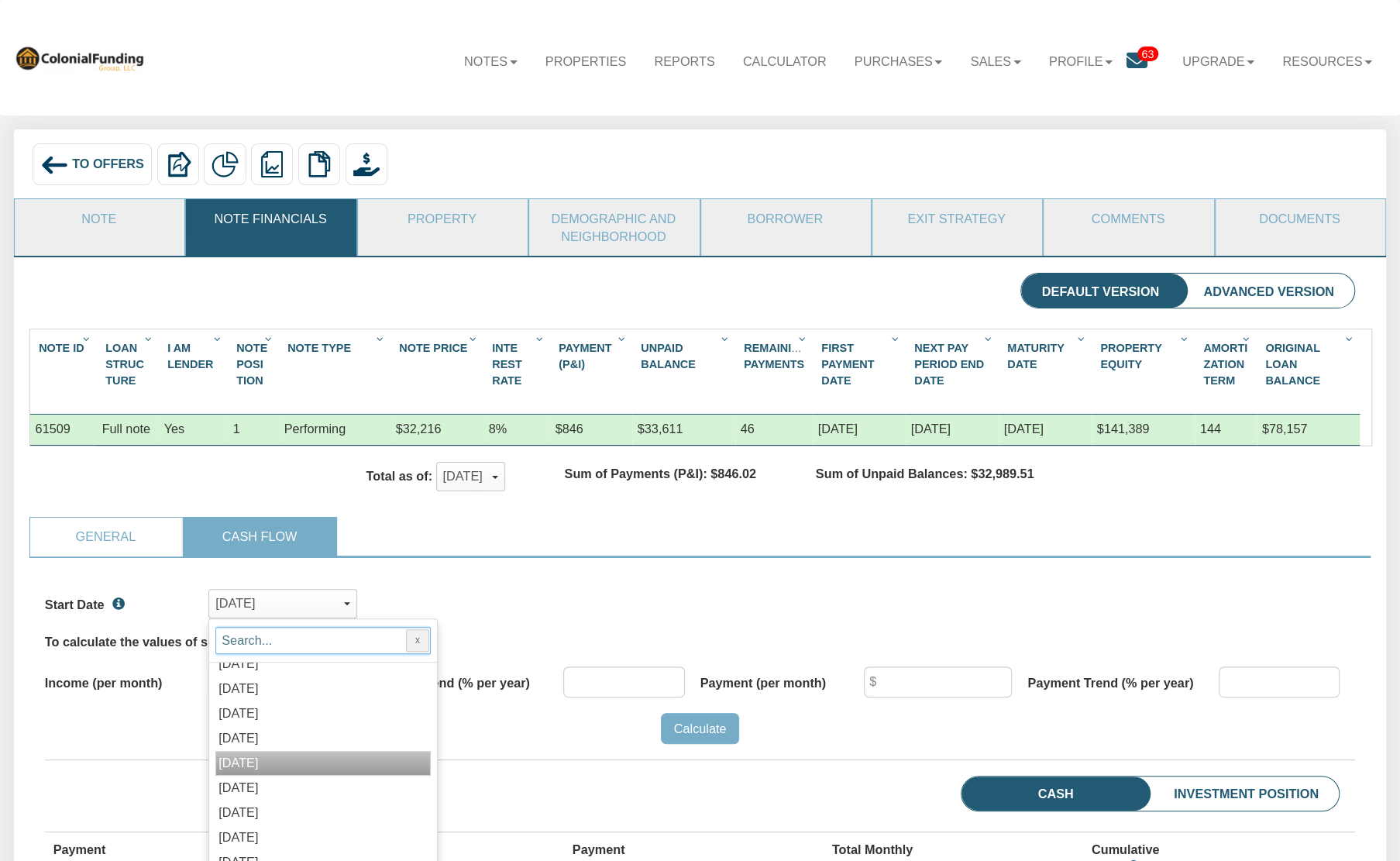
scroll to position [2408, 0]
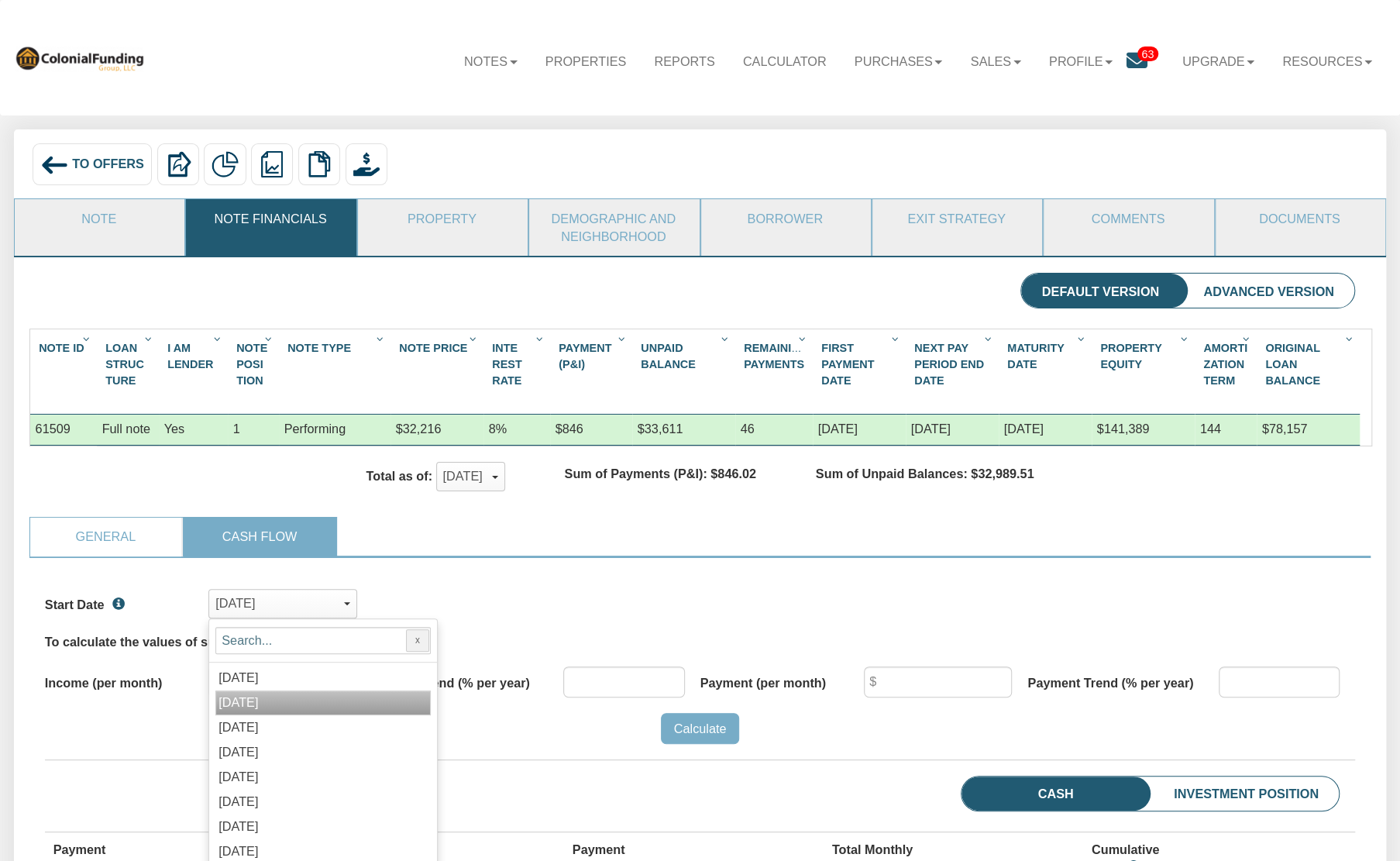
click at [281, 708] on label "Sep, 2025" at bounding box center [249, 702] width 63 height 15
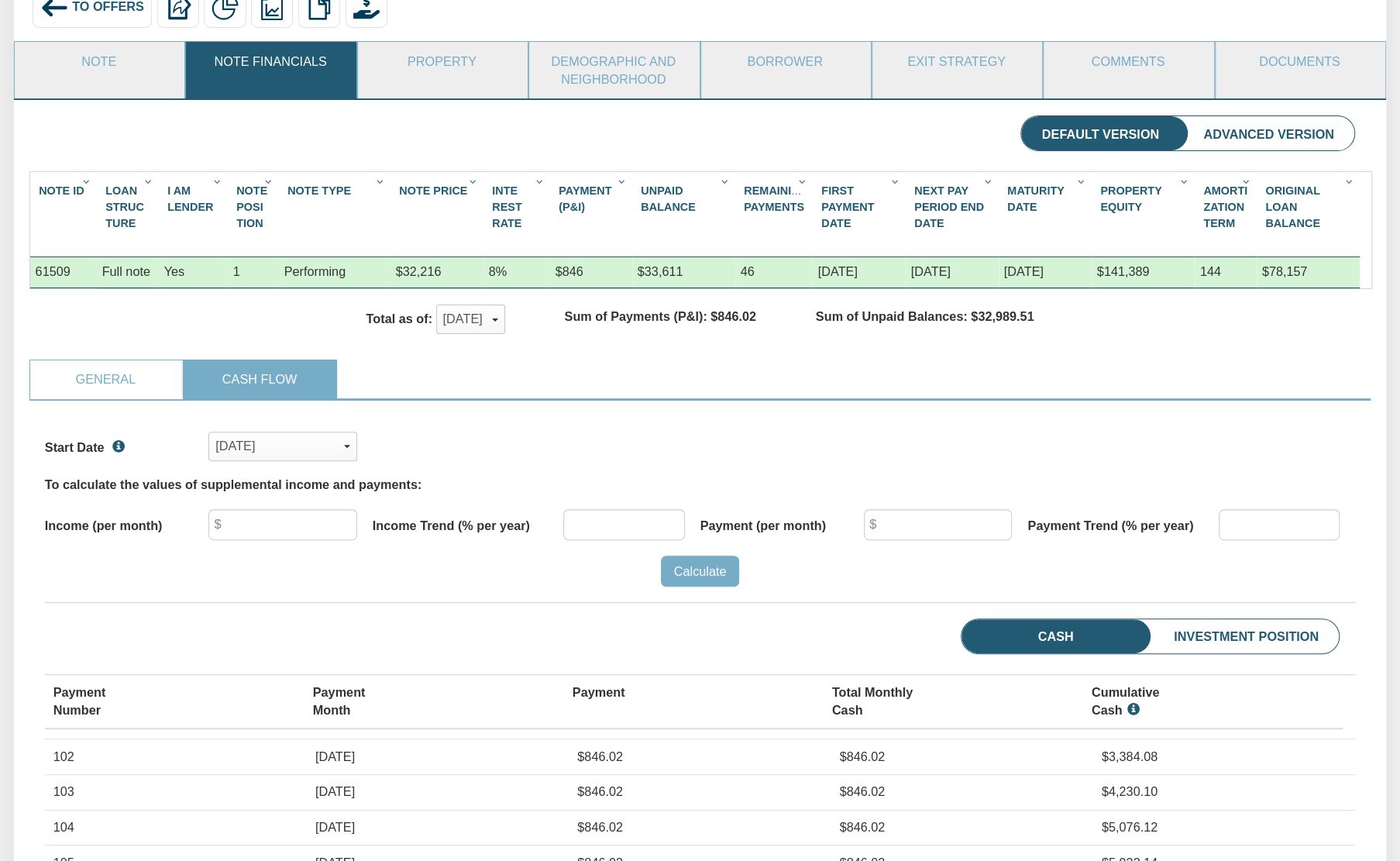
scroll to position [155, 0]
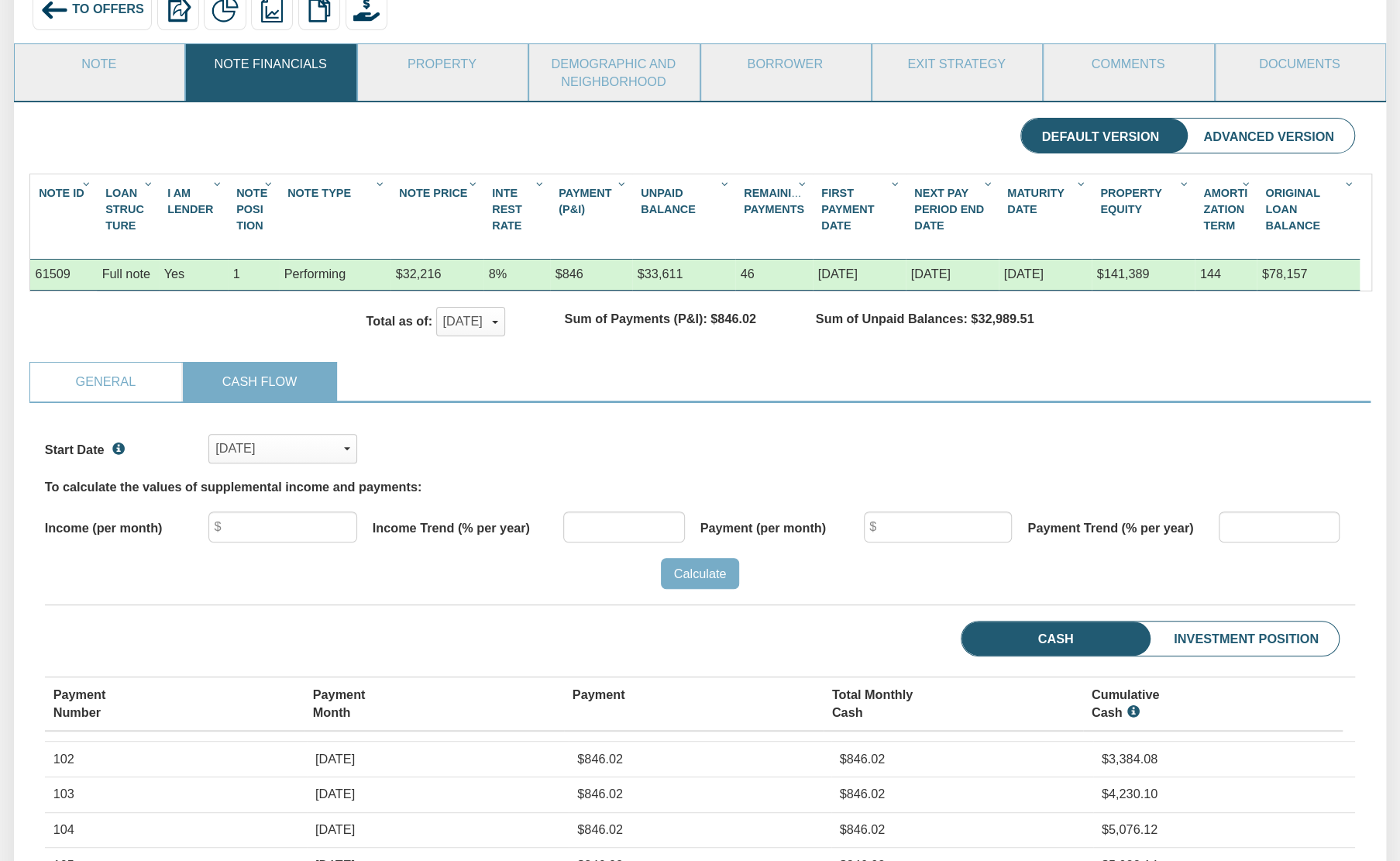
click at [59, 9] on img at bounding box center [53, 10] width 27 height 27
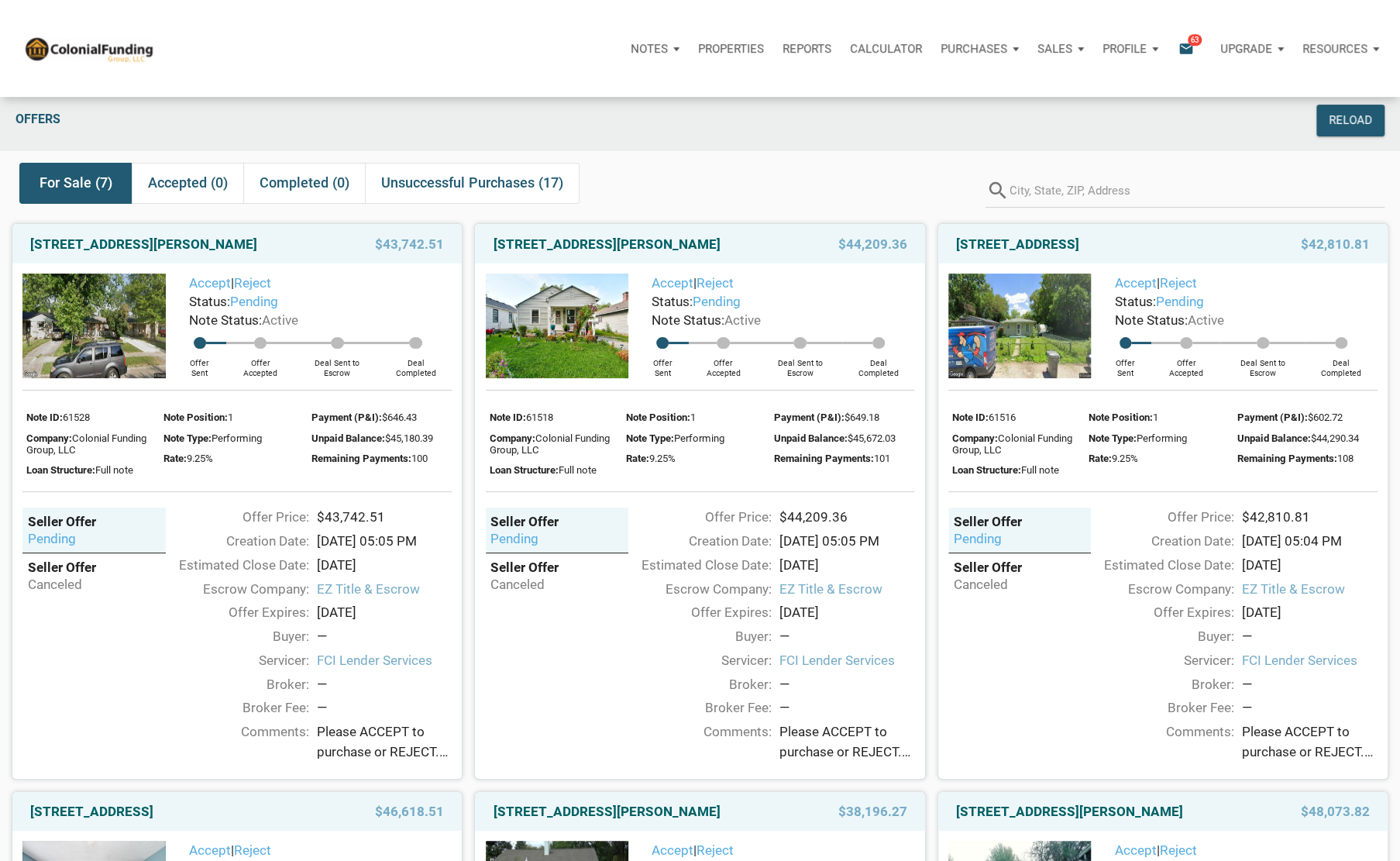
scroll to position [8, 0]
click at [123, 242] on link "[STREET_ADDRESS][PERSON_NAME]" at bounding box center [144, 244] width 227 height 19
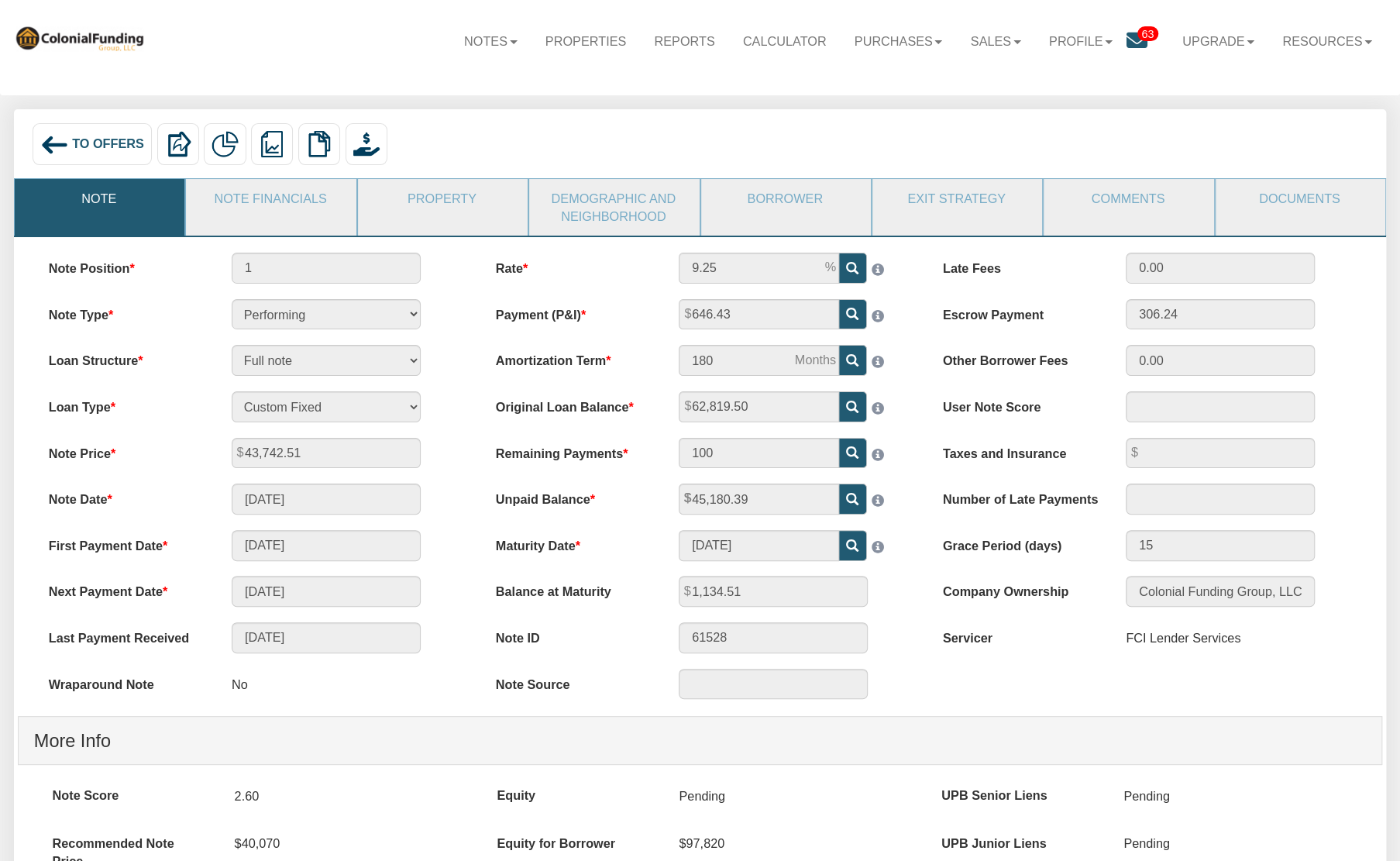
scroll to position [21, 0]
click at [52, 138] on img at bounding box center [53, 143] width 27 height 27
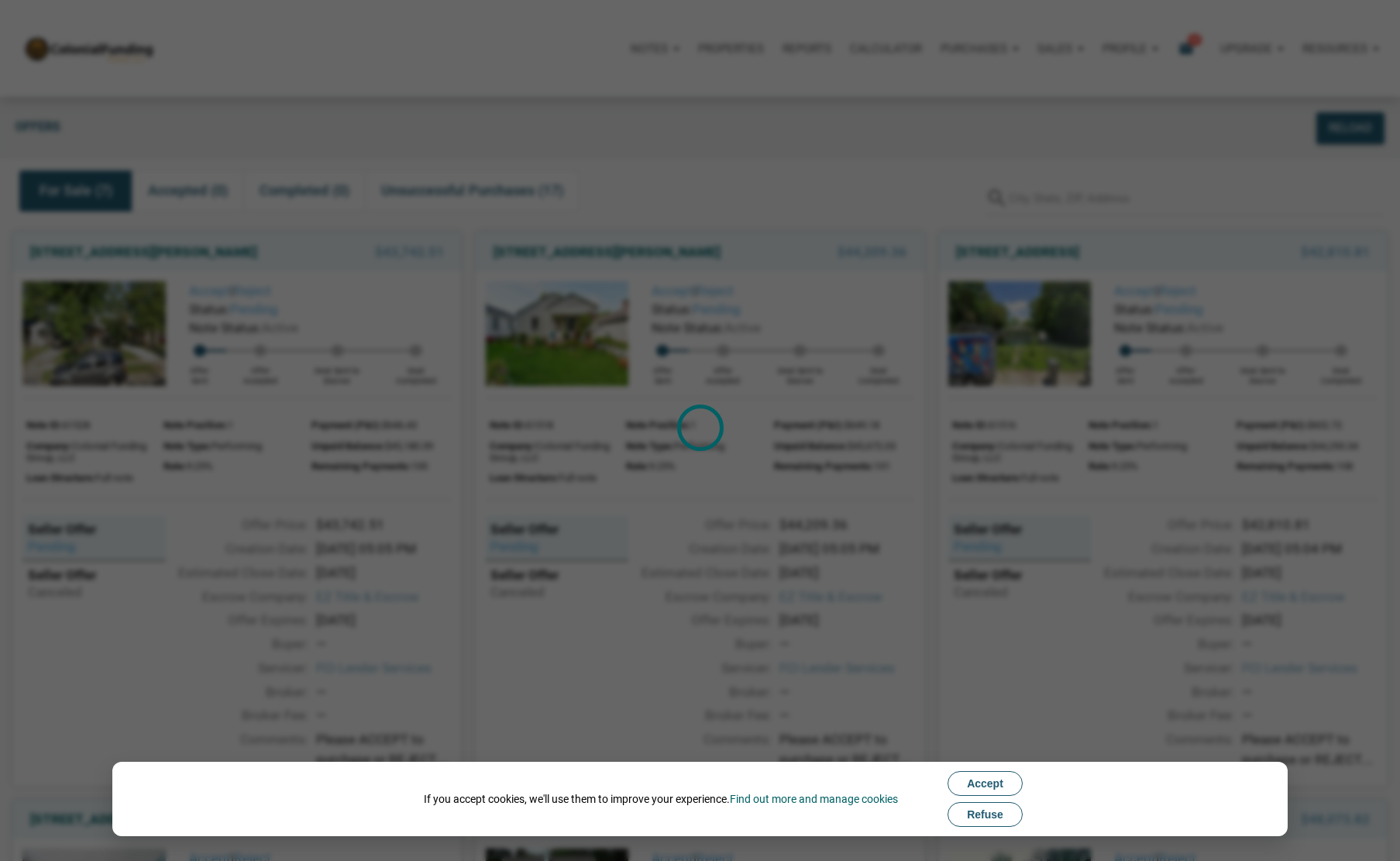
click at [992, 811] on span "Refuse" at bounding box center [984, 814] width 36 height 12
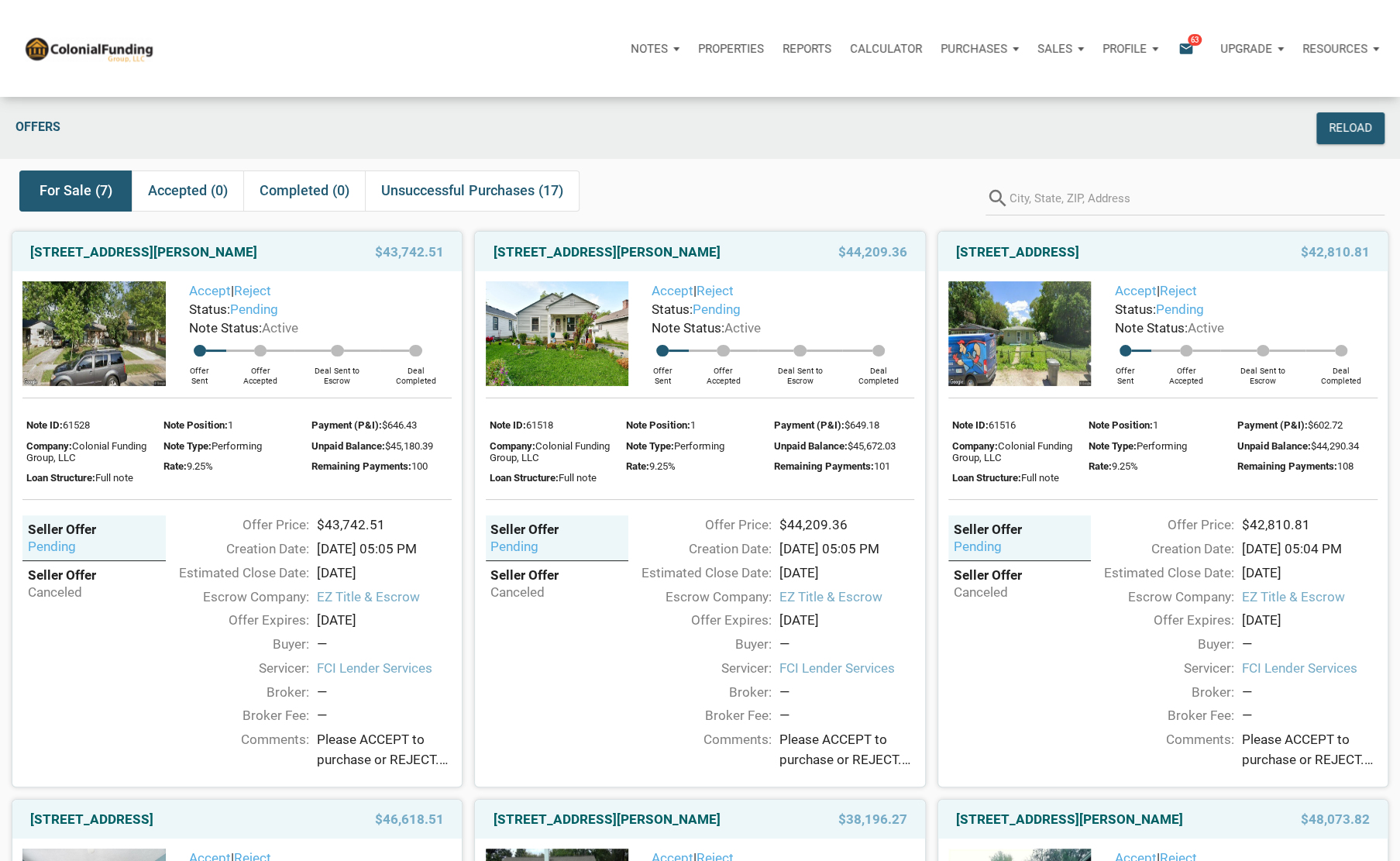
click at [547, 323] on img at bounding box center [558, 333] width 144 height 105
